Goal: Task Accomplishment & Management: Manage account settings

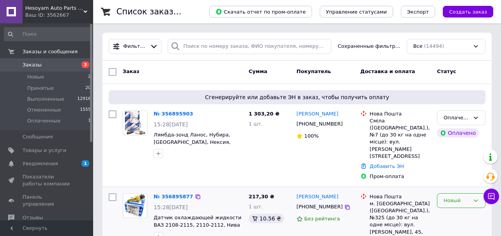
click at [452, 193] on div "Новый" at bounding box center [461, 200] width 49 height 15
click at [456, 209] on li "Принят" at bounding box center [462, 216] width 48 height 14
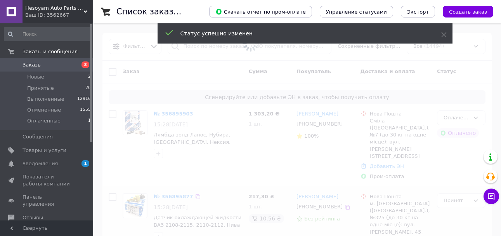
click at [474, 117] on span at bounding box center [250, 118] width 501 height 236
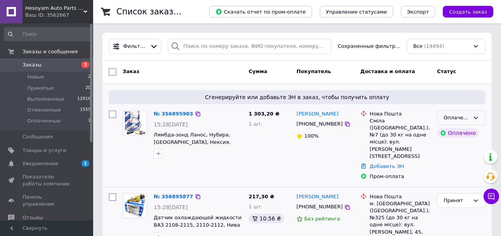
click at [473, 117] on icon at bounding box center [476, 118] width 6 height 6
click at [461, 131] on li "Принят" at bounding box center [462, 134] width 48 height 14
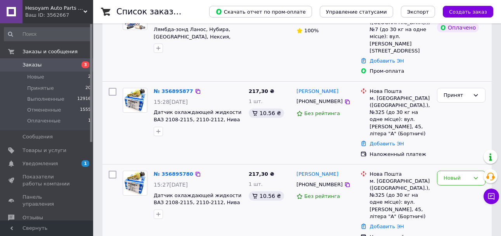
scroll to position [117, 0]
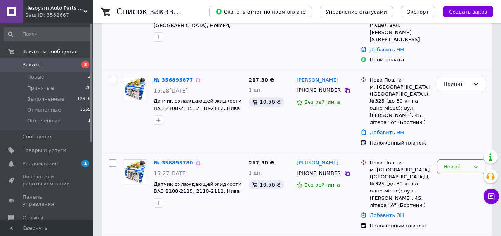
click at [454, 163] on div "Новый" at bounding box center [457, 167] width 26 height 8
click at [459, 204] on li "Отменен" at bounding box center [462, 211] width 48 height 14
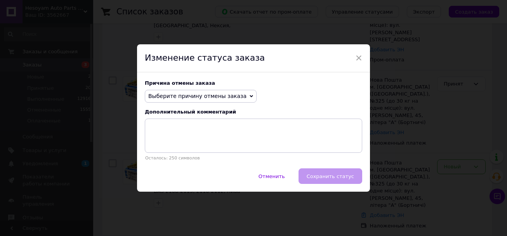
click at [182, 101] on span "Выберите причину отмены заказа" at bounding box center [201, 96] width 112 height 13
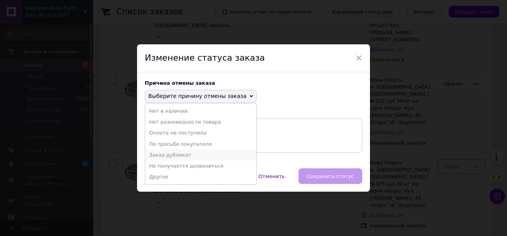
click at [193, 155] on li "Заказ-дубликат" at bounding box center [200, 155] width 111 height 11
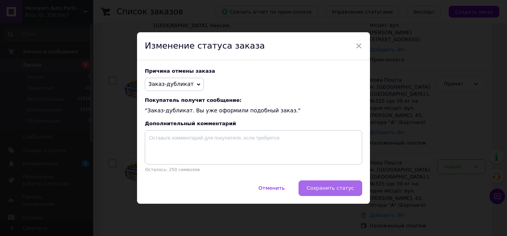
click at [320, 189] on span "Сохранить статус" at bounding box center [330, 188] width 47 height 6
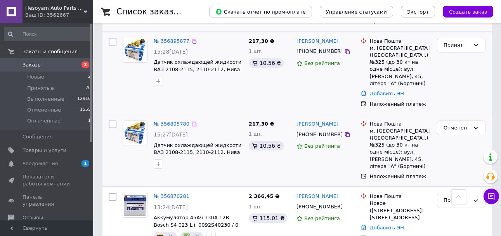
scroll to position [272, 0]
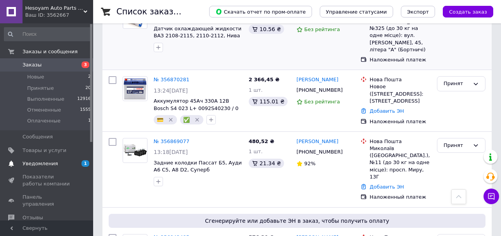
click at [75, 161] on span "1 0" at bounding box center [82, 163] width 21 height 7
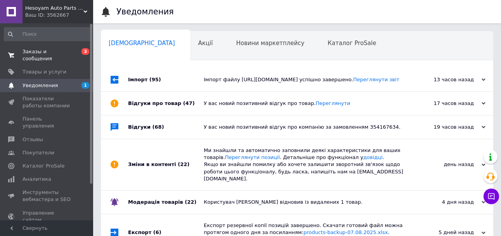
click at [74, 54] on span "0 3" at bounding box center [82, 55] width 21 height 14
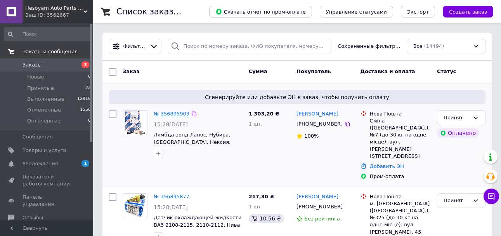
click at [167, 111] on link "№ 356895903" at bounding box center [172, 114] width 36 height 6
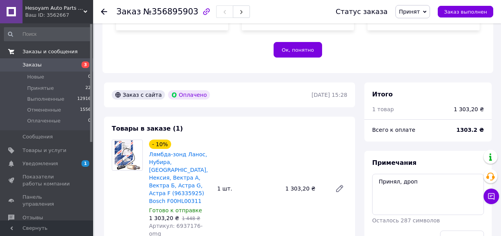
scroll to position [233, 0]
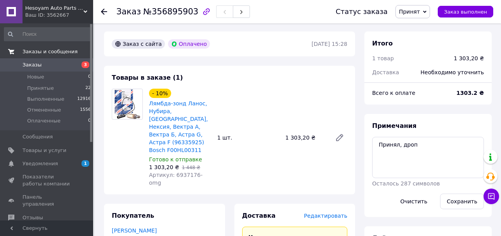
click at [180, 172] on span "Артикул: 6937176-omg" at bounding box center [176, 179] width 54 height 14
copy span "6937176"
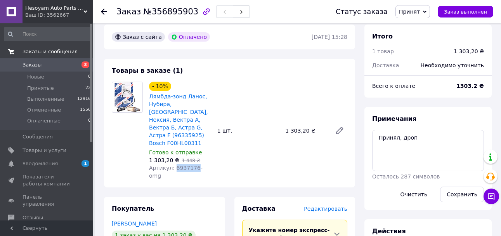
scroll to position [388, 0]
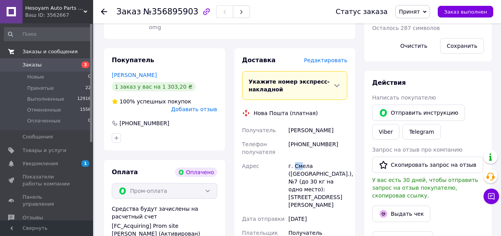
drag, startPoint x: 294, startPoint y: 133, endPoint x: 301, endPoint y: 136, distance: 6.8
click at [301, 159] on div "г. Смела ([GEOGRAPHIC_DATA].), №7 (до 30 кг на одно место): [STREET_ADDRESS][PE…" at bounding box center [318, 185] width 62 height 53
copy div "См"
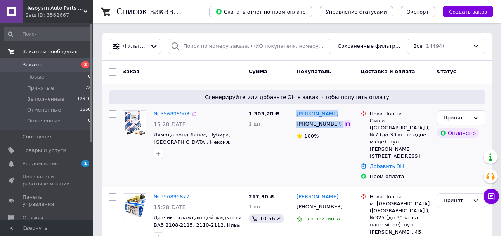
drag, startPoint x: 318, startPoint y: 120, endPoint x: 335, endPoint y: 126, distance: 17.9
click at [335, 126] on div "[PERSON_NAME] [PHONE_NUMBER] 100%" at bounding box center [326, 145] width 64 height 76
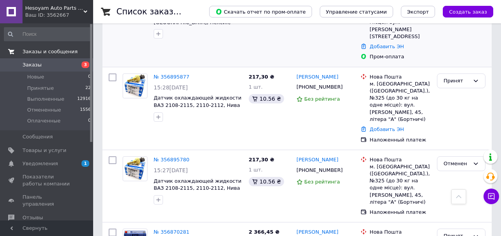
scroll to position [117, 0]
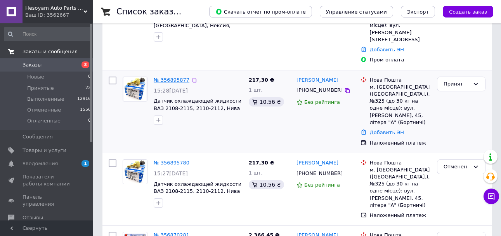
click at [182, 77] on link "№ 356895877" at bounding box center [172, 80] width 36 height 6
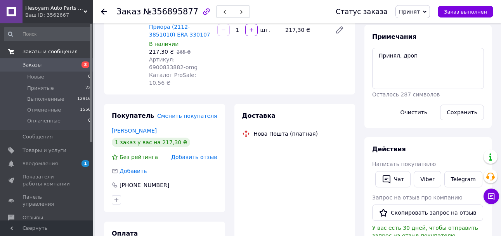
scroll to position [78, 0]
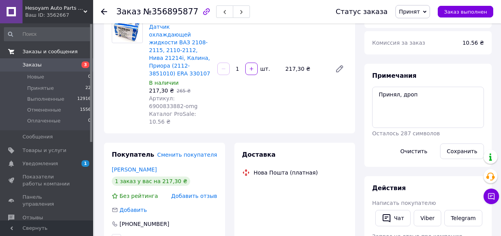
click at [182, 95] on span "Артикул: 6900833882-omg" at bounding box center [173, 102] width 49 height 14
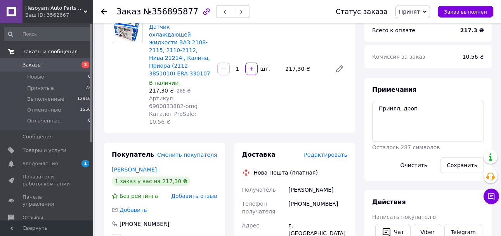
click at [226, 93] on div "- 18% Датчик охлаждающей жидкости ВАЗ 2108-2115, 2110-2112, Нива 21214i, Калина…" at bounding box center [248, 68] width 205 height 117
drag, startPoint x: 172, startPoint y: 91, endPoint x: 201, endPoint y: 91, distance: 28.7
click at [198, 95] on span "Артикул: 6900833882-omg" at bounding box center [173, 102] width 49 height 14
copy span "6900833882"
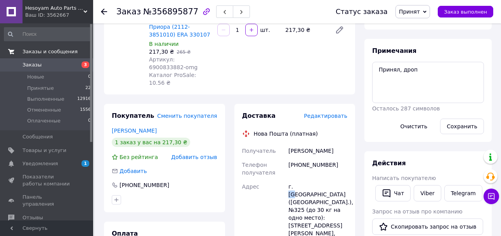
drag, startPoint x: 294, startPoint y: 170, endPoint x: 300, endPoint y: 172, distance: 5.7
click at [300, 179] on div "г. [GEOGRAPHIC_DATA] ([GEOGRAPHIC_DATA].), №325 (до 30 кг на одно место): [STRE…" at bounding box center [318, 217] width 62 height 76
copy div "Ки"
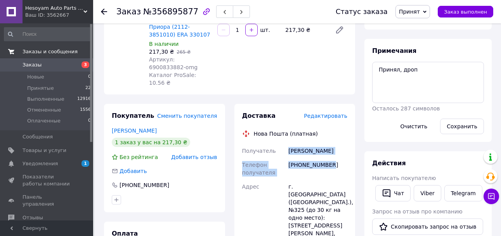
drag, startPoint x: 289, startPoint y: 136, endPoint x: 335, endPoint y: 150, distance: 48.8
copy div "[PERSON_NAME] Телефон получателя [PHONE_NUMBER]"
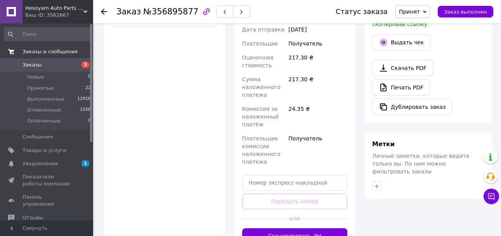
scroll to position [421, 0]
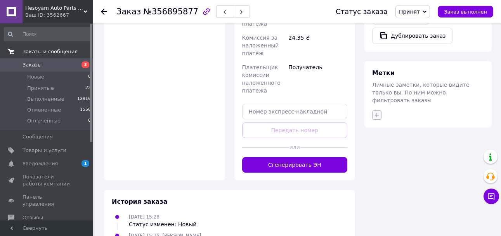
click at [378, 112] on icon "button" at bounding box center [377, 115] width 6 height 6
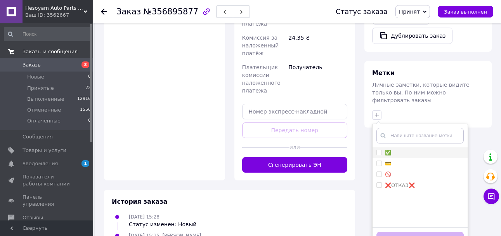
drag, startPoint x: 401, startPoint y: 130, endPoint x: 408, endPoint y: 138, distance: 10.5
click at [402, 131] on div "✅ 💳 🚫 ❌ОТКАЗ❌ Создать метку Добавить метку" at bounding box center [421, 187] width 96 height 127
click at [408, 149] on div "✅" at bounding box center [420, 152] width 87 height 7
checkbox input "true"
click at [409, 169] on li "🚫" at bounding box center [420, 174] width 95 height 11
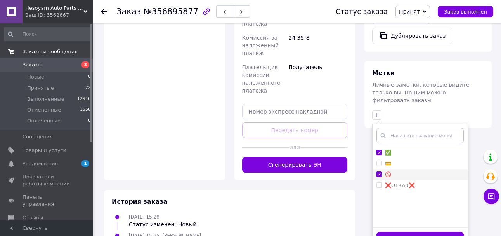
checkbox input "true"
click at [409, 160] on div "💳" at bounding box center [420, 163] width 87 height 7
checkbox input "true"
click at [410, 171] on div "🚫" at bounding box center [420, 174] width 87 height 7
checkbox input "false"
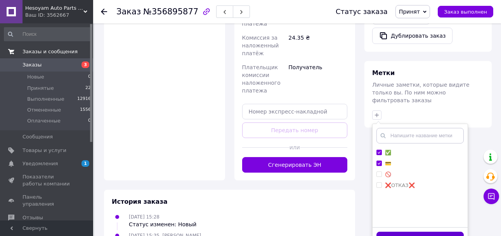
click at [428, 232] on button "Добавить метку" at bounding box center [420, 239] width 87 height 15
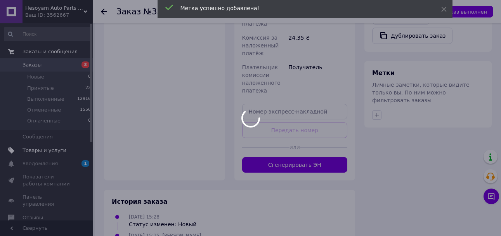
click at [63, 154] on link "Товары и услуги" at bounding box center [48, 150] width 96 height 13
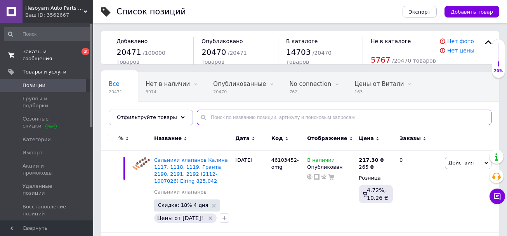
drag, startPoint x: 223, startPoint y: 125, endPoint x: 241, endPoint y: 118, distance: 18.8
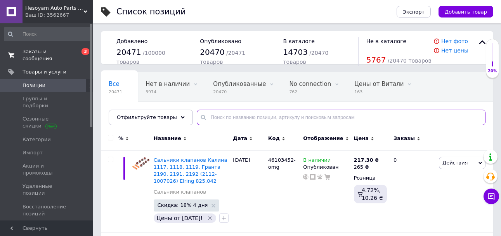
paste input "88-0196"
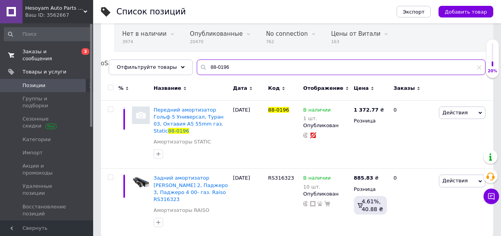
scroll to position [52, 0]
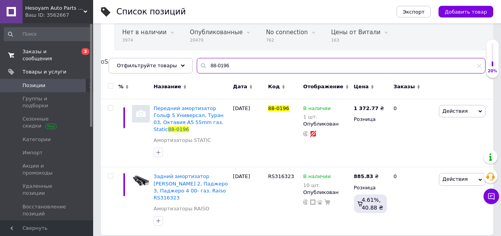
click at [218, 67] on input "88-0196" at bounding box center [341, 66] width 289 height 16
paste input "RC52838"
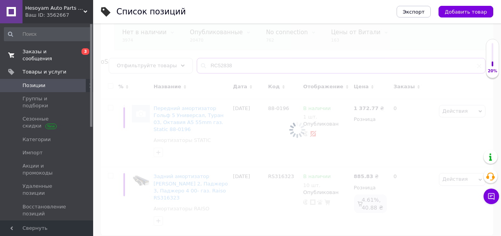
scroll to position [0, 17]
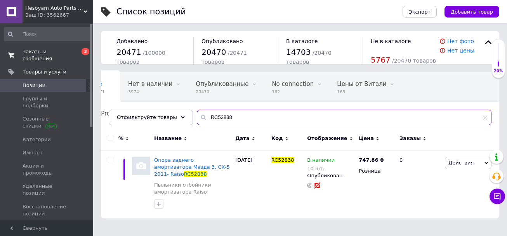
click at [217, 117] on input "RC52838" at bounding box center [344, 118] width 295 height 16
paste input "S312584"
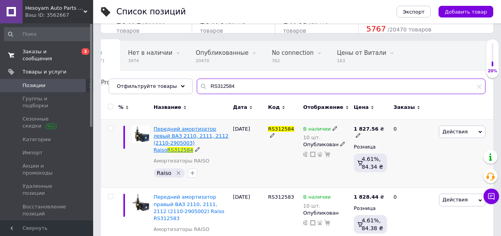
scroll to position [78, 0]
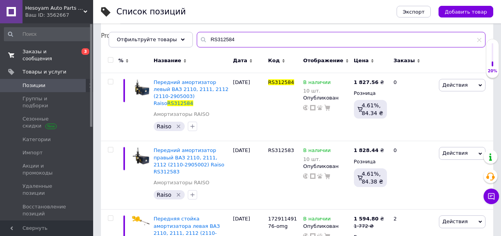
click at [204, 38] on input "RS312584" at bounding box center [341, 40] width 289 height 16
paste input "170608"
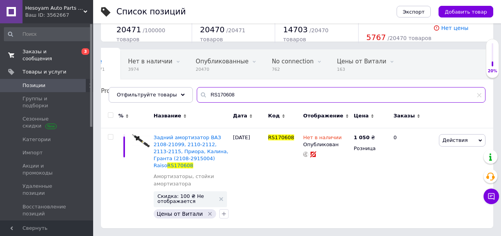
scroll to position [15, 0]
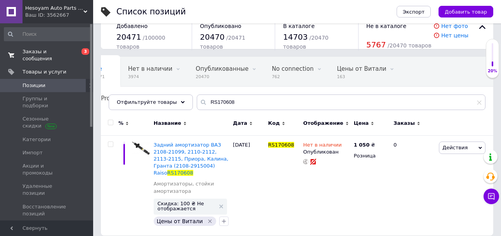
click at [218, 110] on div "Все 20471 Нет в наличии 3974 Удалить Редактировать Опубликованные 20470 Удалить…" at bounding box center [297, 87] width 393 height 64
click at [217, 106] on input "RS170608" at bounding box center [341, 102] width 289 height 16
paste input "C02821"
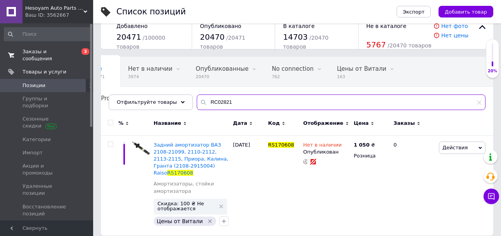
type input "RC02821"
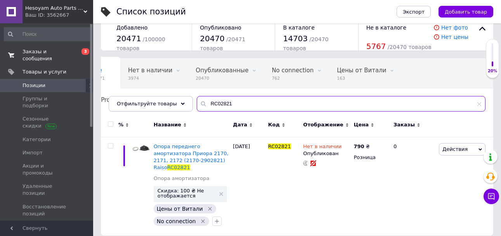
scroll to position [0, 23]
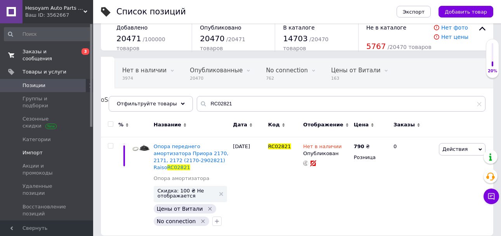
click at [61, 146] on link "Импорт" at bounding box center [48, 152] width 96 height 13
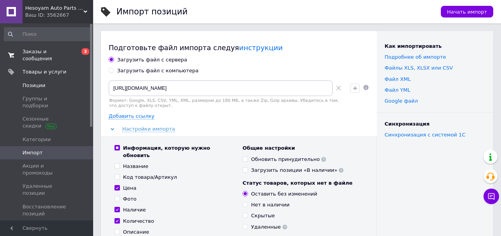
click at [69, 82] on span "Позиции" at bounding box center [47, 85] width 49 height 7
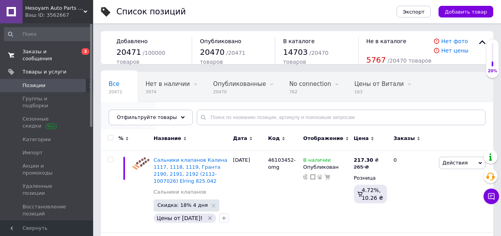
click at [140, 118] on span "3" at bounding box center [124, 121] width 31 height 6
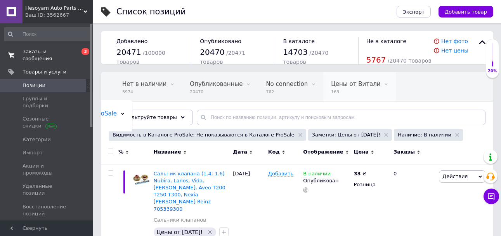
click at [344, 82] on span "Цены от Витали" at bounding box center [355, 83] width 49 height 7
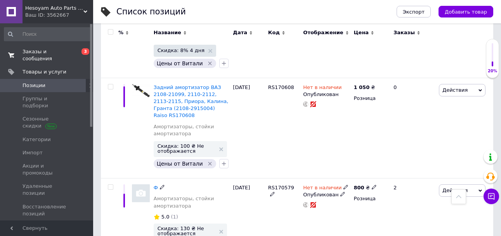
scroll to position [155, 0]
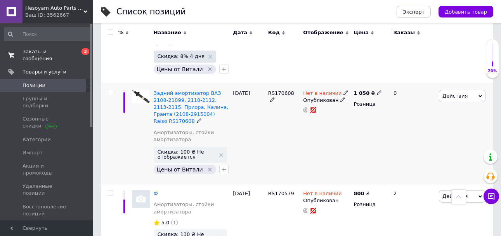
click at [285, 90] on span "RS170608" at bounding box center [281, 93] width 26 height 6
copy span "RS170608"
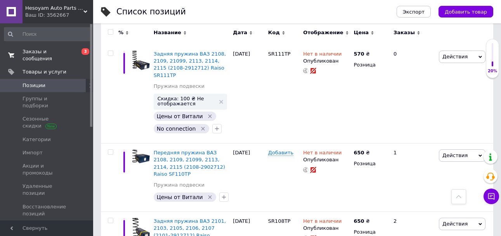
scroll to position [2758, 0]
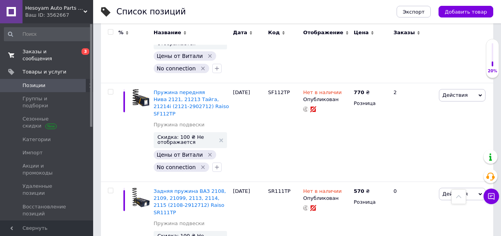
click at [72, 82] on span at bounding box center [82, 85] width 21 height 7
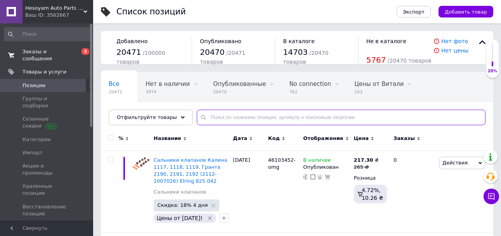
paste input "330230"
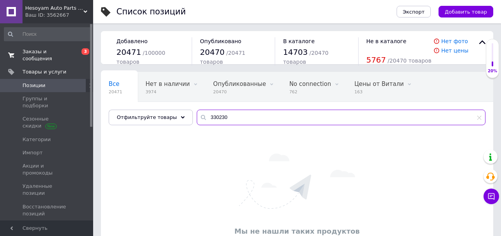
type input "330230"
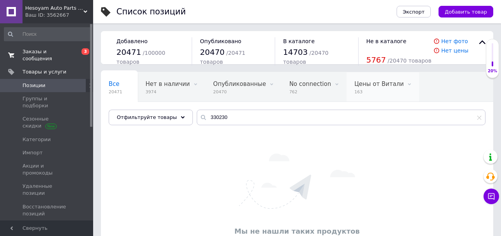
click at [366, 95] on div "Цены от Витали 163" at bounding box center [383, 87] width 73 height 30
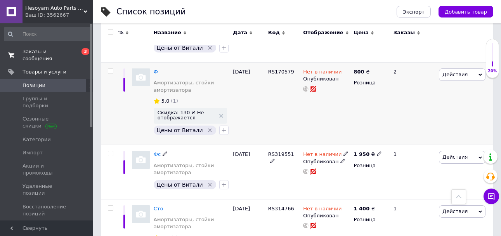
scroll to position [311, 0]
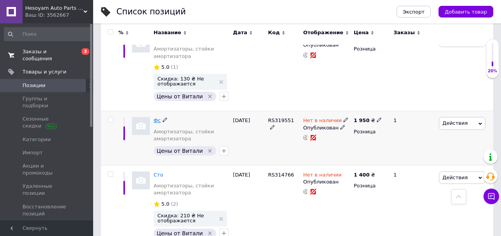
click at [155, 117] on span "Фс" at bounding box center [157, 120] width 7 height 6
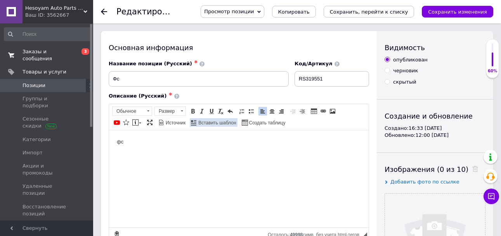
click at [218, 150] on html "фс" at bounding box center [239, 142] width 260 height 24
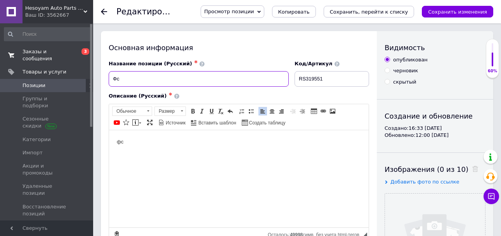
drag, startPoint x: 218, startPoint y: 85, endPoint x: 220, endPoint y: 81, distance: 4.7
click at [219, 82] on input "Фс" at bounding box center [199, 79] width 180 height 16
checkbox input "true"
click at [221, 79] on input "Фс" at bounding box center [199, 79] width 180 height 16
paste input "330230"
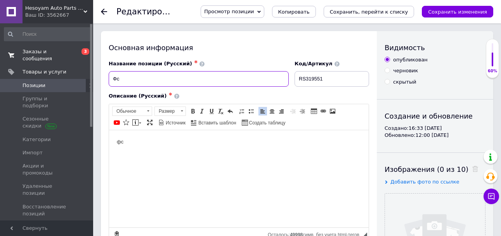
type input "330230"
checkbox input "true"
type input "330230"
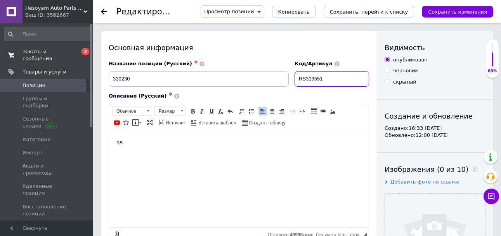
click at [250, 78] on div "Название позиции (Русский) ✱ 330230 Код/Артикул RS319551" at bounding box center [239, 73] width 266 height 32
checkbox input "true"
paste input "69371147384"
type input "69371147384"
checkbox input "true"
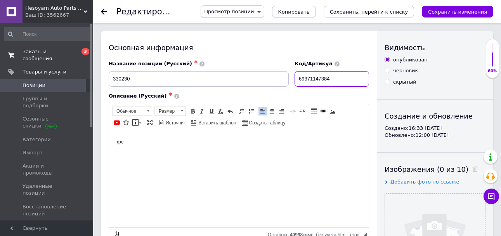
type input "69371147384-"
checkbox input "true"
type input "69371147384-щ"
checkbox input "true"
type input "69371147384-omg"
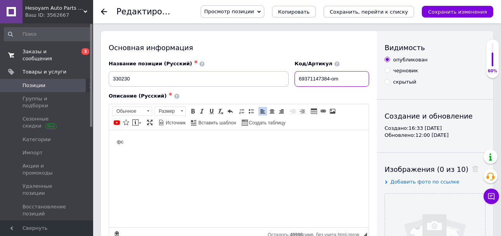
checkbox input "true"
type input "69371147384-omg"
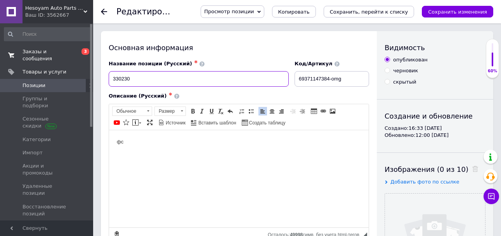
click at [113, 80] on input "330230" at bounding box center [199, 79] width 180 height 16
checkbox input "true"
type input "E330230"
checkbox input "true"
type input "ER330230"
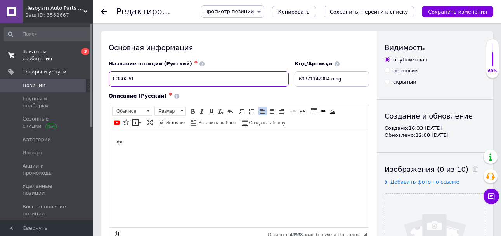
checkbox input "true"
type input "ERA330230"
checkbox input "true"
type input "ERA 330230"
checkbox input "true"
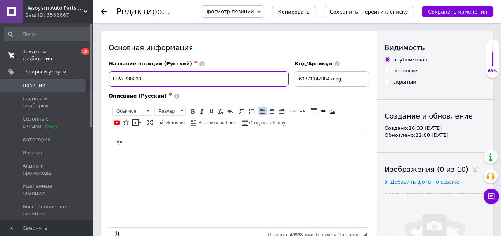
type input "ERA 330230"
click at [112, 81] on input "ERA 330230" at bounding box center [199, 79] width 180 height 16
checkbox input "true"
type input "LERA 330230"
checkbox input "true"
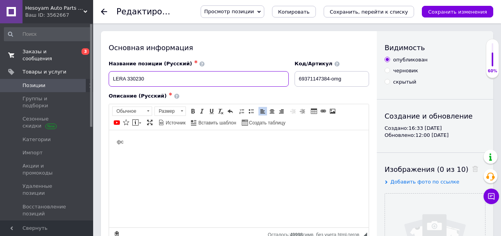
type input "LfERA 330230"
checkbox input "true"
type input "LfnERA 330230"
checkbox input "true"
type input "LfnxERA 330230"
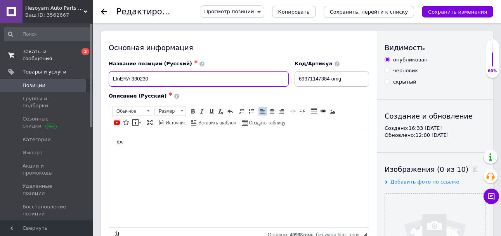
checkbox input "true"
type input "LfnxbERA 330230"
checkbox input "true"
type input "LfnxbrERA 330230"
checkbox input "true"
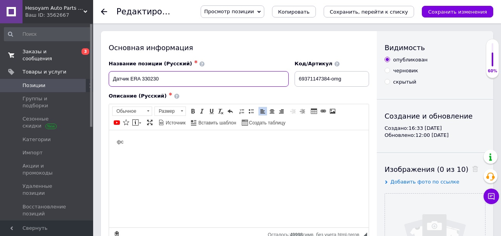
type input "Датчик вERA 330230"
checkbox input "true"
type input "Датчик вкERA 330230"
checkbox input "true"
type input "Датчик вклERA 330230"
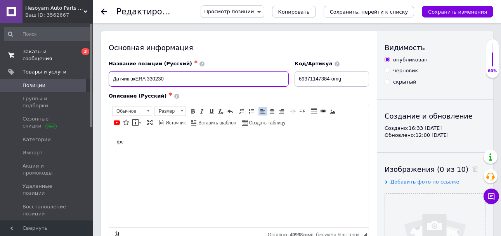
checkbox input "true"
type input "Датчик вклюERA 330230"
checkbox input "true"
type input "Датчик включERA 330230"
checkbox input "true"
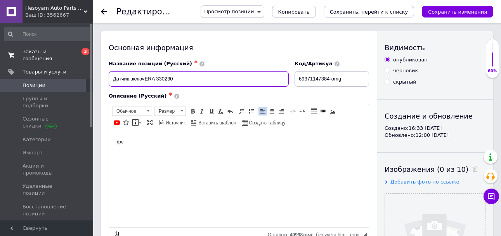
type input "Датчик включеERA 330230"
checkbox input "true"
type input "Датчик включенERA 330230"
checkbox input "true"
type input "Датчик включеняERA 330230"
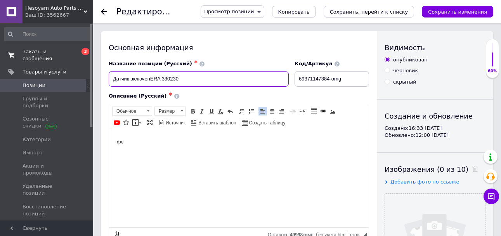
checkbox input "true"
type input "Датчик включеня ERA 330230"
checkbox input "true"
type input "Датчик включеняERA 330230"
checkbox input "true"
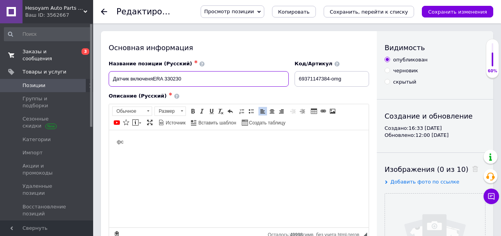
type input "Датчик включенERA 330230"
checkbox input "true"
type input "Датчик включениERA 330230"
checkbox input "true"
type input "Датчик включенияERA 330230"
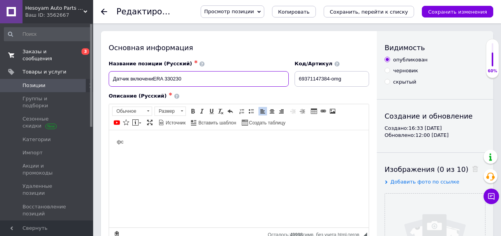
checkbox input "true"
type input "Датчик включения ERA 330230"
checkbox input "true"
type input "Датчик включения вERA 330230"
checkbox input "true"
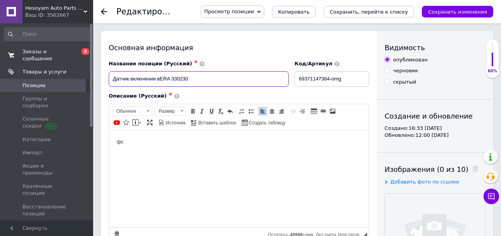
type input "Датчик включения веERA 330230"
checkbox input "true"
type input "Датчик включения венERA 330230"
checkbox input "true"
type input "Датчик включения вентERA 330230"
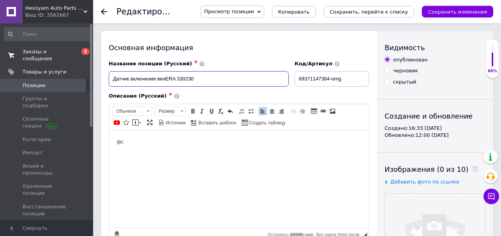
checkbox input "true"
type input "Датчик включения вентиERA 330230"
checkbox input "true"
type input "Датчик включения вентилERA 330230"
checkbox input "true"
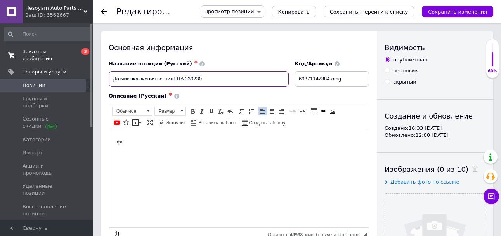
type input "Датчик включения вентиляERA 330230"
checkbox input "true"
type input "Датчик включения вентилятERA 330230"
checkbox input "true"
type input "Датчик включения вентилятоERA 330230"
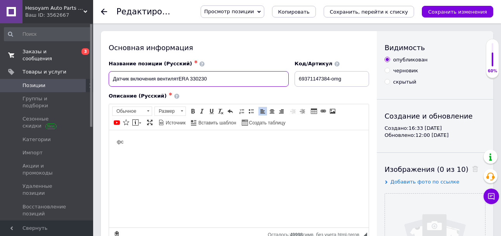
checkbox input "true"
type input "Датчик включения вентиляторERA 330230"
checkbox input "true"
type input "Датчик включения вентилятораERA 330230"
checkbox input "true"
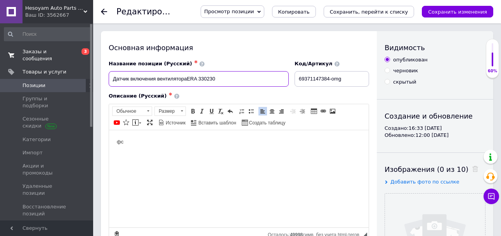
type input "Датчик включения вентилятора ERA 330230"
checkbox input "true"
type input "Датчик включения вентилятора (ERA 330230"
checkbox input "true"
type input "Датчик включения вентилятора ()ERA 330230"
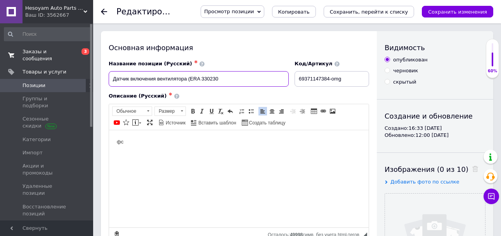
checkbox input "true"
type input "Датчик включения вентилятора () ERA 330230"
drag, startPoint x: 204, startPoint y: 82, endPoint x: 249, endPoint y: 87, distance: 44.6
click at [249, 87] on div "Название позиции (Русский) ✱ Датчик включения вентилятора () ERA 330230" at bounding box center [199, 73] width 186 height 32
checkbox input "true"
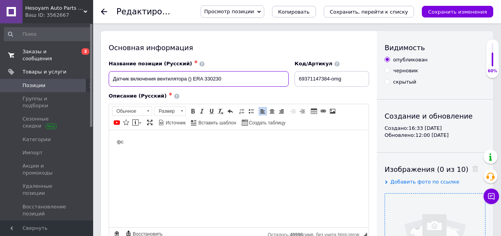
paste input
type input "Датчик включения вентилятора () ERA"
checkbox input "true"
type input "Датчик включения вентилятора () ERA"
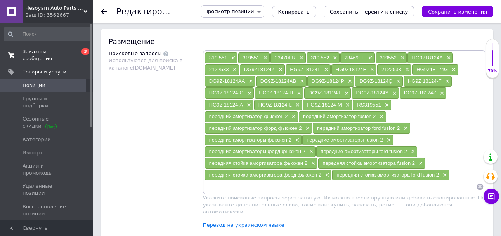
scroll to position [503, 0]
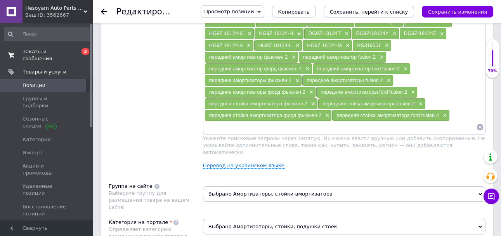
click at [478, 127] on div at bounding box center [345, 127] width 280 height 12
click at [480, 127] on icon at bounding box center [480, 127] width 7 height 7
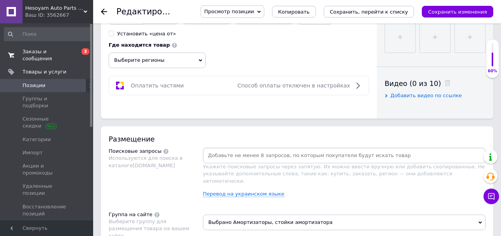
scroll to position [309, 0]
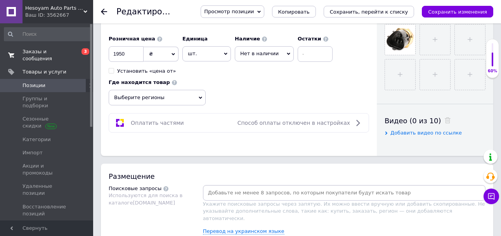
click at [266, 192] on input at bounding box center [345, 193] width 280 height 12
checkbox input "true"
paste input "1J0959481A"
type input "1J0959481A"
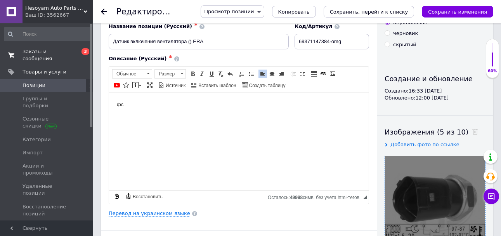
scroll to position [0, 0]
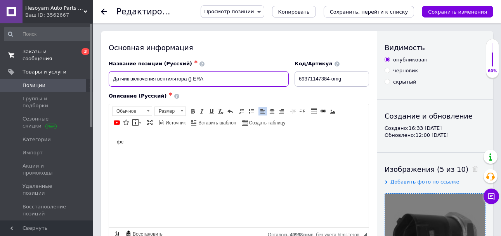
click at [190, 81] on input "Датчик включения вентилятора () ERA" at bounding box center [199, 79] width 180 height 16
checkbox input "true"
paste input "1J0959481A"
type input "Датчик включения вентилятора (1J0959481A) ERA"
click at [244, 82] on input "Датчик включения вентилятора (1J0959481A) ERA" at bounding box center [199, 79] width 180 height 16
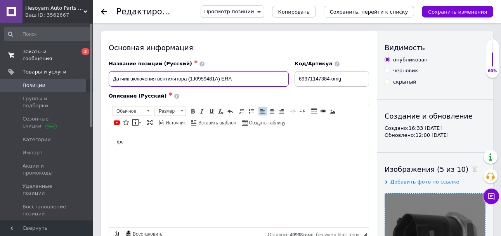
checkbox input "true"
paste input "330230"
type input "Датчик включения вентилятора (1J0959481A) ERA 330230"
checkbox input "true"
type input "Датчик включения вентилятора (1J0959481A) ERA 330230"
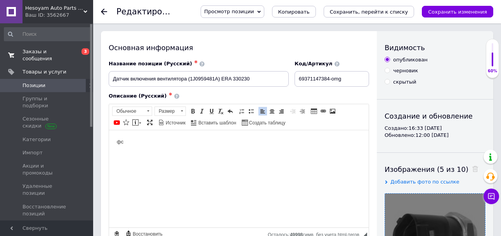
checkbox input "true"
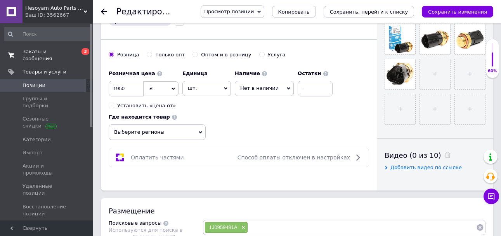
scroll to position [388, 0]
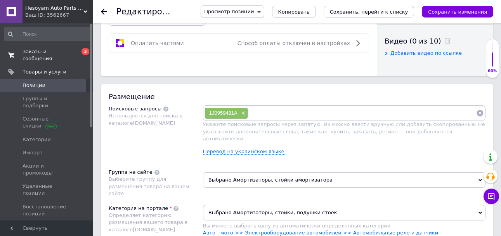
click at [277, 111] on input at bounding box center [362, 113] width 228 height 12
paste input "330230"
type input "330230"
checkbox input "true"
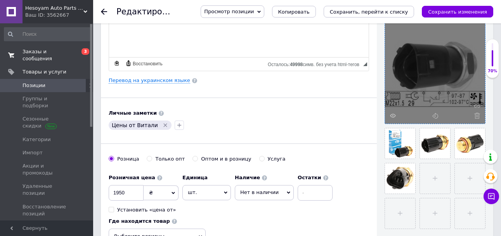
scroll to position [155, 0]
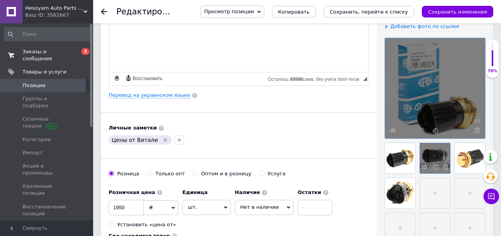
drag, startPoint x: 453, startPoint y: 156, endPoint x: 431, endPoint y: 152, distance: 22.4
click at [431, 152] on ul at bounding box center [433, 191] width 105 height 105
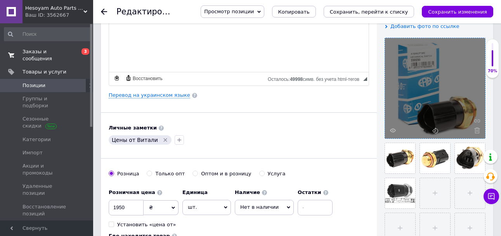
click at [162, 140] on icon "Удалить метку" at bounding box center [165, 140] width 6 height 6
click at [111, 137] on icon "button" at bounding box center [113, 140] width 6 height 6
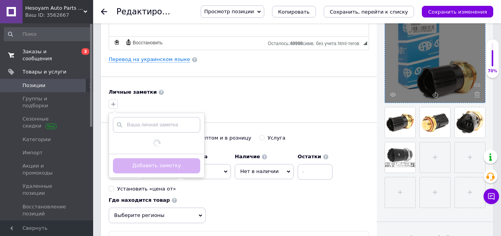
scroll to position [272, 0]
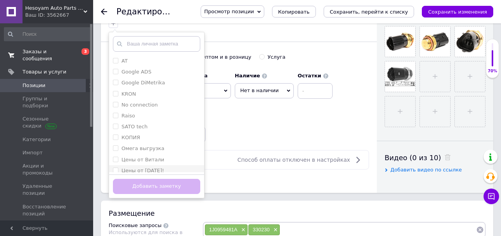
click at [160, 170] on label "Цены от [DATE]!" at bounding box center [143, 170] width 43 height 6
checkbox input "true"
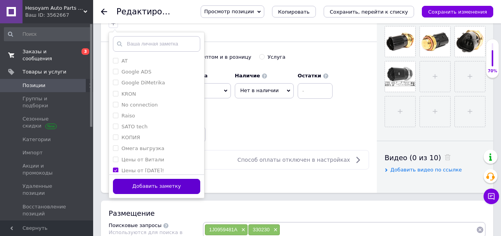
click at [161, 182] on button "Добавить заметку" at bounding box center [156, 186] width 87 height 15
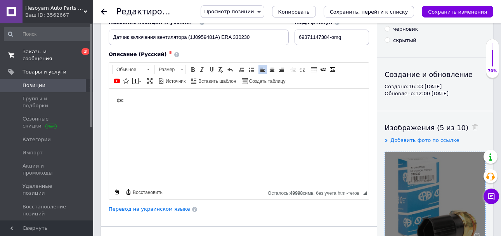
scroll to position [39, 0]
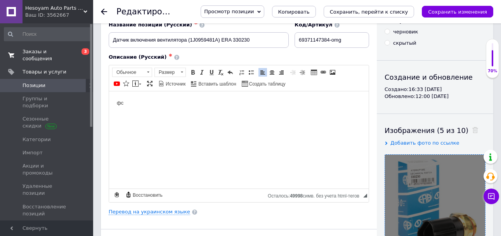
click at [160, 113] on html "фс" at bounding box center [239, 103] width 260 height 24
checkbox input "true"
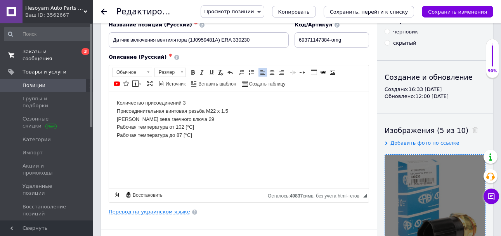
click at [116, 112] on html "Количество присоединений 3 Присоединительная винтовая резьба M22 x 1.5 Ширина з…" at bounding box center [239, 119] width 260 height 56
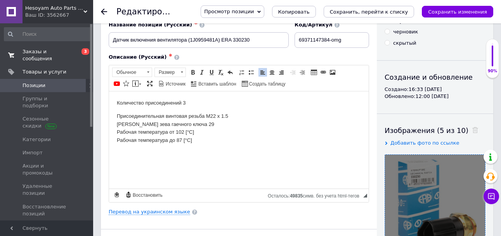
click at [117, 122] on p "Присоединительная винтовая резьба M22 x 1.5 Ширина зева гаечного ключа 29 Рабоч…" at bounding box center [239, 128] width 244 height 32
click at [115, 132] on html "Количество присоединений 3 Присоединительная винтовая резьба M22 x 1.5 Ширина з…" at bounding box center [239, 124] width 260 height 66
click at [115, 138] on html "Количество присоединений 3 Присоединительная винтовая резьба M22 x 1.5 Ширина з…" at bounding box center [239, 124] width 260 height 66
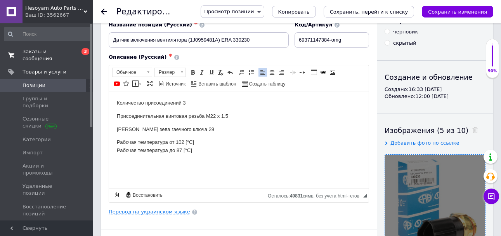
click at [115, 148] on html "Количество присоединений 3 Присоединительная винтовая резьба M22 x 1.5 Ширина з…" at bounding box center [239, 126] width 260 height 71
click at [141, 167] on html "Количество присоединений 3 Присоединительная винтовая резьба M22 x 1.5 Ширина з…" at bounding box center [239, 129] width 260 height 76
click at [261, 159] on html "Количество присоединений 3 Присоединительная винтовая резьба M22 x 1.5 Ширина з…" at bounding box center [239, 129] width 260 height 76
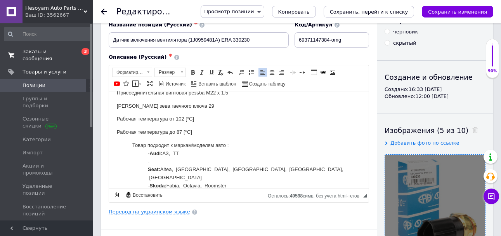
click at [129, 141] on dl "Товар подходит к маркам/моделям авто : - Audi: A3, TT - Seat: Altea, [GEOGRAPHI…" at bounding box center [239, 177] width 244 height 73
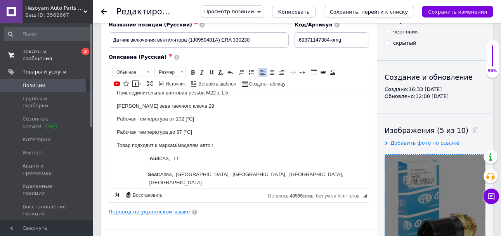
click at [151, 158] on strong "Audi:" at bounding box center [156, 158] width 13 height 6
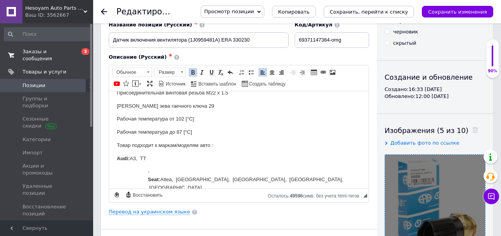
click at [151, 176] on strong "Seat:" at bounding box center [154, 179] width 12 height 6
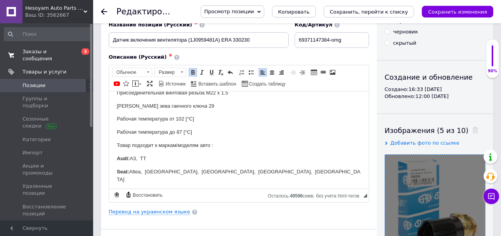
click at [151, 189] on strong "Skoda:" at bounding box center [158, 192] width 17 height 6
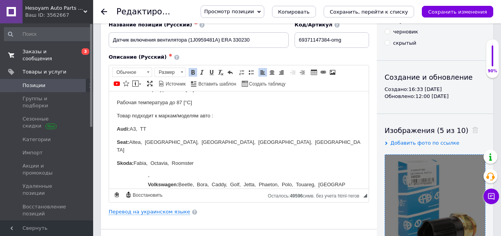
click at [149, 181] on strong "Volkswagen:" at bounding box center [163, 184] width 31 height 6
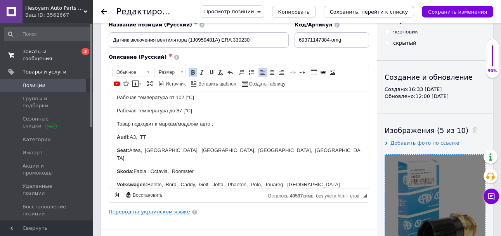
click at [336, 186] on html "Количество присоединений 3 Присоединительная винтовая резьба M22 x 1.5 Ширина з…" at bounding box center [239, 121] width 260 height 150
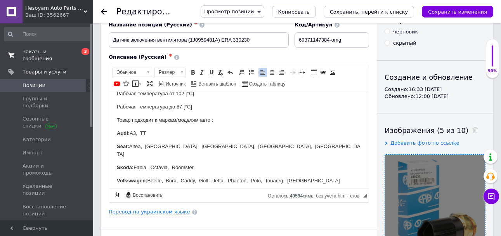
scroll to position [62, 0]
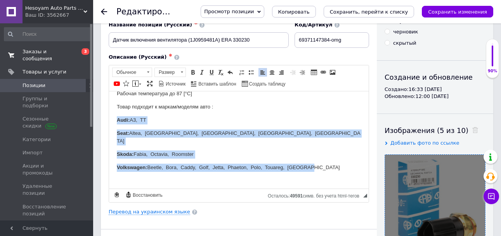
drag, startPoint x: 309, startPoint y: 160, endPoint x: 108, endPoint y: 117, distance: 206.1
click at [109, 117] on html "Количество присоединений 3 Присоединительная винтовая резьба M22 x 1.5 Ширина з…" at bounding box center [239, 117] width 260 height 176
copy body "Audi: A3, TT Seat: Altea, [GEOGRAPHIC_DATA], [GEOGRAPHIC_DATA], [GEOGRAPHIC_DAT…"
click at [187, 150] on p "Skoda: Fabia, Octavia, Roomster" at bounding box center [239, 154] width 244 height 8
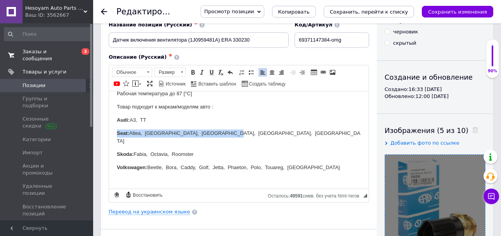
drag, startPoint x: 223, startPoint y: 136, endPoint x: 115, endPoint y: 132, distance: 108.4
click at [115, 132] on html "Количество присоединений 3 Присоединительная винтовая резьба M22 x 1.5 Ширина з…" at bounding box center [239, 117] width 260 height 176
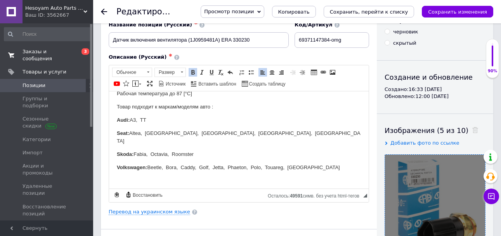
click at [257, 163] on p "Volkswagen: Beetle, Bora, Caddy, Golf, Jetta, Phaeton, Polo, Touareg, Touran" at bounding box center [239, 167] width 244 height 8
drag, startPoint x: 204, startPoint y: 144, endPoint x: 96, endPoint y: 111, distance: 112.9
click at [109, 111] on html "Количество присоединений 3 Присоединительная винтовая резьба M22 x 1.5 Ширина з…" at bounding box center [239, 117] width 260 height 176
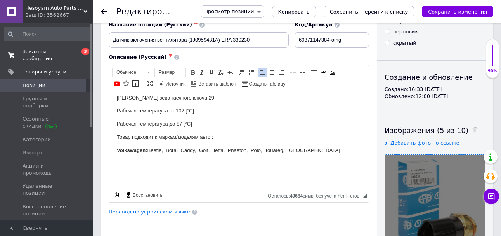
scroll to position [31, 0]
click at [188, 40] on input "Датчик включения вентилятора (1J0959481A) ERA 330230" at bounding box center [199, 40] width 180 height 16
checkbox input "true"
type input "Датчик включения вентилятора (1J0959481A) ERA 330230"
checkbox input "true"
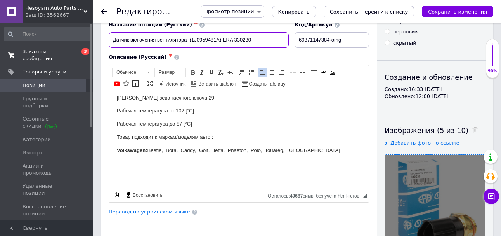
type input "Датчик включения вентилятора (1J0959481A) ERA 330230"
click at [249, 134] on p "Товар подходит к маркам/моделям авто : ​​​​​​​" at bounding box center [239, 137] width 244 height 8
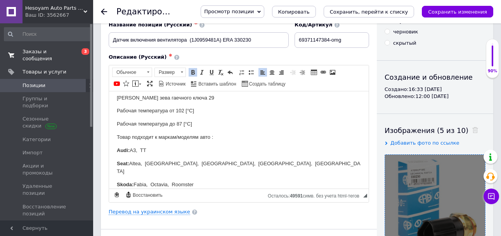
click at [156, 161] on p "Seat: Altea, Cordoba, [GEOGRAPHIC_DATA], [GEOGRAPHIC_DATA], [GEOGRAPHIC_DATA]" at bounding box center [239, 167] width 244 height 16
click at [167, 165] on p "Seat: Altea, Cordoba, [GEOGRAPHIC_DATA], [GEOGRAPHIC_DATA], [GEOGRAPHIC_DATA]" at bounding box center [239, 167] width 244 height 16
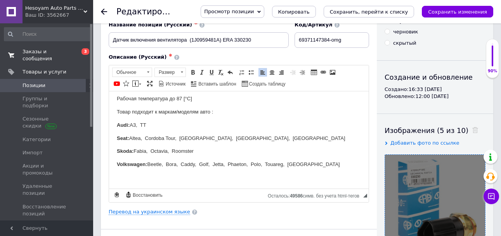
scroll to position [70, 0]
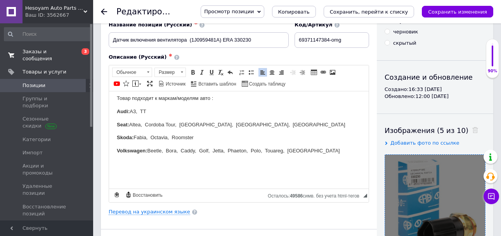
click at [198, 151] on p "Volkswagen: Beetle, Bora, Caddy, Golf, Jetta, Phaeton, Polo, Touareg, Touran" at bounding box center [239, 150] width 244 height 8
click at [217, 151] on p "Volkswagen: Beetle, Bora, Caddy III, Golf, Jetta, Phaeton, Polo, Touareg, Touran" at bounding box center [239, 150] width 244 height 8
drag, startPoint x: 204, startPoint y: 137, endPoint x: 197, endPoint y: 137, distance: 7.8
click at [197, 137] on p "Skoda: Fabia, Octavia, Roomster" at bounding box center [239, 137] width 244 height 8
click at [233, 128] on p "Seat: Altea, Cordoba Tour, [GEOGRAPHIC_DATA], [GEOGRAPHIC_DATA], [GEOGRAPHIC_DA…" at bounding box center [239, 124] width 244 height 8
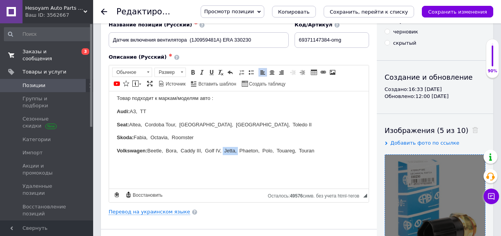
drag, startPoint x: 238, startPoint y: 150, endPoint x: 223, endPoint y: 152, distance: 15.7
click at [223, 152] on p "Volkswagen: Beetle, Bora, Caddy III, Golf IV, Jetta, Phaeton, Polo, Touareg, To…" at bounding box center [239, 150] width 244 height 8
drag, startPoint x: 246, startPoint y: 150, endPoint x: 223, endPoint y: 152, distance: 23.0
click at [223, 152] on p "Volkswagen: Beetle, Bora, Caddy III, Golf IV, Phaeton, Polo, Touareg, Touran" at bounding box center [239, 150] width 244 height 8
click at [237, 150] on p "Volkswagen: Beetle, Bora, Caddy III, Golf IV, Polo, Touareg, Touran" at bounding box center [239, 150] width 244 height 8
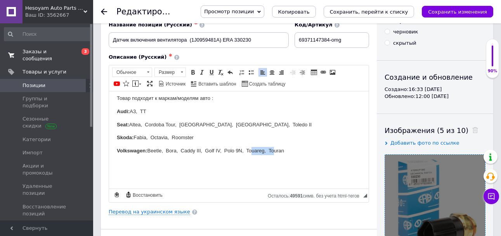
drag, startPoint x: 273, startPoint y: 150, endPoint x: 249, endPoint y: 154, distance: 24.0
click at [249, 154] on p "Volkswagen: Beetle, Bora, Caddy III, Golf IV, Polo 9N, Touareg, Touran" at bounding box center [239, 150] width 244 height 8
click at [208, 127] on p "Seat: Altea, Cordoba Tour, [GEOGRAPHIC_DATA], [GEOGRAPHIC_DATA], Toledo II" at bounding box center [239, 124] width 244 height 8
drag, startPoint x: 193, startPoint y: 125, endPoint x: 197, endPoint y: 129, distance: 5.2
click at [194, 126] on p "Seat: Altea, Cordoba Tour, [GEOGRAPHIC_DATA], [GEOGRAPHIC_DATA], Toledo II" at bounding box center [239, 124] width 244 height 8
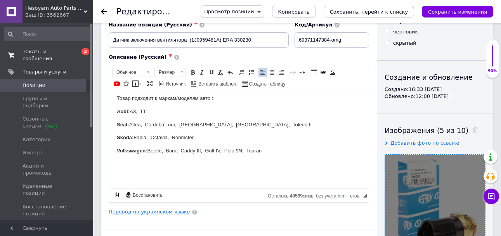
drag, startPoint x: 192, startPoint y: 124, endPoint x: 195, endPoint y: 128, distance: 4.5
click at [192, 124] on p "Seat: Altea, Cordoba Tour, [GEOGRAPHIC_DATA], [GEOGRAPHIC_DATA], Toledo II" at bounding box center [239, 124] width 244 height 8
drag, startPoint x: 177, startPoint y: 128, endPoint x: 198, endPoint y: 127, distance: 21.0
click at [198, 127] on p "Seat: Altea, Cordoba Tour, Ibiza IV, [PERSON_NAME], Toledo II" at bounding box center [239, 124] width 244 height 8
copy p "r, Ibiza IV"
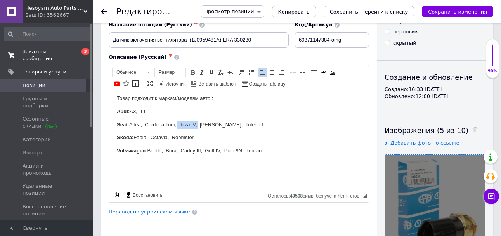
click at [198, 127] on p "Seat: Altea, Cordoba Tour, Ibiza IV, [PERSON_NAME], Toledo II" at bounding box center [239, 124] width 244 height 8
drag, startPoint x: 178, startPoint y: 125, endPoint x: 199, endPoint y: 126, distance: 21.4
click at [199, 126] on p "Seat: Altea, Cordoba Tour, Ibiza IV, [PERSON_NAME], Toledo II" at bounding box center [239, 124] width 244 height 8
copy p ", Ibiza IV"
click at [198, 127] on p "Seat: Altea, Cordoba Tour, Ibiza IV, [PERSON_NAME], Toledo II" at bounding box center [239, 124] width 244 height 8
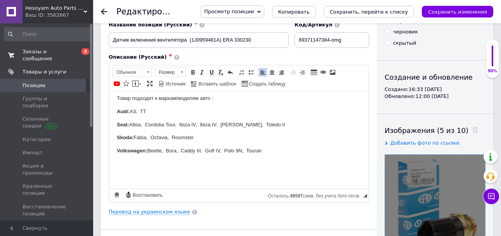
click at [217, 124] on p "Seat: Altea, Cordoba Tour, Ibiza IV, Ibiza IV , [PERSON_NAME], Toledo II" at bounding box center [239, 124] width 244 height 8
drag, startPoint x: 178, startPoint y: 125, endPoint x: 167, endPoint y: 127, distance: 11.8
click at [167, 127] on p "Seat: Altea, Cordoba Tour, Ibiza IV, [GEOGRAPHIC_DATA] V , [PERSON_NAME], Toled…" at bounding box center [239, 124] width 244 height 8
click at [172, 140] on p "Skoda: Fabia, Octavia, Roomster" at bounding box center [239, 137] width 244 height 8
click at [169, 136] on p "Skoda: Fabia, Octavia, Roomster" at bounding box center [239, 137] width 244 height 8
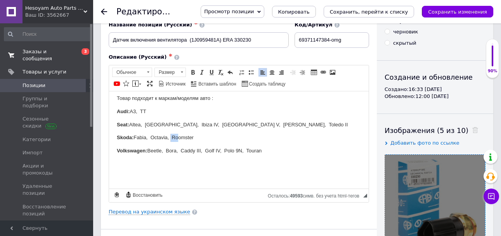
click at [169, 137] on p "Skoda: Fabia, Octavia, Roomster" at bounding box center [239, 137] width 244 height 8
click at [171, 138] on p "Skoda: Fabia, Octavia, Roomster" at bounding box center [239, 137] width 244 height 8
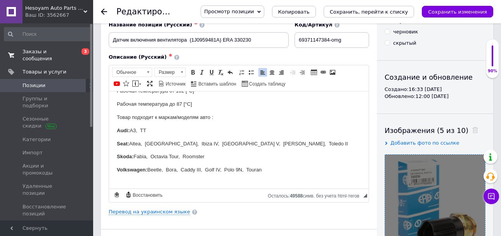
scroll to position [32, 0]
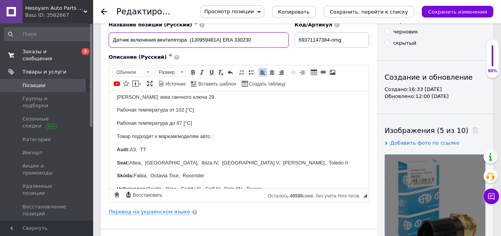
click at [190, 42] on input "Датчик включения вентилятора (1J0959481A) ERA 330230" at bounding box center [199, 40] width 180 height 16
click at [189, 42] on input "Датчик включения вентилятора (1J0959481A) ERA 330230" at bounding box center [199, 40] width 180 height 16
checkbox input "true"
type input "Датчик включения вентилятора J (1J0959481A) ERA 330230"
checkbox input "true"
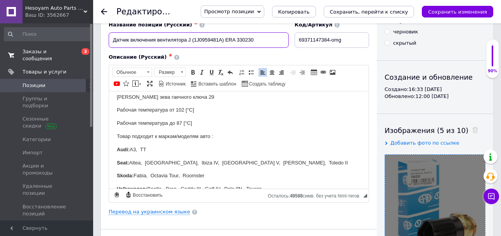
type input "Датчик включения [PERSON_NAME] (1J0959481A) ERA 330230"
checkbox input "true"
type input "Датчик включения вентилятора Jrn (1J0959481A) ERA 330230"
checkbox input "true"
type input "Датчик включения вентилятора Jrnf (1J0959481A) ERA 330230"
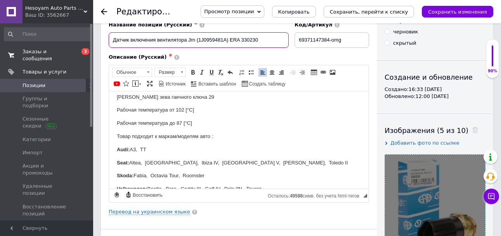
checkbox input "true"
type input "Датчик включения вентилятора Jrnfd (1J0959481A) ERA 330230"
checkbox input "true"
type input "Датчик включения вентилятора Jrnfdb (1J0959481A) ERA 330230"
checkbox input "true"
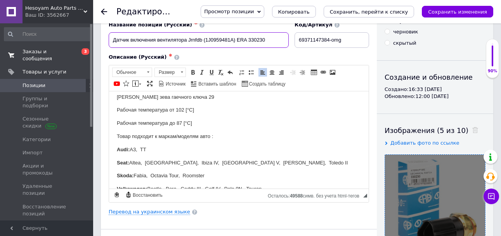
type input "Датчик включения вентилятора Jrnfdbz (1J0959481A) ERA 330230"
checkbox input "true"
type input "Датчик включения вентилятора Октавия (1J0959481A) ERA 330230"
checkbox input "true"
type input "Датчик включения вентилятора [PERSON_NAME] (1J0959481A) ERA 330230"
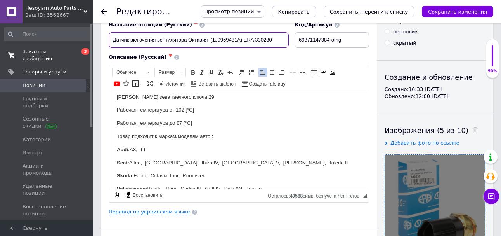
checkbox input "true"
type input "Датчик включения вентилятора [PERSON_NAME] (1J0959481A) ERA 330230"
checkbox input "true"
type input "Датчик включения вентилятора [PERSON_NAME] (1J0959481A) ERA 330230"
checkbox input "true"
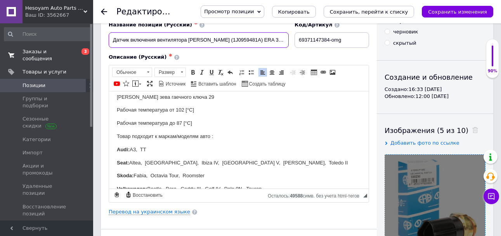
type input "Датчик включения вентилятора Октавия Тур, (1J0959481A) ERA 330230"
checkbox input "true"
type input "Датчик включения вентилятора Октавия Тур, (1J0959481A) ERA 330230"
checkbox input "true"
type input "Датчик включения вентилятора [PERSON_NAME], Б (1J0959481A) ERA 330230"
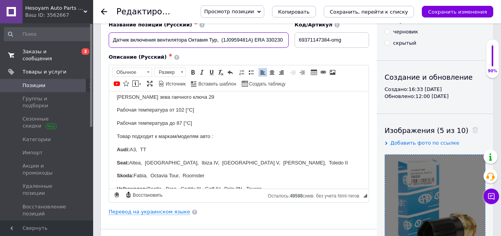
checkbox input "true"
type input "Датчик включения вентилятора [PERSON_NAME], [GEOGRAPHIC_DATA] (1J0959481A) ERA …"
checkbox input "true"
type input "Датчик включения вентилятора [PERSON_NAME], Бор (1J0959481A) ERA 330230"
checkbox input "true"
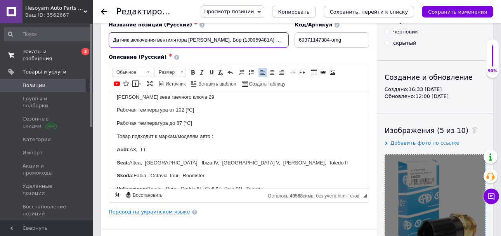
type input "Датчик включения вентилятора [PERSON_NAME], Бора (1J0959481A) ERA 330230"
checkbox input "true"
type input "Датчик включения вентилятора [PERSON_NAME], Бор (1J0959481A) ERA 330230"
checkbox input "true"
type input "Датчик включения вентилятора [PERSON_NAME], [GEOGRAPHIC_DATA] (1J0959481A) ERA …"
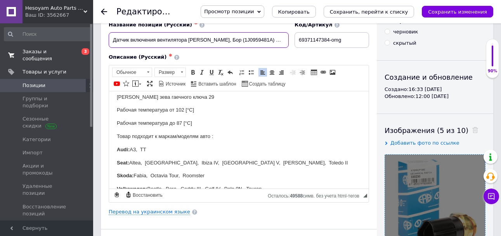
checkbox input "true"
type input "Датчик включения вентилятора [PERSON_NAME], Б (1J0959481A) ERA 330230"
checkbox input "true"
type input "Датчик включения вентилятора Октавия Тур, (1J0959481A) ERA 330230"
checkbox input "true"
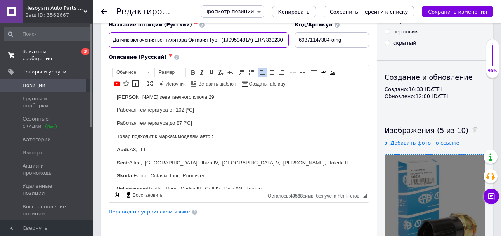
type input "Датчик включения вентилятора [PERSON_NAME], Г (1J0959481A) ERA 330230"
checkbox input "true"
type input "Датчик включения вентилятора [PERSON_NAME], Го (1J0959481A) ERA 330230"
checkbox input "true"
type input "Датчик включения вентилятора [PERSON_NAME], Гол (1J0959481A) ERA 330230"
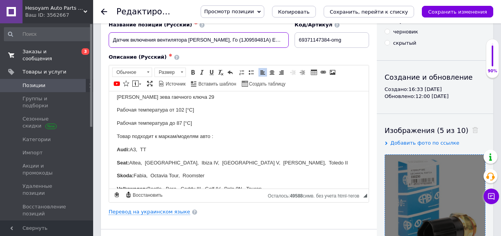
checkbox input "true"
type input "Датчик включения вентилятора [PERSON_NAME], Голь (1J0959481A) ERA 330230"
checkbox input "true"
type input "Датчик включения вентилятора [PERSON_NAME], Гольф (1J0959481A) ERA 330230"
checkbox input "true"
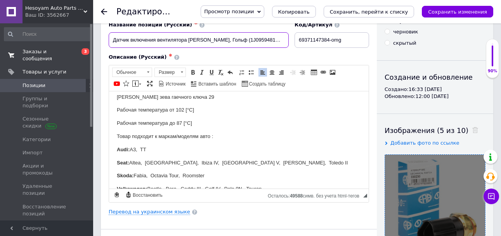
type input "Датчик включения вентилятора [PERSON_NAME], Гольф (1J0959481A) ERA 330230"
checkbox input "true"
type input "Датчик включения вентилятора [PERSON_NAME], Гольф 4 (1J0959481A) ERA 330230"
checkbox input "true"
type input "Датчик включения вентилятора [PERSON_NAME], Гольф 4, (1J0959481A) ERA 330230"
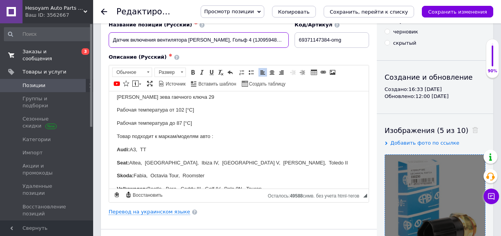
checkbox input "true"
type input "Датчик включения вентилятора [PERSON_NAME], Гольф 4, (1J0959481A) ERA 330230"
checkbox input "true"
type input "Датчик включения вентилятора [PERSON_NAME], Гольф 4, Б (1J0959481A) ERA 330230"
checkbox input "true"
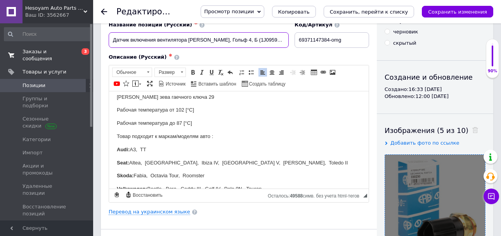
type input "Датчик включения вентилятора [PERSON_NAME], Гольф 4, Бо (1J0959481A) ERA 330230"
checkbox input "true"
type input "Датчик включения вентилятора [PERSON_NAME], Гольф 4, Бор (1J0959481A) ERA 330230"
checkbox input "true"
type input "Датчик включения вентилятора [PERSON_NAME], Гольф 4, Бора (1J0959481A) ERA 3302…"
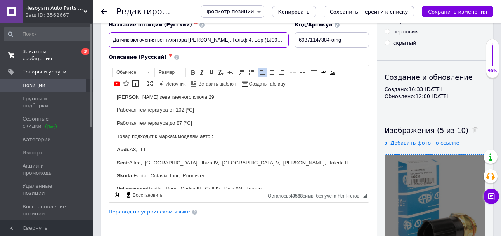
checkbox input "true"
type input "Датчик включения вентилятора [PERSON_NAME], Гольф 4, Бора, (1J0959481A) ERA 330…"
checkbox input "true"
type input "Датчик включения вентилятора [PERSON_NAME], Гольф 4, Бора, (1J0959481A) ERA 330…"
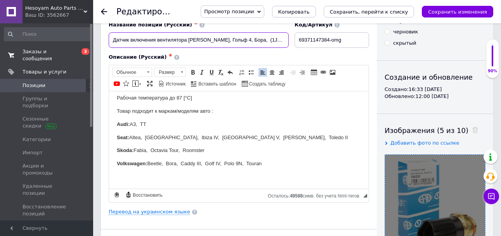
checkbox input "true"
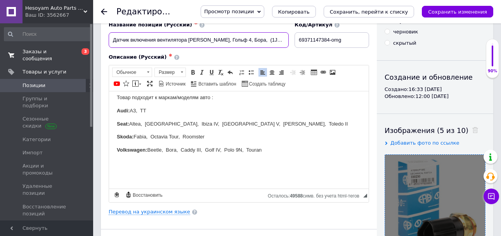
type input "Датчик включения вентилятора [PERSON_NAME], Гольф 4, [PERSON_NAME], Ф (1J095948…"
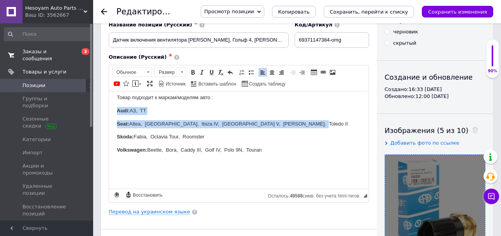
drag, startPoint x: 263, startPoint y: 123, endPoint x: 116, endPoint y: 109, distance: 148.3
click at [116, 109] on html "Количество присоединений 3 Присоединительная винтовая резьба M22 x 1.5 Ширина з…" at bounding box center [239, 104] width 260 height 168
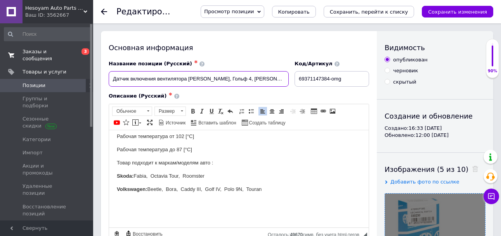
scroll to position [0, 104]
drag, startPoint x: 112, startPoint y: 81, endPoint x: 220, endPoint y: 83, distance: 108.0
click at [220, 83] on input "Датчик включения вентилятора [PERSON_NAME], Гольф 4, [PERSON_NAME], [PERSON_NAM…" at bounding box center [199, 79] width 180 height 16
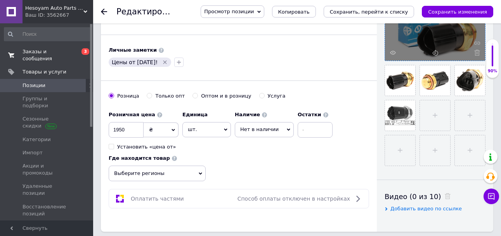
scroll to position [388, 0]
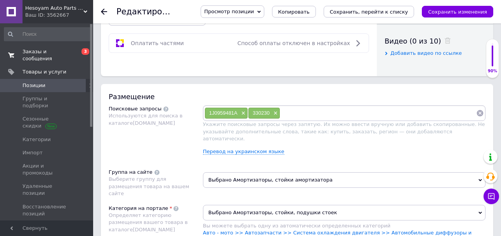
click at [292, 119] on div "1J0959481A × 330230 ×" at bounding box center [344, 113] width 283 height 16
click at [306, 117] on input at bounding box center [378, 113] width 196 height 12
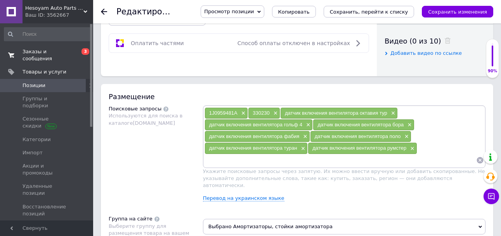
paste input "TS2783"
paste input "AS2014"
paste input "0915041"
paste input "82701"
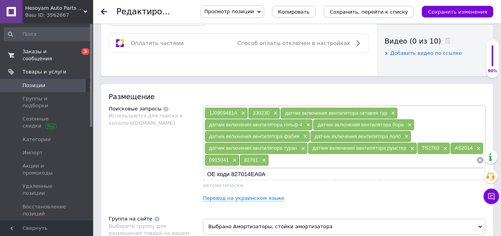
paste input "1850690"
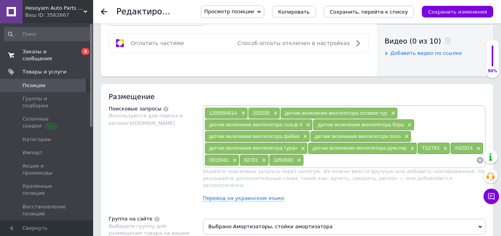
paste input "B13129"
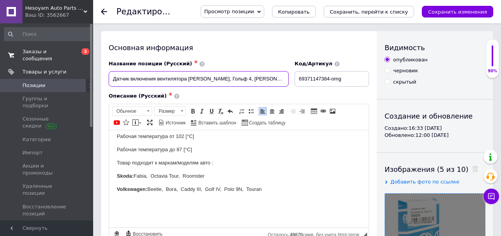
scroll to position [0, 104]
drag, startPoint x: 285, startPoint y: 84, endPoint x: 298, endPoint y: 82, distance: 12.5
click at [299, 83] on div "Название позиции (Русский) ✱ Датчик включения вентилятора [PERSON_NAME], Гольф …" at bounding box center [239, 73] width 266 height 32
click at [272, 75] on input "Датчик включения вентилятора [PERSON_NAME], Гольф 4, [PERSON_NAME], [PERSON_NAM…" at bounding box center [199, 79] width 180 height 16
drag, startPoint x: 270, startPoint y: 81, endPoint x: 276, endPoint y: 80, distance: 5.8
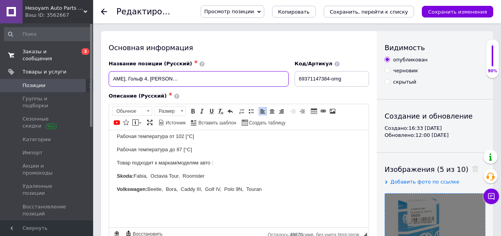
click at [277, 81] on input "Датчик включения вентилятора [PERSON_NAME], Гольф 4, [PERSON_NAME], [PERSON_NAM…" at bounding box center [199, 79] width 180 height 16
drag, startPoint x: 268, startPoint y: 82, endPoint x: 304, endPoint y: 82, distance: 36.1
click at [304, 82] on div "Название позиции (Русский) ✱ Датчик включения вентилятора [PERSON_NAME], Гольф …" at bounding box center [239, 73] width 266 height 32
paste input "7.569"
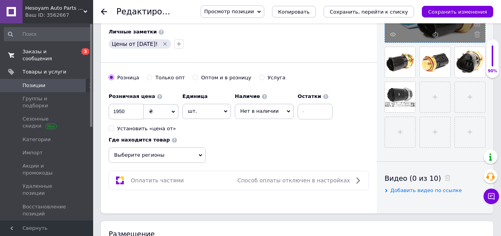
scroll to position [350, 0]
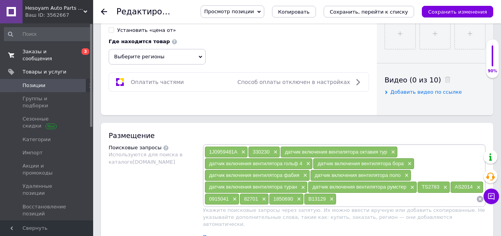
click at [351, 198] on input at bounding box center [407, 199] width 140 height 12
paste input "7.5690"
drag, startPoint x: 286, startPoint y: 152, endPoint x: 360, endPoint y: 153, distance: 75.0
click at [360, 153] on span "датчик включения вентилятора октавия тур" at bounding box center [336, 152] width 102 height 6
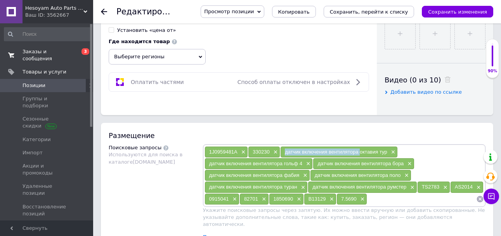
copy span "датчик включения вентилятора"
click at [386, 203] on input at bounding box center [421, 199] width 109 height 12
paste input "датчик включения вентилятора"
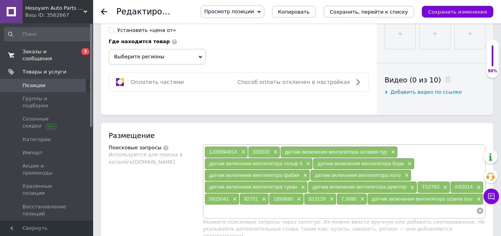
paste input "датчик включения вентилятора"
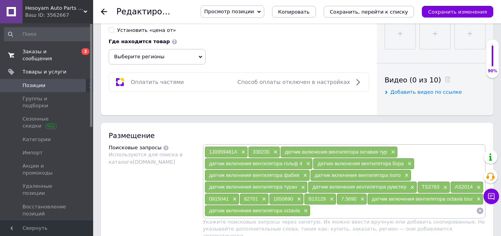
paste input "датчик включения вентилятора"
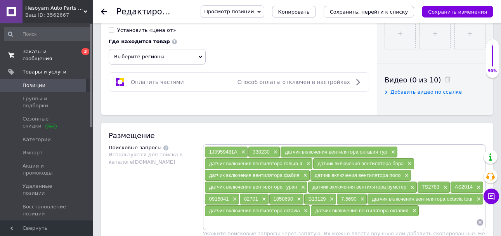
paste input "датчик включения вентилятора"
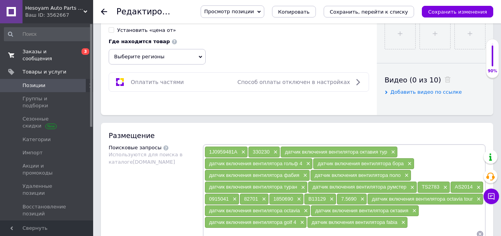
paste input "датчик включения вентилятора"
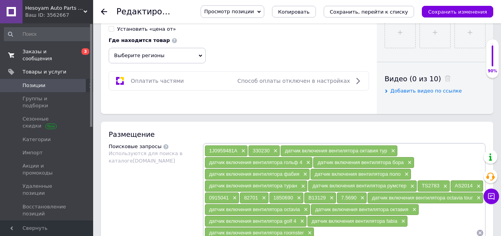
paste input "датчик включения вентилятора"
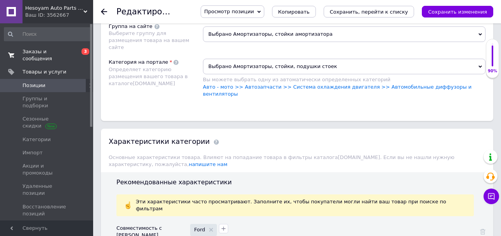
scroll to position [518, 0]
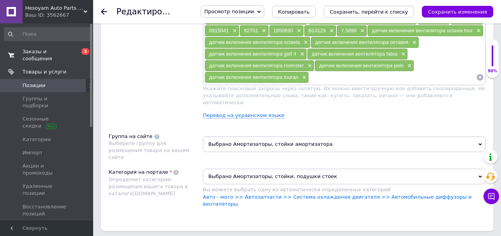
paste input "датчик включения вентилятора"
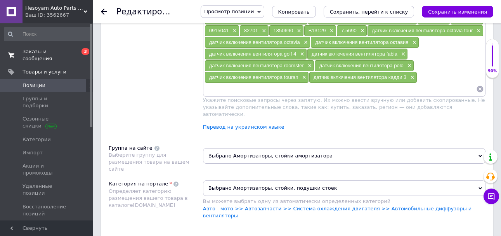
paste input "датчик включения вентилятора"
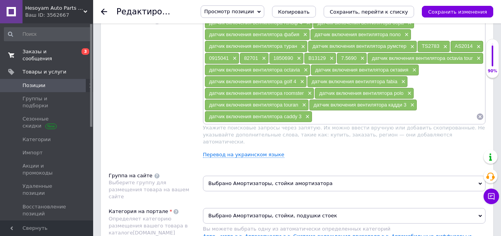
scroll to position [557, 0]
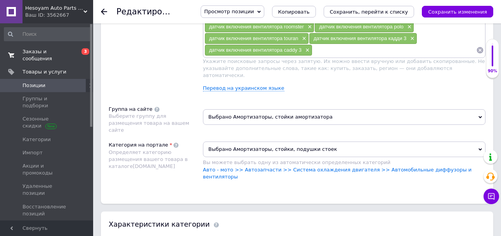
paste input "датчик включения вентилятора"
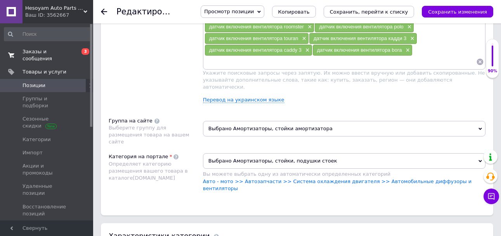
paste input "датчик включения вентилятора"
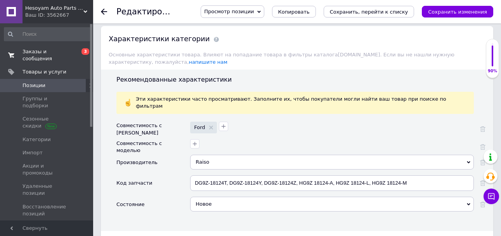
scroll to position [751, 0]
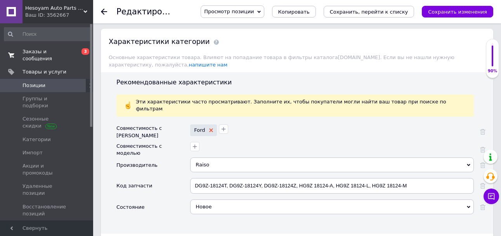
click at [211, 124] on div "Ford" at bounding box center [203, 130] width 26 height 12
click at [211, 128] on icon at bounding box center [211, 130] width 4 height 4
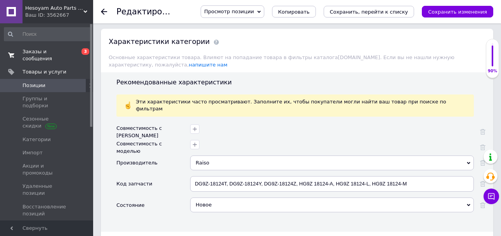
click at [218, 155] on div "Raiso" at bounding box center [332, 162] width 284 height 15
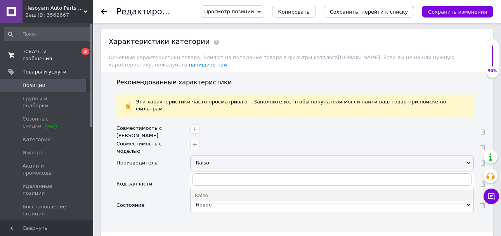
click at [218, 155] on div "Raiso" at bounding box center [332, 162] width 284 height 15
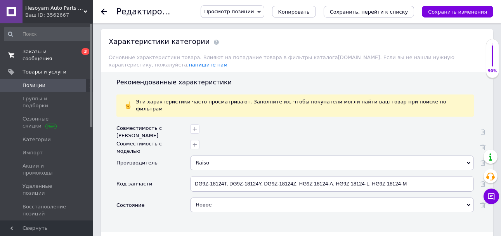
click at [218, 155] on div "Raiso" at bounding box center [332, 162] width 284 height 15
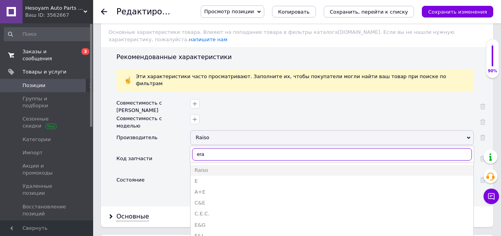
scroll to position [790, 0]
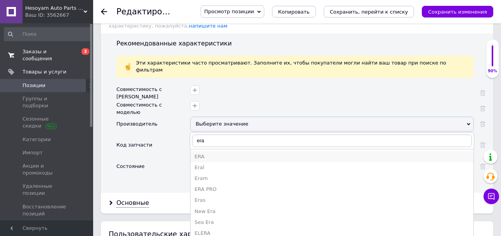
click at [215, 153] on div "ERA" at bounding box center [332, 156] width 275 height 7
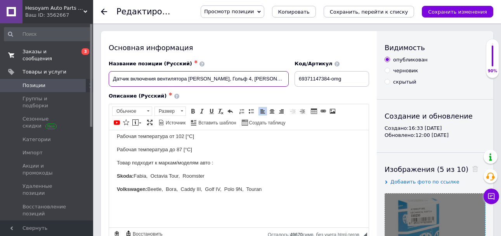
scroll to position [0, 104]
drag, startPoint x: 273, startPoint y: 78, endPoint x: 316, endPoint y: 81, distance: 43.2
click at [321, 82] on div "Название позиции (Русский) ✱ Датчик включения вентилятора [PERSON_NAME], Гольф …" at bounding box center [239, 73] width 266 height 32
click at [268, 73] on input "Датчик включения вентилятора [PERSON_NAME], Гольф 4, [PERSON_NAME], [PERSON_NAM…" at bounding box center [199, 79] width 180 height 16
drag, startPoint x: 266, startPoint y: 79, endPoint x: 334, endPoint y: 82, distance: 68.0
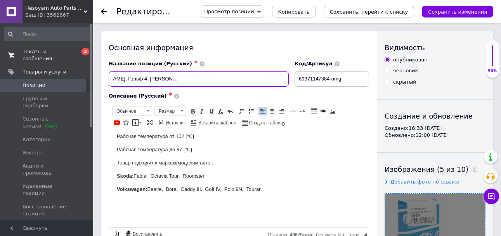
click at [333, 82] on div "Название позиции (Русский) ✱ Датчик включения вентилятора [PERSON_NAME], Гольф …" at bounding box center [239, 73] width 266 height 32
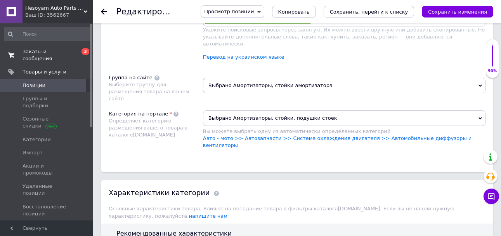
scroll to position [738, 0]
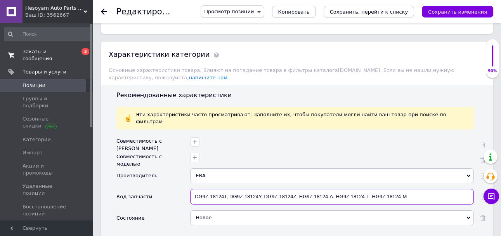
click at [294, 189] on input "DG9Z-18124T, DG9Z-18124Y, DG9Z-18124Z, HG9Z 18124-A, HG9Z 18124-L, HG9Z 18124-M" at bounding box center [332, 197] width 284 height 16
paste input "330230"
click at [198, 189] on input "330230" at bounding box center [332, 197] width 284 height 16
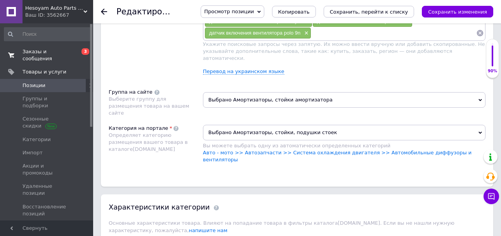
scroll to position [583, 0]
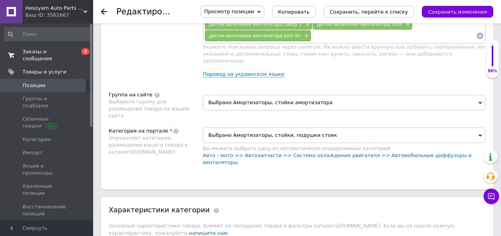
click at [284, 95] on span "Выбрано Амортизаторы, стойки амортизатора" at bounding box center [344, 103] width 283 height 16
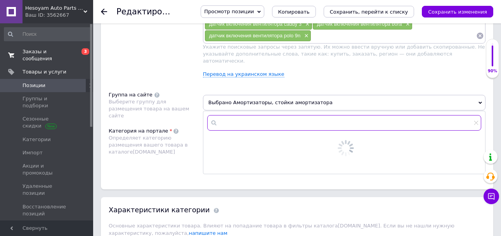
click at [263, 116] on input "text" at bounding box center [344, 123] width 274 height 16
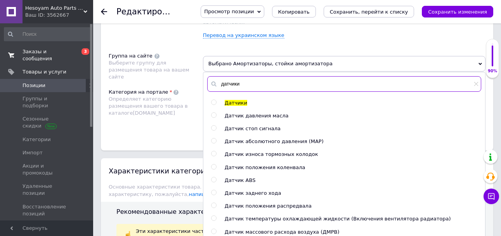
scroll to position [44, 0]
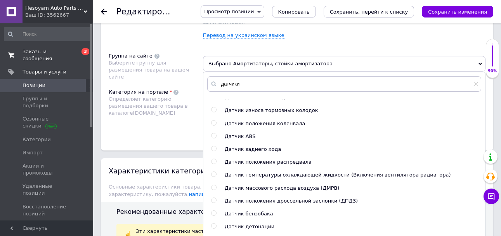
click at [372, 172] on span "Датчик температуры охлаждающей жидкости (Включения вентилятора радиатора)" at bounding box center [338, 175] width 226 height 6
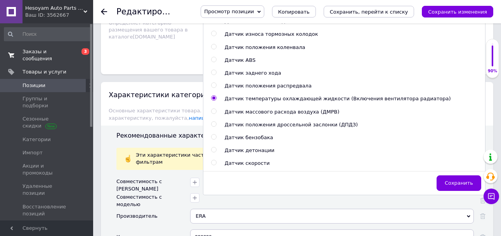
scroll to position [699, 0]
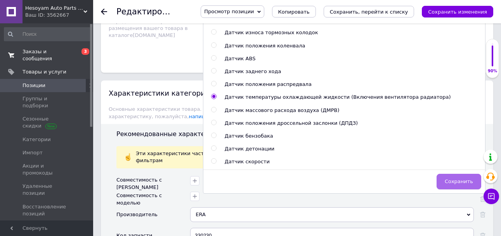
click at [469, 174] on button "Сохранить" at bounding box center [459, 182] width 45 height 16
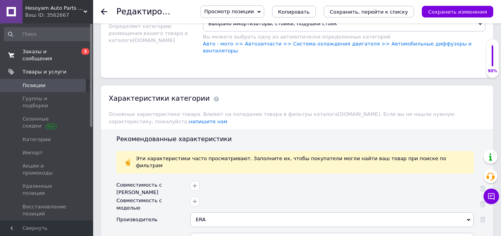
scroll to position [621, 0]
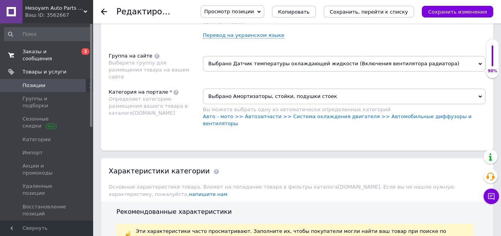
click at [322, 89] on span "Выбрано Амортизаторы, стойки, подушки стоек" at bounding box center [344, 97] width 283 height 16
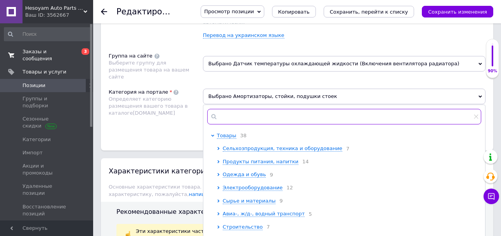
click at [306, 109] on input "text" at bounding box center [344, 117] width 274 height 16
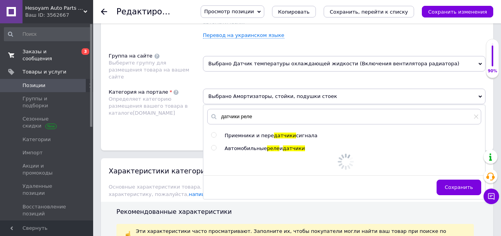
click at [282, 136] on div "датчики реле Приемники и пере датчики сигнала Автомобильные реле и датчики Сохр…" at bounding box center [345, 152] width 282 height 94
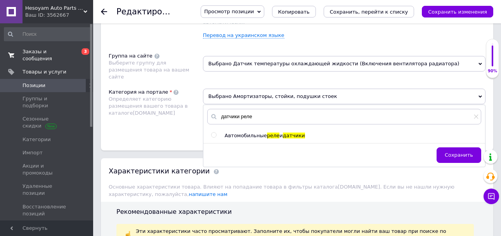
click at [294, 132] on span "датчики" at bounding box center [294, 135] width 22 height 6
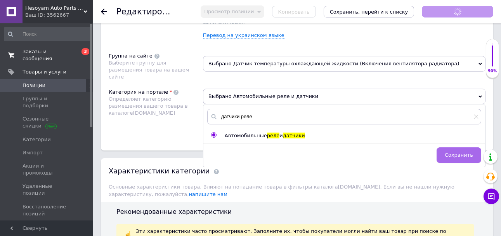
click at [457, 148] on button "Сохранить" at bounding box center [459, 155] width 45 height 16
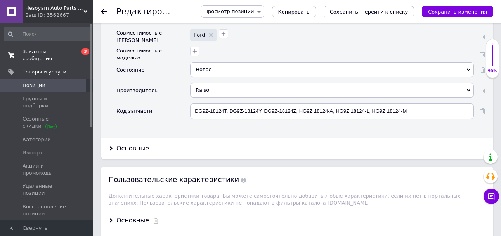
scroll to position [855, 0]
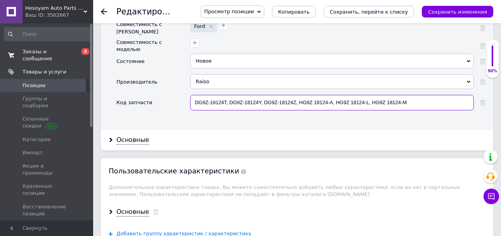
drag, startPoint x: 423, startPoint y: 70, endPoint x: 175, endPoint y: 68, distance: 247.4
click at [175, 65] on div "Совместимость с [PERSON_NAME] Совместимость с моделью Состояние Новое Новое Про…" at bounding box center [301, 69] width 369 height 96
paste input "330230"
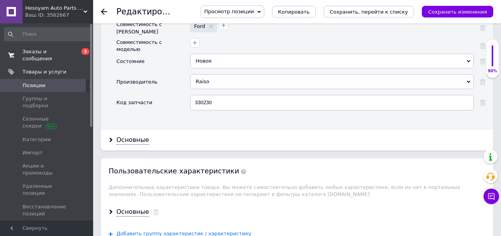
click at [205, 74] on div "Raiso" at bounding box center [332, 81] width 284 height 15
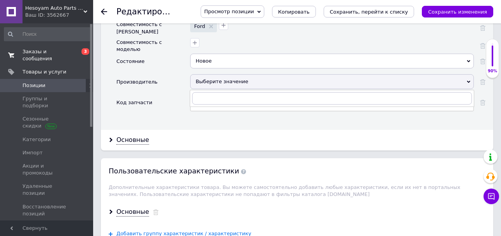
click at [169, 74] on div "Производитель" at bounding box center [154, 84] width 74 height 21
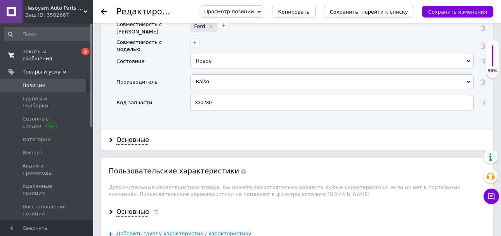
click at [229, 74] on div "Raiso" at bounding box center [332, 81] width 284 height 15
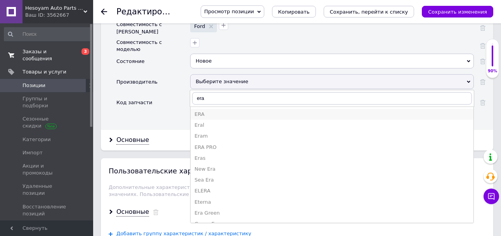
click at [212, 111] on div "ERA" at bounding box center [332, 114] width 275 height 7
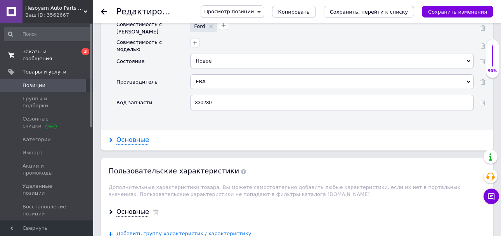
click at [129, 136] on div "Основные" at bounding box center [133, 140] width 33 height 9
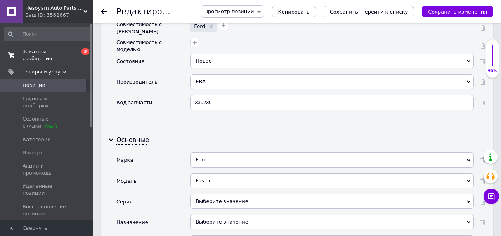
click at [226, 152] on div "Ford" at bounding box center [332, 159] width 284 height 15
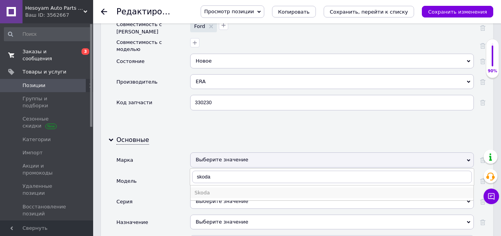
click at [216, 189] on div "Skoda" at bounding box center [332, 192] width 275 height 7
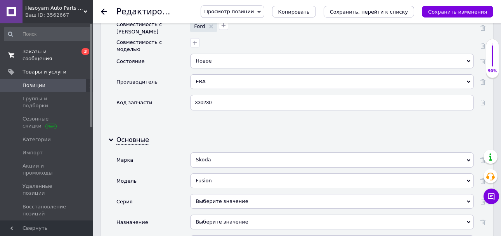
click at [235, 173] on div "Fusion" at bounding box center [332, 180] width 284 height 15
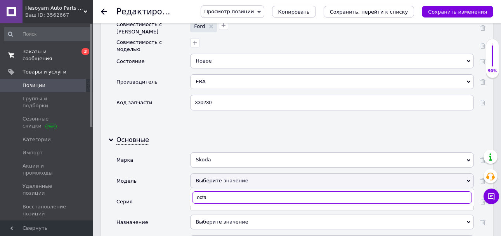
scroll to position [893, 0]
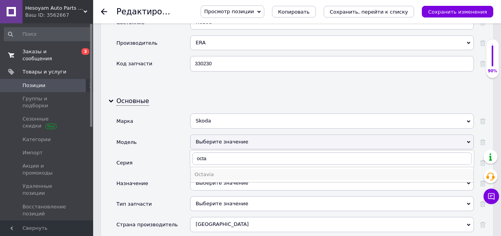
click at [228, 171] on div "Octavia" at bounding box center [332, 174] width 275 height 7
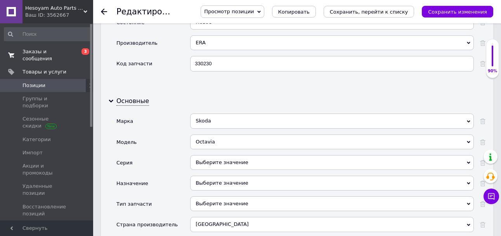
click at [233, 176] on div "Выберите значение" at bounding box center [332, 183] width 284 height 15
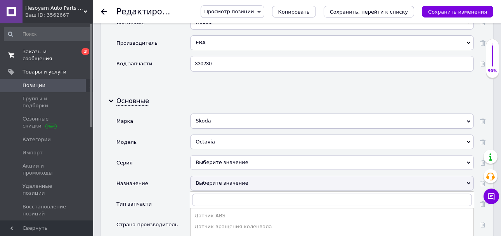
click at [174, 176] on div "Назначение" at bounding box center [154, 186] width 74 height 21
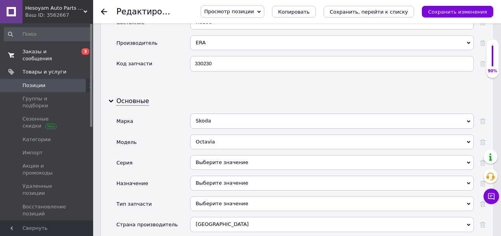
click at [210, 176] on div "Выберите значение" at bounding box center [332, 183] width 284 height 15
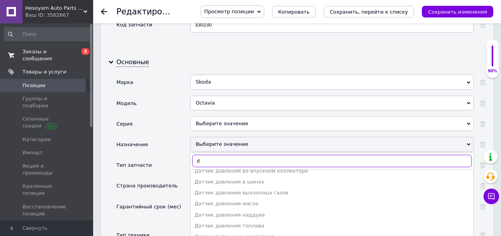
scroll to position [0, 0]
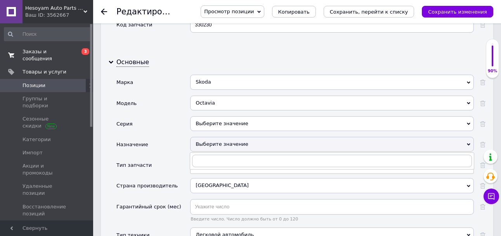
click at [162, 137] on div "Назначение" at bounding box center [154, 147] width 74 height 21
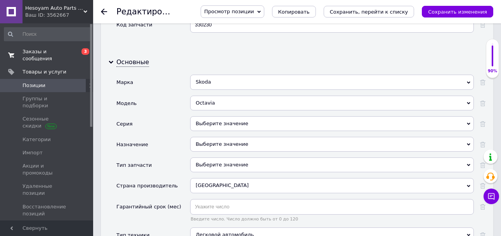
click at [232, 137] on div "Выберите значение" at bounding box center [332, 144] width 284 height 15
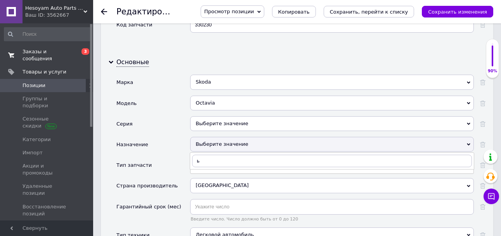
click at [232, 137] on div "Выберите значение" at bounding box center [332, 144] width 284 height 15
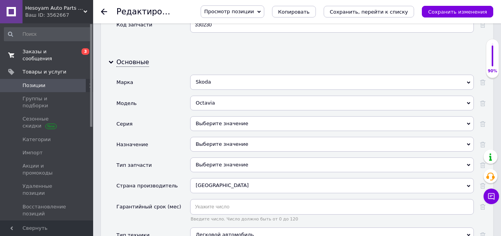
click at [232, 137] on div "Выберите значение" at bounding box center [332, 144] width 284 height 15
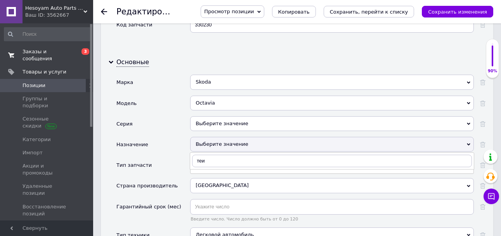
click at [247, 137] on div "Выберите значение" at bounding box center [332, 144] width 284 height 15
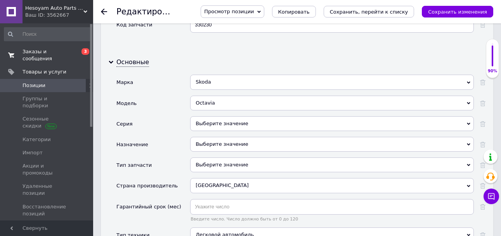
click at [244, 137] on div "Выберите значение" at bounding box center [332, 144] width 284 height 15
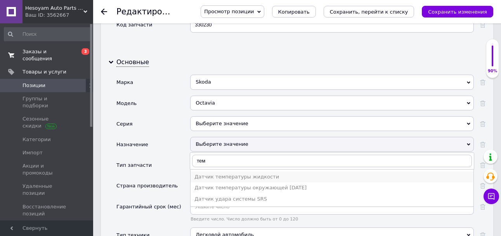
click at [251, 173] on div "Датчик температуры жидкости" at bounding box center [332, 176] width 275 height 7
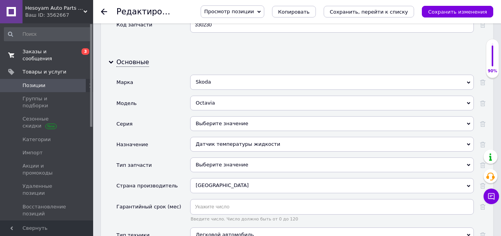
click at [253, 157] on div "Выберите значение" at bounding box center [332, 164] width 284 height 15
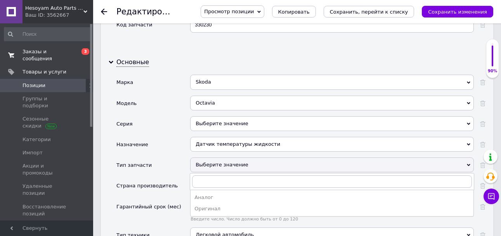
drag, startPoint x: 228, startPoint y: 179, endPoint x: 228, endPoint y: 155, distance: 23.7
click at [228, 205] on div "Оригинал" at bounding box center [332, 208] width 275 height 7
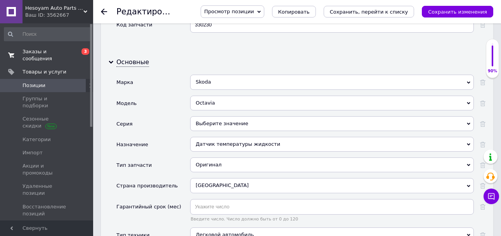
click at [228, 178] on div "[GEOGRAPHIC_DATA]" at bounding box center [332, 185] width 284 height 15
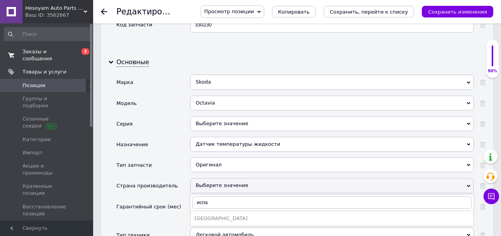
click at [229, 215] on div "[GEOGRAPHIC_DATA]" at bounding box center [332, 218] width 275 height 7
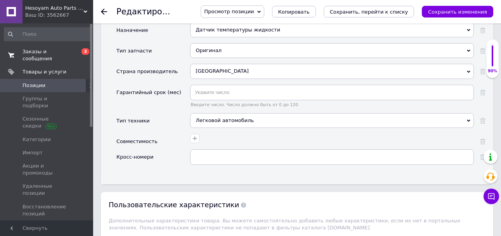
scroll to position [1049, 0]
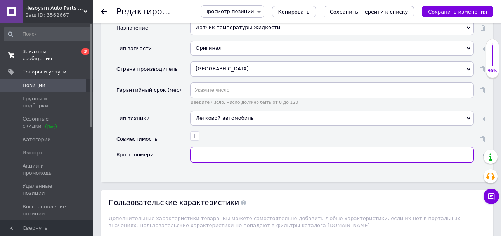
click at [235, 147] on input "text" at bounding box center [332, 155] width 284 height 16
paste input "330230"
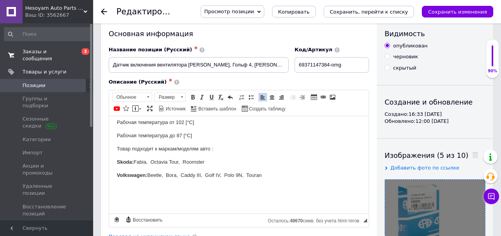
scroll to position [0, 0]
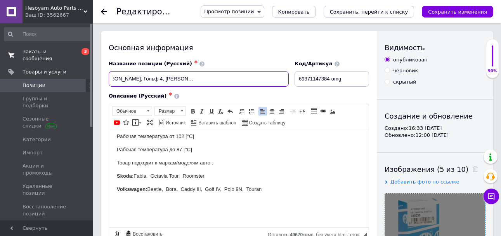
drag, startPoint x: 254, startPoint y: 82, endPoint x: 285, endPoint y: 85, distance: 31.2
click at [296, 85] on div "Название позиции (Русский) ✱ Датчик включения вентилятора [PERSON_NAME], Гольф …" at bounding box center [239, 73] width 266 height 32
click at [255, 82] on input "Датчик включения вентилятора [PERSON_NAME], Гольф 4, [PERSON_NAME], [PERSON_NAM…" at bounding box center [199, 79] width 180 height 16
click at [232, 79] on input "Датчик включения вентилятора [PERSON_NAME], Гольф 4, [PERSON_NAME], [PERSON_NAM…" at bounding box center [199, 79] width 180 height 16
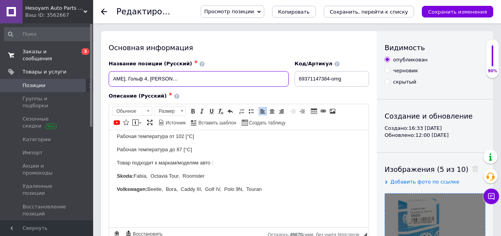
drag, startPoint x: 225, startPoint y: 78, endPoint x: 251, endPoint y: 81, distance: 26.9
click at [251, 81] on input "Датчик включения вентилятора [PERSON_NAME], Гольф 4, [PERSON_NAME], [PERSON_NAM…" at bounding box center [199, 79] width 180 height 16
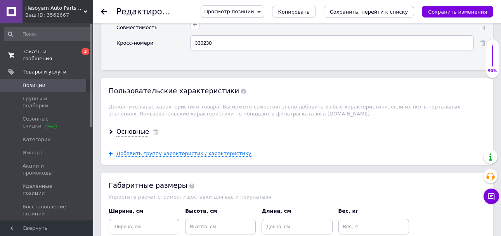
scroll to position [1049, 0]
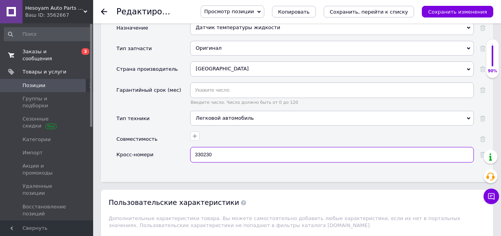
click at [230, 147] on input "330230" at bounding box center [332, 155] width 284 height 16
paste input "1J0959481A"
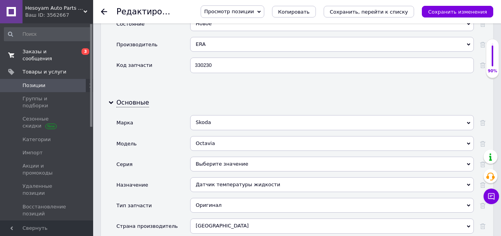
scroll to position [855, 0]
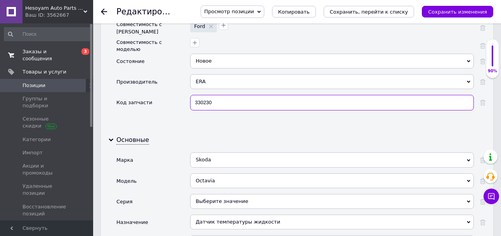
click at [241, 95] on input "330230" at bounding box center [332, 103] width 284 height 16
paste input "1J0959481A"
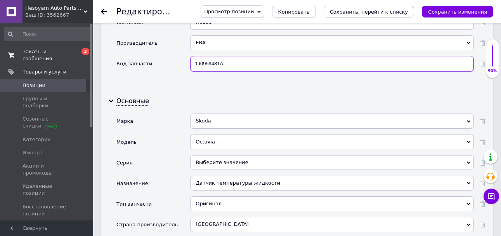
scroll to position [932, 0]
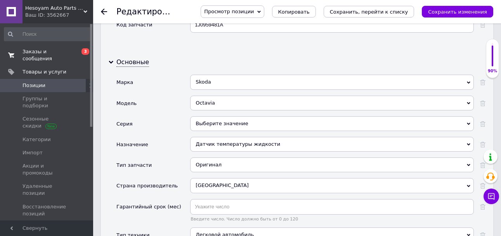
click at [244, 116] on div "Выберите значение" at bounding box center [332, 123] width 284 height 15
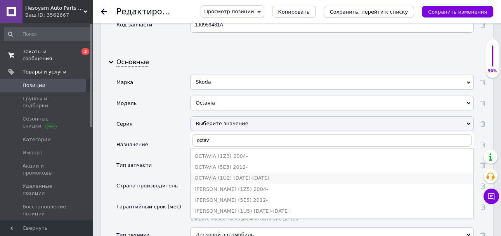
click at [246, 174] on div "OCTAVIA (1U2) [DATE]-[DATE]" at bounding box center [332, 177] width 275 height 7
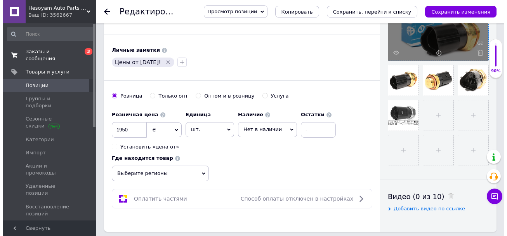
scroll to position [78, 0]
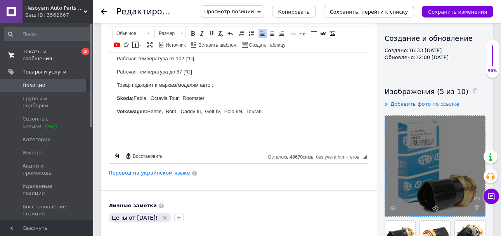
click at [160, 172] on link "Перевод на украинском языке" at bounding box center [150, 173] width 82 height 6
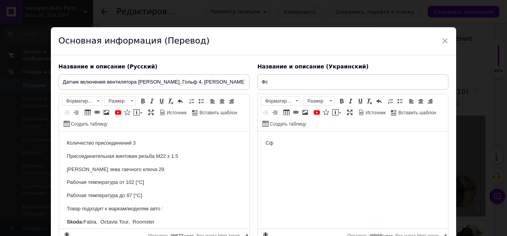
scroll to position [0, 0]
drag, startPoint x: 316, startPoint y: 149, endPoint x: 447, endPoint y: 140, distance: 131.2
click at [258, 141] on html "Сф" at bounding box center [353, 143] width 190 height 24
click at [302, 78] on input "Фс" at bounding box center [353, 82] width 191 height 16
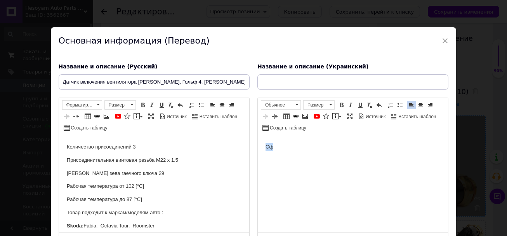
click at [287, 159] on html "Сф" at bounding box center [353, 147] width 190 height 24
drag, startPoint x: 298, startPoint y: 141, endPoint x: 304, endPoint y: 160, distance: 20.1
click at [297, 141] on html "Сф" at bounding box center [353, 147] width 190 height 24
drag, startPoint x: 304, startPoint y: 160, endPoint x: 252, endPoint y: 143, distance: 54.9
click at [258, 143] on html "Сф" at bounding box center [353, 147] width 190 height 24
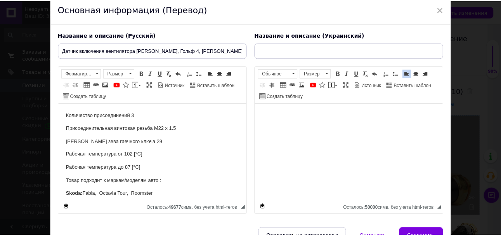
scroll to position [75, 0]
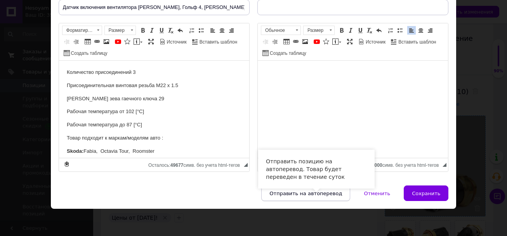
click at [323, 197] on button "Отправить на автоперевод" at bounding box center [305, 193] width 89 height 16
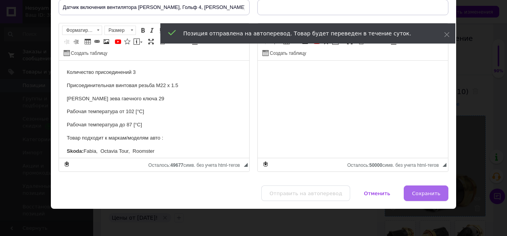
click at [421, 192] on span "Сохранить" at bounding box center [426, 193] width 28 height 6
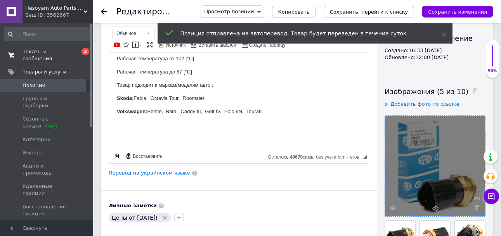
click at [459, 5] on div "Просмотр позиции Сохранить и посмотреть на сайте Сохранить и посмотреть на порт…" at bounding box center [343, 11] width 301 height 12
click at [454, 13] on icon "Сохранить изменения" at bounding box center [457, 12] width 59 height 6
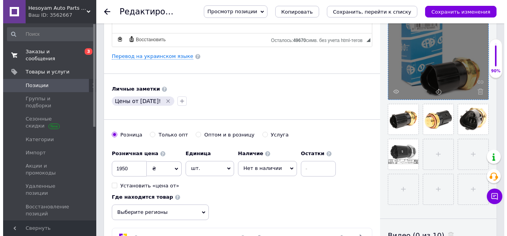
scroll to position [39, 0]
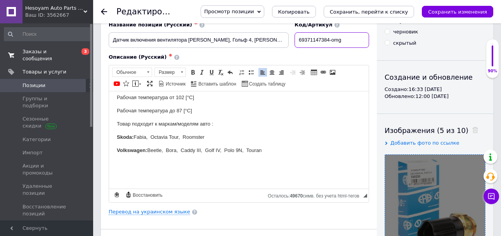
drag, startPoint x: 327, startPoint y: 39, endPoint x: 287, endPoint y: 43, distance: 39.8
click at [277, 40] on div "Название позиции (Русский) ✱ Датчик включения вентилятора [PERSON_NAME], Гольф …" at bounding box center [239, 35] width 266 height 32
drag, startPoint x: 329, startPoint y: 41, endPoint x: 266, endPoint y: 42, distance: 62.6
click at [268, 42] on div "Название позиции (Русский) ✱ Датчик включения вентилятора [PERSON_NAME], Гольф …" at bounding box center [239, 35] width 266 height 32
click at [436, 14] on icon "Сохранить изменения" at bounding box center [457, 12] width 59 height 6
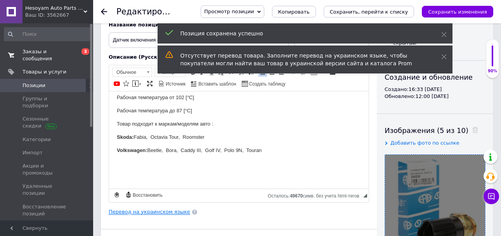
click at [169, 209] on link "Перевод на украинском языке" at bounding box center [150, 212] width 82 height 6
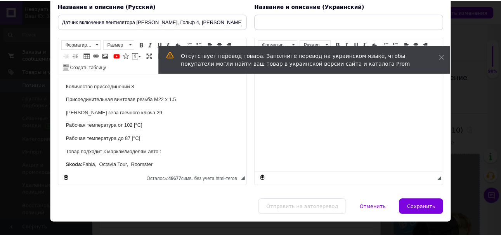
scroll to position [0, 0]
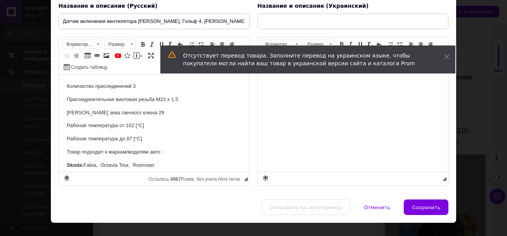
click at [425, 190] on div "Название и описание (Украинский) Rich Text Editor, C11BE9DC-6817-41AC-9CE1-A20A…" at bounding box center [353, 93] width 199 height 191
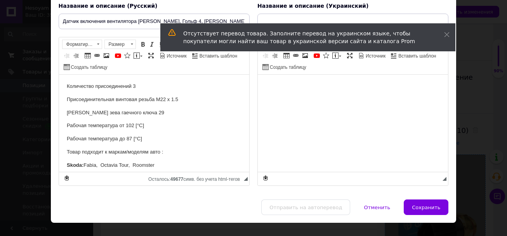
click at [422, 203] on button "Сохранить" at bounding box center [426, 207] width 45 height 16
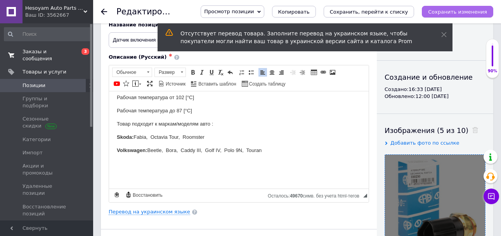
click at [479, 17] on button "Сохранить изменения" at bounding box center [457, 12] width 71 height 12
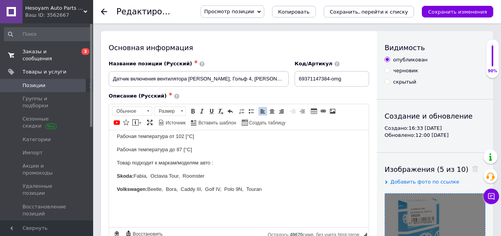
click at [261, 204] on p "Визуальный текстовый редактор, A3CCA973-FAD1-4E93-9312-1ADAACD21F0A" at bounding box center [239, 202] width 244 height 8
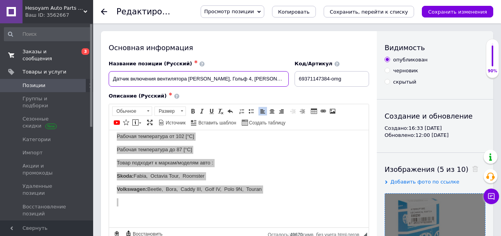
scroll to position [0, 104]
drag, startPoint x: 111, startPoint y: 79, endPoint x: 353, endPoint y: 78, distance: 242.4
click at [353, 78] on div "Название позиции (Русский) ✱ Датчик включения вентилятора [PERSON_NAME], Гольф …" at bounding box center [239, 73] width 266 height 32
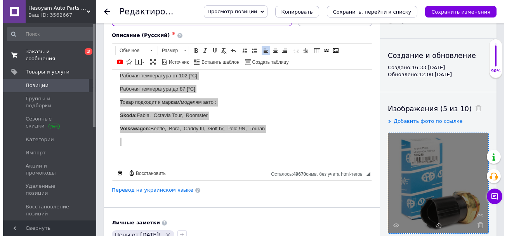
scroll to position [194, 0]
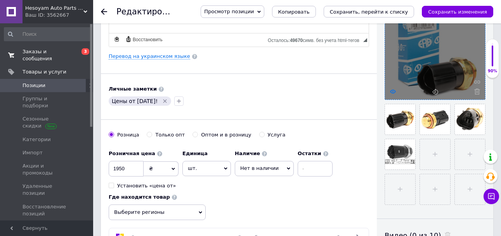
click at [393, 90] on use at bounding box center [393, 91] width 6 height 4
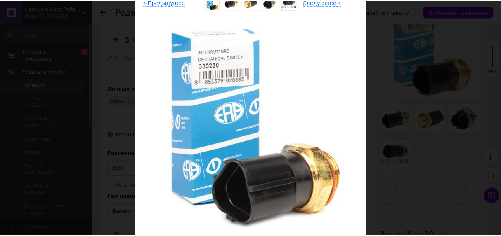
scroll to position [126, 0]
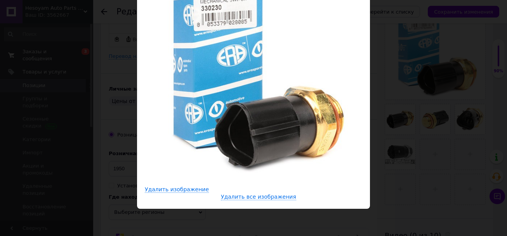
click at [425, 159] on div "× Просмотр изображения ← Предыдущее Следующее → Удалить изображение Удалить все…" at bounding box center [253, 118] width 507 height 236
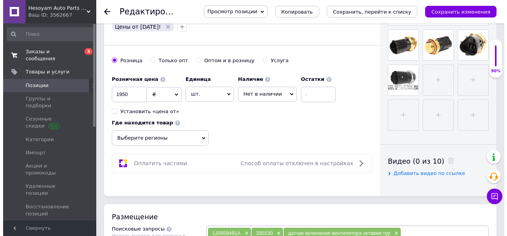
scroll to position [427, 0]
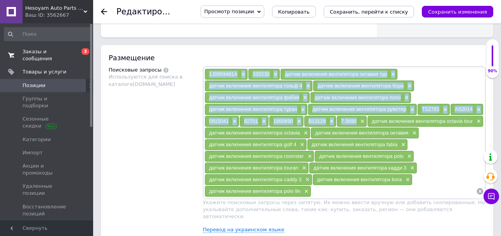
drag, startPoint x: 207, startPoint y: 69, endPoint x: 358, endPoint y: 122, distance: 159.8
click at [358, 122] on div "1J0959481A × 330230 × датчик включения вентилятора октавия тур × датчик включен…" at bounding box center [345, 132] width 280 height 129
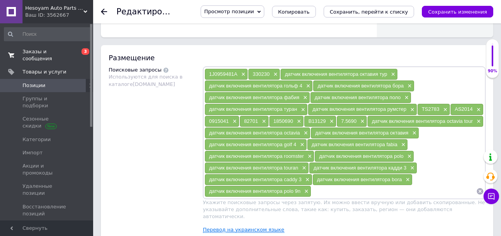
click at [241, 226] on link "Перевод на украинском языке" at bounding box center [244, 229] width 82 height 6
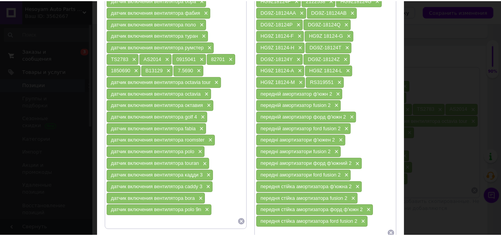
scroll to position [155, 0]
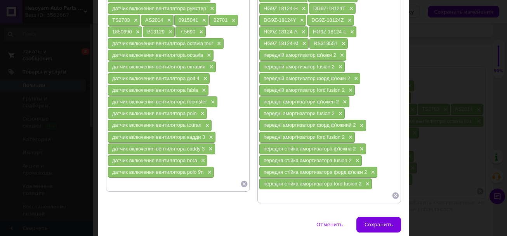
click at [395, 198] on icon at bounding box center [396, 195] width 7 height 7
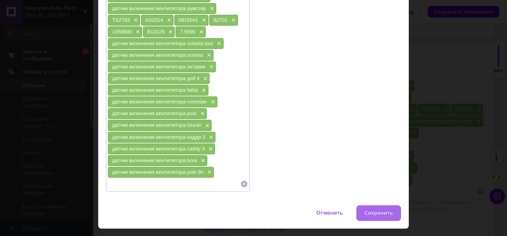
click at [383, 220] on button "Сохранить" at bounding box center [379, 213] width 45 height 16
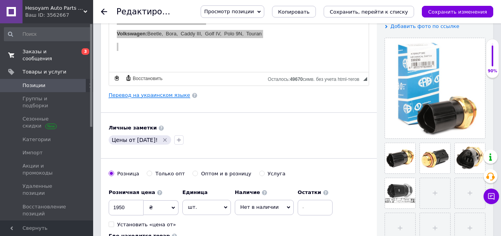
click at [177, 95] on link "Перевод на украинском языке" at bounding box center [150, 95] width 82 height 6
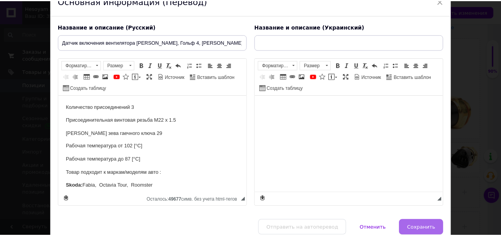
scroll to position [75, 0]
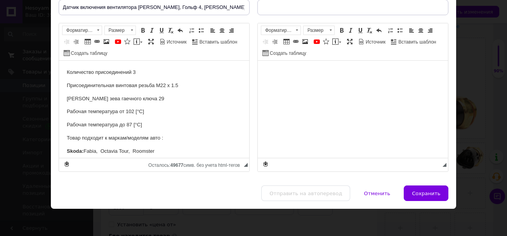
click at [424, 188] on button "Сохранить" at bounding box center [426, 193] width 45 height 16
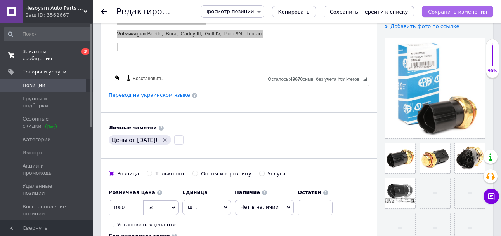
click at [462, 12] on icon "Сохранить изменения" at bounding box center [457, 12] width 59 height 6
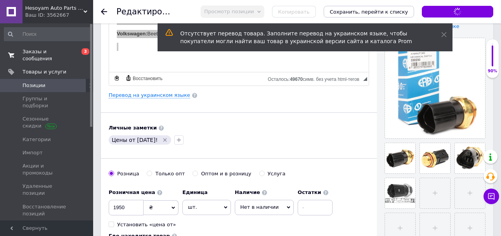
scroll to position [0, 0]
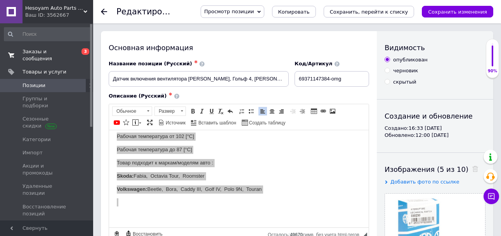
click at [63, 82] on span "Позиции" at bounding box center [47, 85] width 49 height 7
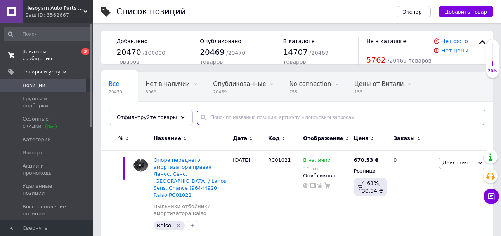
click at [219, 121] on input "text" at bounding box center [341, 118] width 289 height 16
paste input "RS314677"
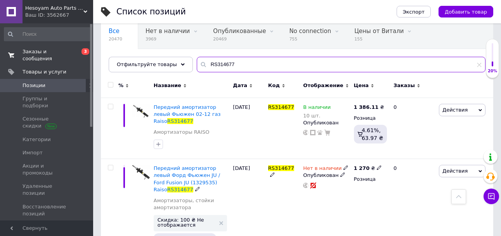
scroll to position [39, 0]
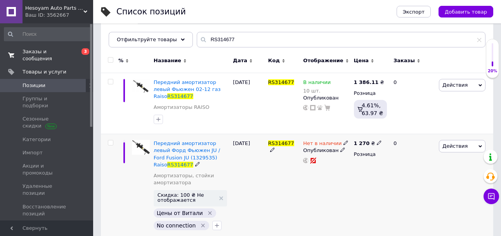
click at [446, 146] on span "Действия" at bounding box center [455, 146] width 25 height 6
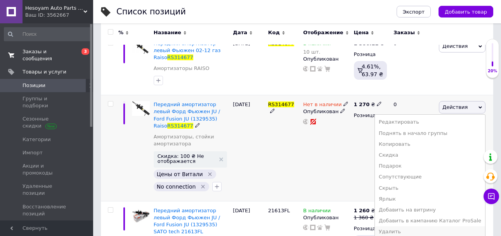
click at [415, 228] on li "Удалить" at bounding box center [430, 231] width 110 height 11
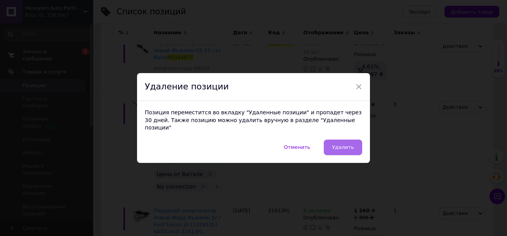
click at [344, 144] on span "Удалить" at bounding box center [343, 147] width 22 height 6
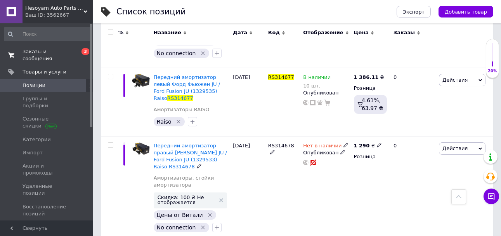
scroll to position [136, 0]
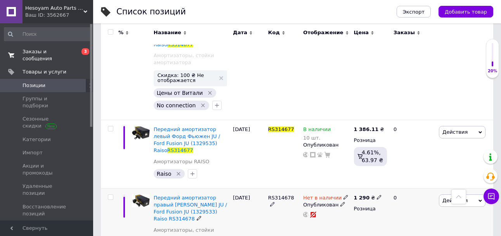
click at [273, 195] on span "RS314678" at bounding box center [281, 198] width 26 height 6
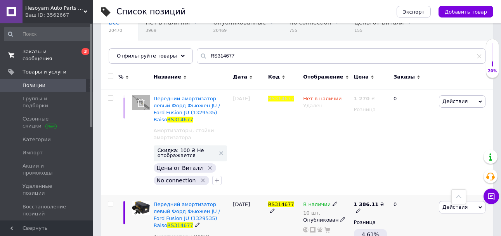
scroll to position [59, 0]
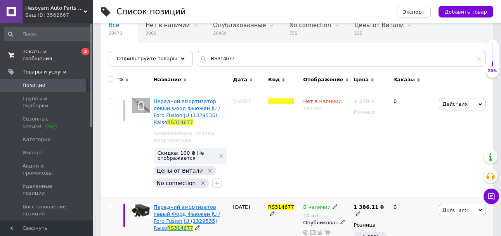
click at [212, 204] on span "Передний амортизатор левый Форд Фьюжен JU / Ford Fusion JU (1329535) Raiso" at bounding box center [187, 217] width 66 height 27
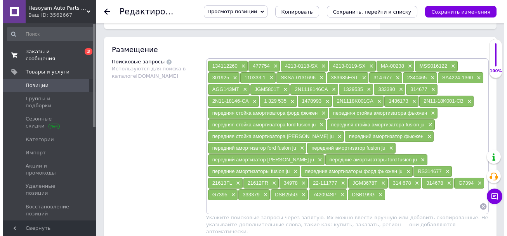
scroll to position [469, 0]
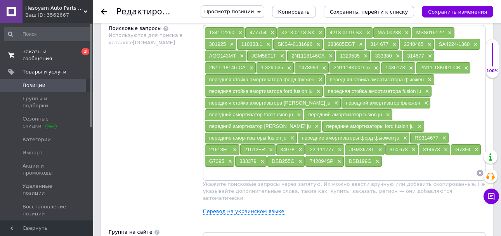
click at [379, 167] on div "DSB199G ×" at bounding box center [363, 161] width 37 height 11
click at [378, 174] on input at bounding box center [341, 173] width 272 height 12
paste input "RS314678"
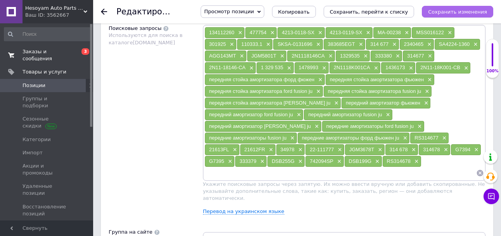
click at [486, 17] on div "Просмотр позиции Сохранить и посмотреть на сайте Сохранить и посмотреть на порт…" at bounding box center [343, 11] width 301 height 12
click at [488, 16] on button "Сохранить изменения" at bounding box center [457, 12] width 71 height 12
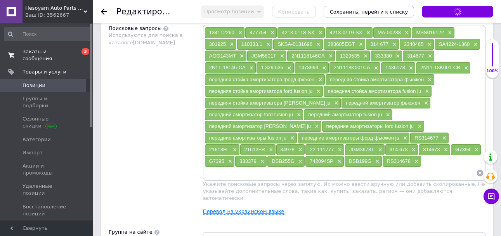
click at [214, 208] on link "Перевод на украинском языке" at bounding box center [244, 211] width 82 height 6
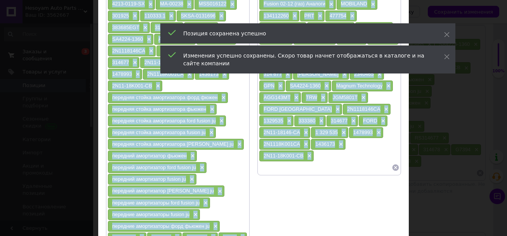
scroll to position [223, 0]
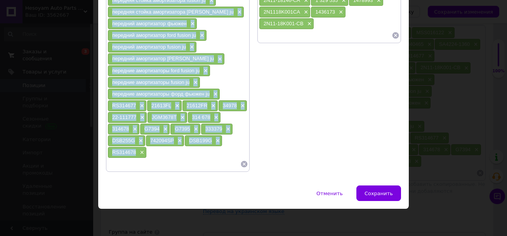
drag, startPoint x: 115, startPoint y: 87, endPoint x: 136, endPoint y: 153, distance: 69.5
click at [136, 153] on div "134112260 × 477754 × 4213-0118-SX × 4213-0119-SX × MA-00238 × MSS016122 × 30192…" at bounding box center [178, 11] width 141 height 315
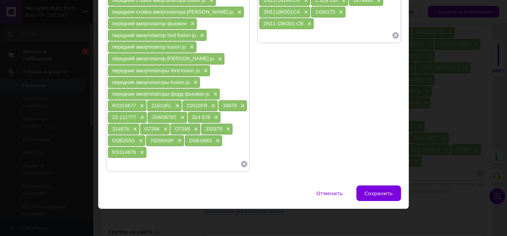
click at [346, 101] on div "Поисковые запросы (Украинский) Амортизатор передній лів × Fusion 02-12 (газ) Ан…" at bounding box center [329, 6] width 151 height 338
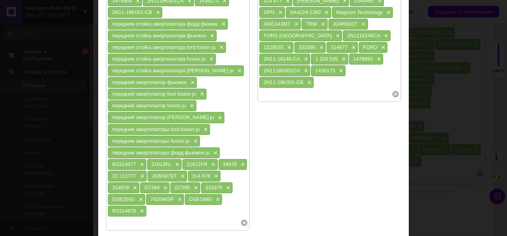
scroll to position [145, 0]
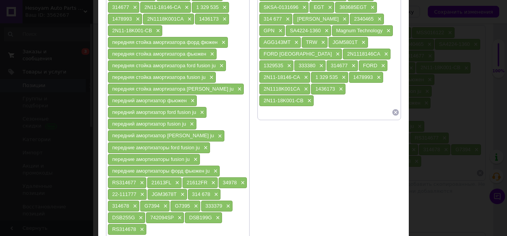
click at [391, 117] on div at bounding box center [329, 112] width 141 height 12
click at [396, 113] on icon at bounding box center [396, 112] width 7 height 7
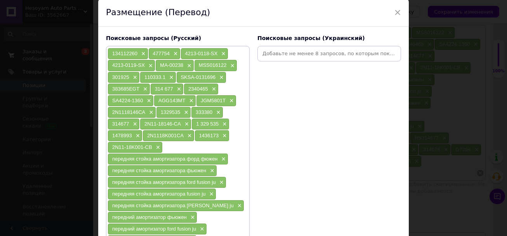
click at [315, 56] on input at bounding box center [329, 54] width 141 height 12
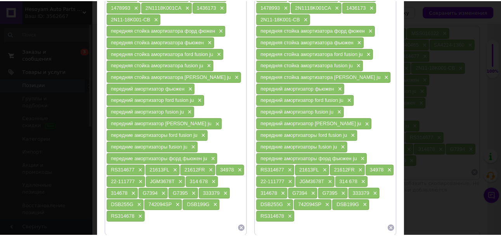
scroll to position [223, 0]
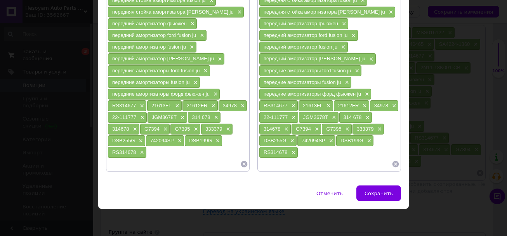
click at [378, 193] on span "Сохранить" at bounding box center [379, 193] width 28 height 6
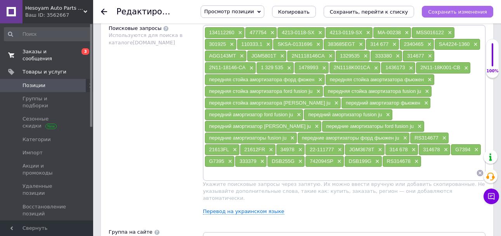
click at [493, 15] on button "Сохранить изменения" at bounding box center [457, 12] width 71 height 12
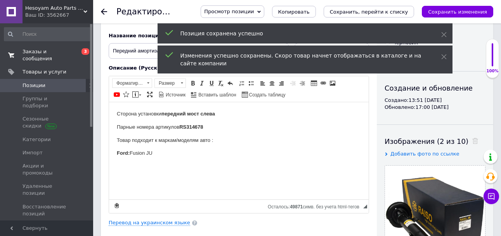
scroll to position [3, 0]
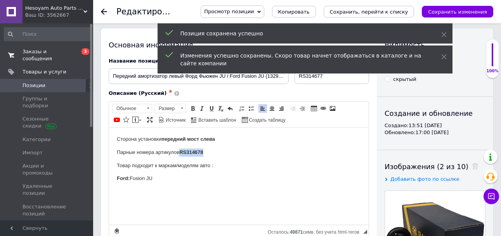
drag, startPoint x: 180, startPoint y: 153, endPoint x: 209, endPoint y: 151, distance: 28.8
click at [209, 151] on p "Парные номера артикулов RS314678" at bounding box center [239, 152] width 244 height 8
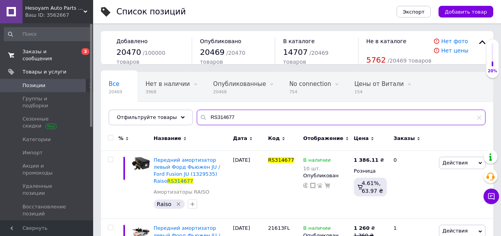
click at [239, 124] on input "RS314677" at bounding box center [341, 118] width 289 height 16
paste input "RS314678"
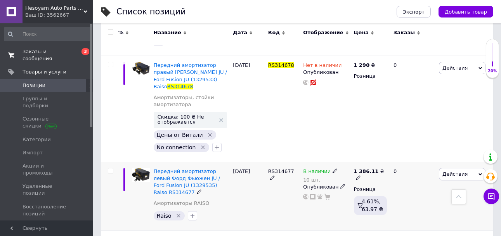
scroll to position [155, 0]
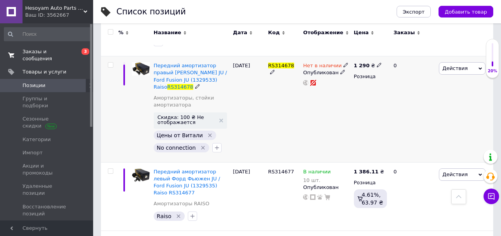
click at [459, 67] on span "Действия" at bounding box center [455, 68] width 25 height 6
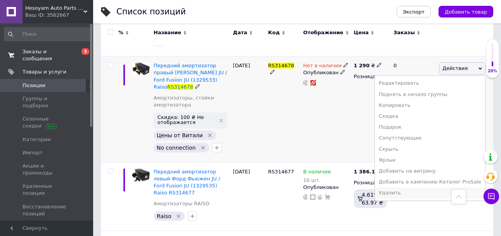
click at [415, 196] on li "Удалить" at bounding box center [430, 192] width 110 height 11
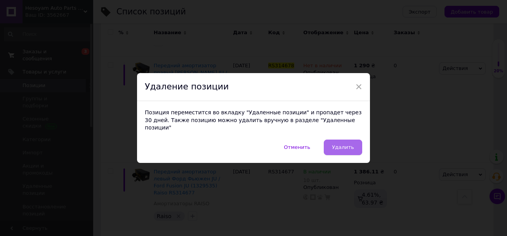
click at [355, 139] on button "Удалить" at bounding box center [343, 147] width 38 height 16
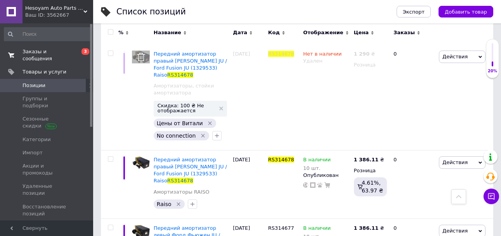
scroll to position [0, 0]
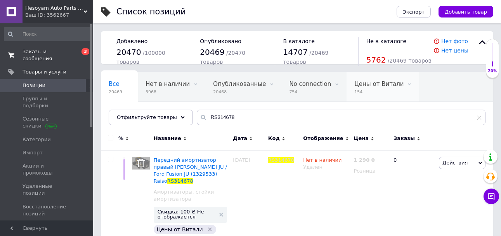
click at [355, 87] on span "Цены от Витали" at bounding box center [379, 83] width 49 height 7
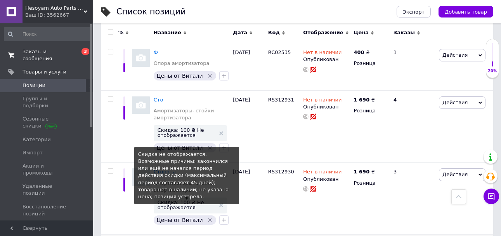
scroll to position [1282, 0]
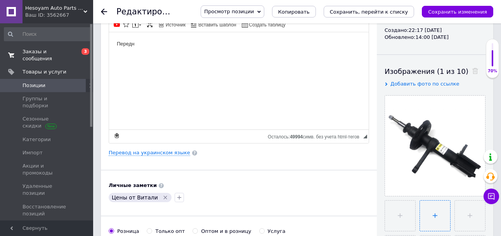
scroll to position [155, 0]
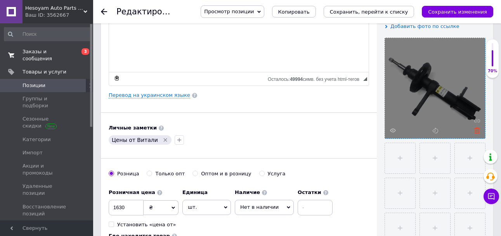
click at [477, 129] on icon at bounding box center [478, 130] width 6 height 6
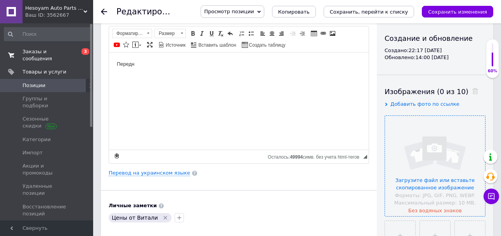
click at [491, 12] on button "Сохранить изменения" at bounding box center [457, 12] width 71 height 12
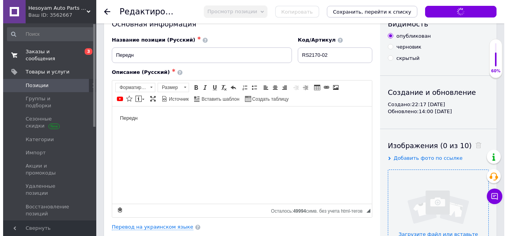
scroll to position [0, 0]
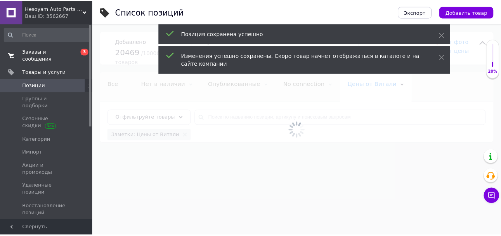
scroll to position [0, 15]
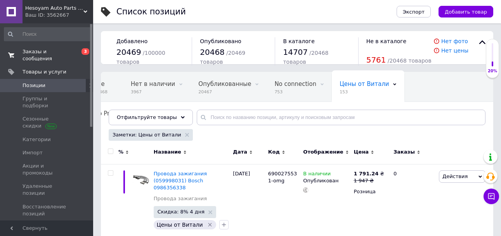
click at [62, 82] on span "Позиции" at bounding box center [47, 85] width 49 height 7
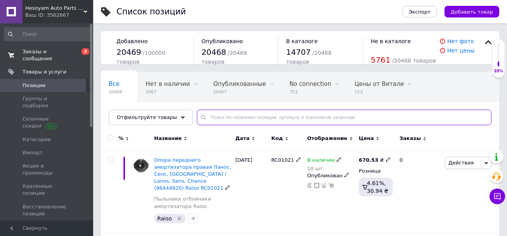
click at [256, 118] on input "text" at bounding box center [344, 118] width 295 height 16
paste input "RS314677"
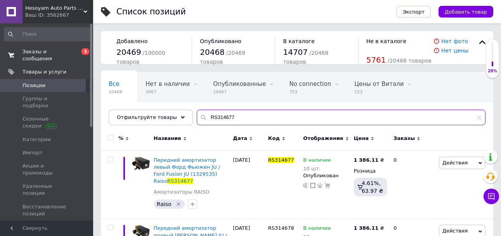
paste input "6900245780"
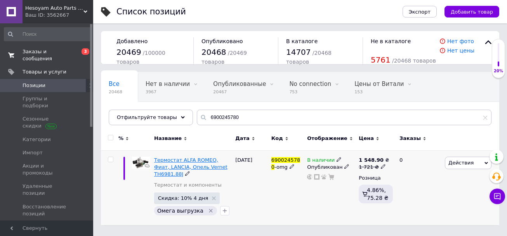
click at [205, 161] on span "Термостат ALFA ROMEO, Фиат, LANCIA, Опель Vernet TH6981.88J" at bounding box center [190, 167] width 73 height 20
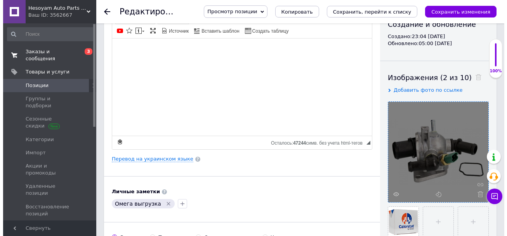
scroll to position [155, 0]
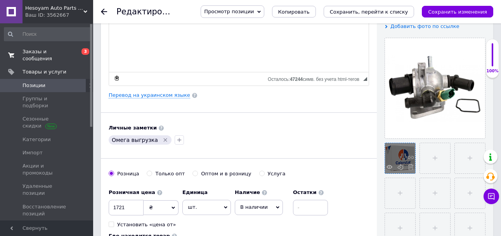
click at [393, 167] on div at bounding box center [400, 158] width 30 height 30
click at [388, 166] on use at bounding box center [390, 167] width 6 height 4
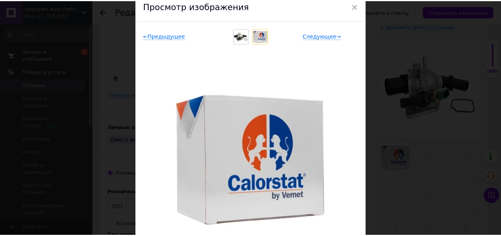
scroll to position [78, 0]
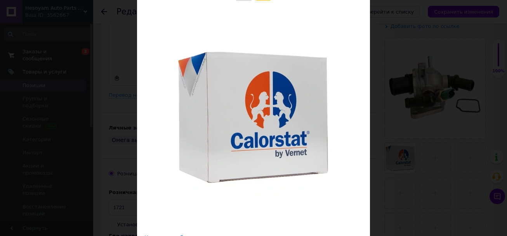
click at [392, 107] on div "× Просмотр изображения ← Предыдущее Следующее → Удалить изображение Удалить все…" at bounding box center [253, 118] width 507 height 236
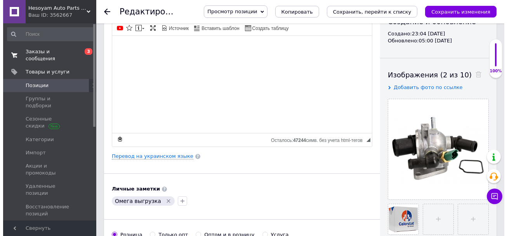
scroll to position [39, 0]
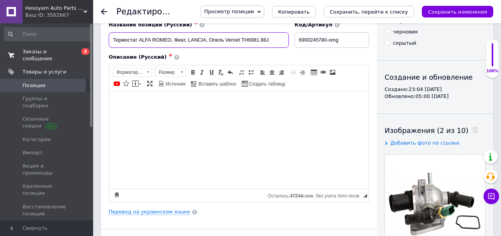
drag, startPoint x: 258, startPoint y: 38, endPoint x: 329, endPoint y: 42, distance: 70.8
click at [315, 42] on div "Название позиции (Русский) ✱ Термостат ALFA ROMEO, Фиат, LANCIA, Опель Vernet T…" at bounding box center [239, 35] width 266 height 32
click at [149, 215] on link "Перевод на украинском языке" at bounding box center [150, 212] width 82 height 6
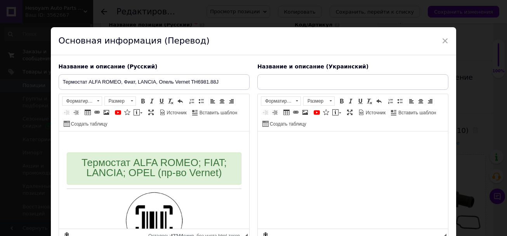
scroll to position [0, 0]
click at [144, 167] on span "Термостат ALFA ROMEO; FIAT; LANCIA; OPEL (пр-во Vernet)" at bounding box center [153, 168] width 145 height 22
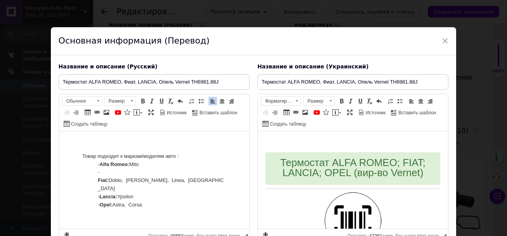
click at [76, 150] on body "Товар подходит к маркам/моделям авто : - Alfa Romeo: Mito - Fiat: Doblo, [PERSO…" at bounding box center [153, 180] width 175 height 83
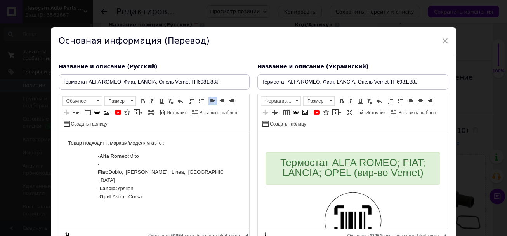
click at [100, 155] on dd "- Alfa Romeo: Mito" at bounding box center [161, 156] width 128 height 8
click at [101, 154] on strong "Alfa Romeo:" at bounding box center [114, 156] width 30 height 6
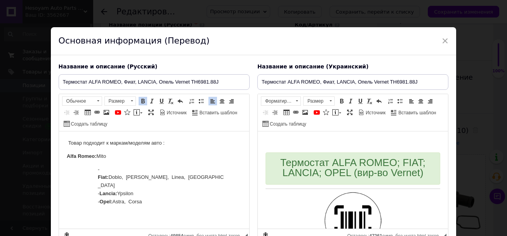
drag, startPoint x: 101, startPoint y: 165, endPoint x: 104, endPoint y: 173, distance: 8.4
click at [102, 165] on dd "- Fiat: Doblo, [PERSON_NAME], Linea, [GEOGRAPHIC_DATA]" at bounding box center [161, 177] width 128 height 24
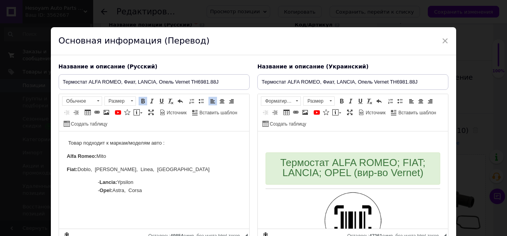
click at [101, 176] on body "Товар подходит к маркам/моделям авто : Alfa Romeo: Mito Fiat: Doblo, [PERSON_NA…" at bounding box center [153, 173] width 175 height 69
click at [102, 191] on body "Товар подходит к маркам/моделям авто : Alfa Romeo: Mito Fiat: Doblo, [PERSON_NA…" at bounding box center [153, 176] width 175 height 74
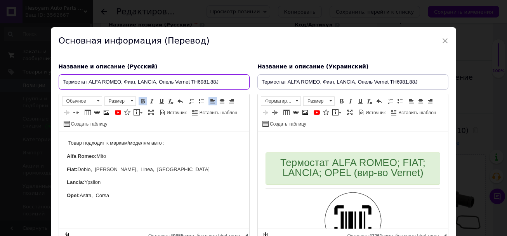
drag, startPoint x: 224, startPoint y: 82, endPoint x: 191, endPoint y: 85, distance: 32.9
click at [191, 85] on input "Термостат ALFA ROMEO, Фиат, LANCIA, Опель Vernet TH6981.88J" at bounding box center [154, 82] width 191 height 16
click at [64, 140] on html "Товар подходит к маркам/моделям авто : Alfa Romeo: Mito Fiat: Doblo, [PERSON_NA…" at bounding box center [154, 175] width 190 height 89
drag, startPoint x: 68, startPoint y: 144, endPoint x: 64, endPoint y: 147, distance: 4.7
click at [66, 144] on html "Товар подходит к маркам/моделям авто : Alfa Romeo: Mito Fiat: Doblo, [PERSON_NA…" at bounding box center [154, 175] width 190 height 89
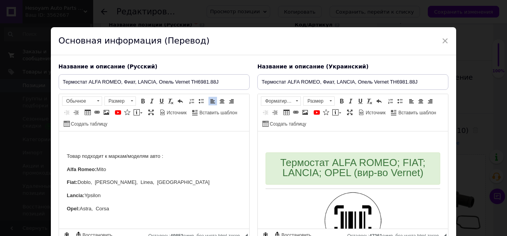
click at [80, 137] on html "Товар подходит к маркам/моделям авто : Alfa Romeo: Mito Fiat: Doblo, [PERSON_NA…" at bounding box center [154, 182] width 190 height 103
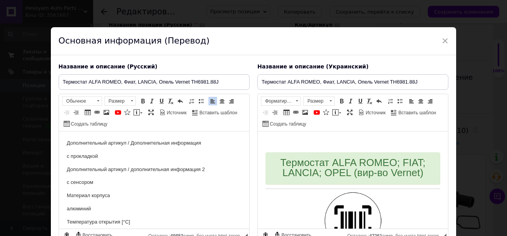
scroll to position [9, 0]
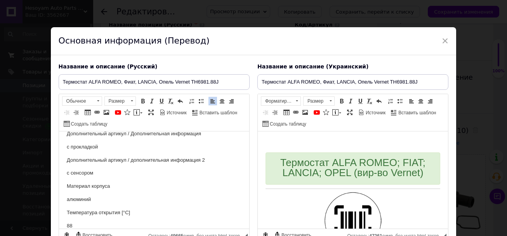
click at [67, 147] on p "с прокладкой" at bounding box center [153, 147] width 175 height 8
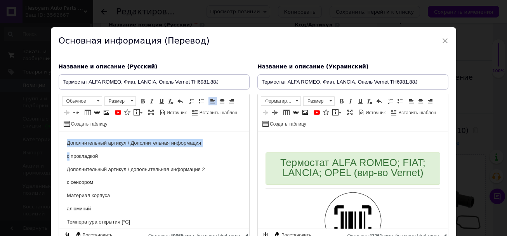
drag, startPoint x: 68, startPoint y: 146, endPoint x: 124, endPoint y: 262, distance: 129.3
click at [59, 131] on html "Дополнительный артикул / Дополнительная информация с прокладкой Дополнительный …" at bounding box center [154, 228] width 190 height 194
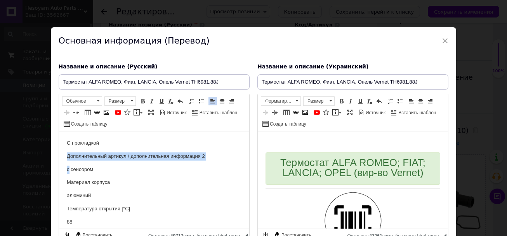
drag, startPoint x: 69, startPoint y: 166, endPoint x: 66, endPoint y: 158, distance: 8.0
click at [66, 158] on html "С прокладкой Дополнительный артикул / дополнительная информация 2 с сенсором Ма…" at bounding box center [154, 221] width 190 height 181
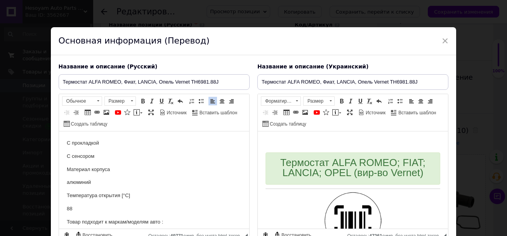
click at [66, 180] on html "С прокладкой С сенсором Материал корпуса алюминий Температура открытия [°C] 88 …" at bounding box center [154, 215] width 190 height 168
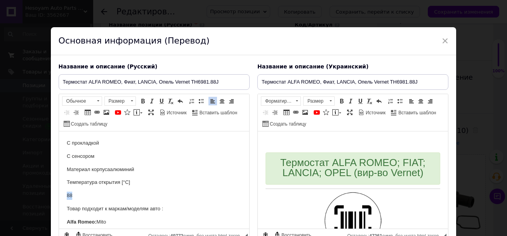
drag, startPoint x: 70, startPoint y: 192, endPoint x: 64, endPoint y: 191, distance: 5.9
click at [64, 191] on html "С прокладкой С сенсором Материал корпуса алюминий Температура открытия [°C] 88 …" at bounding box center [154, 208] width 190 height 155
drag, startPoint x: 120, startPoint y: 182, endPoint x: 119, endPoint y: 196, distance: 14.4
click at [120, 182] on p "Температура открытия [°C]" at bounding box center [153, 182] width 175 height 8
click at [110, 194] on p "Визуальный текстовый редактор, 5F3A4107-5E1D-469F-AE51-F80206AA3FF9" at bounding box center [153, 195] width 175 height 8
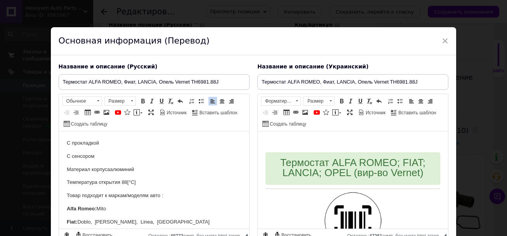
drag, startPoint x: 146, startPoint y: 181, endPoint x: 65, endPoint y: 180, distance: 80.8
click at [65, 180] on html "С прокладкой С сенсором Материал корпуса алюминий Температура открытия 88 [°C] …" at bounding box center [154, 202] width 190 height 142
drag, startPoint x: 102, startPoint y: 152, endPoint x: 56, endPoint y: 134, distance: 49.6
click at [59, 134] on html "С прокладкой С сенсором Материал корпуса алюминий Температура открытия 88 [°C] …" at bounding box center [154, 202] width 190 height 142
click at [146, 103] on link "Полужирный Комбинация клавиш Ctrl+B" at bounding box center [143, 101] width 9 height 9
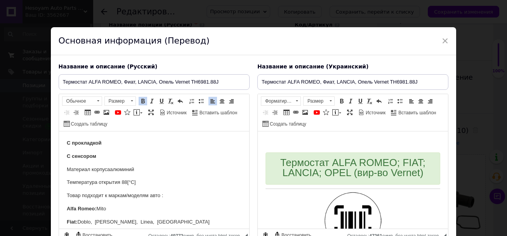
click at [150, 165] on p "Материал корпуса алюминий" at bounding box center [153, 169] width 175 height 8
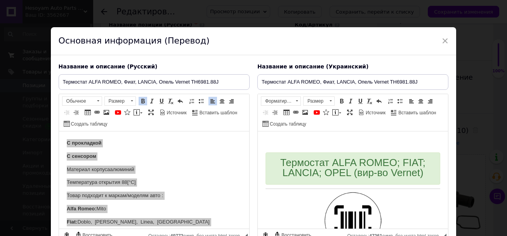
click at [292, 171] on span "Термостат ALFA ROMEO; FIAT; LANCIA; OPEL (вир-во Vernet)" at bounding box center [352, 168] width 145 height 22
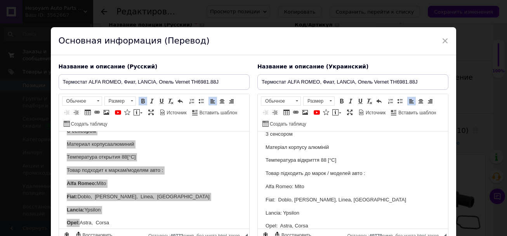
scroll to position [39, 0]
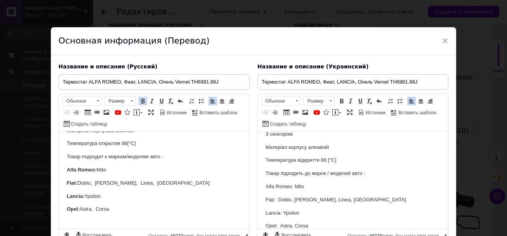
click at [127, 213] on body "С прокладкой С сенсором Материал корпуса алюминий Температура открытия 88 [°C] …" at bounding box center [153, 163] width 175 height 126
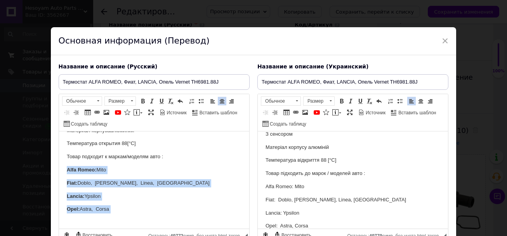
drag, startPoint x: 132, startPoint y: 212, endPoint x: 54, endPoint y: 171, distance: 88.3
click at [59, 171] on html "С прокладкой С сенсором Материал корпуса алюминий Температура открытия 88 [°C] …" at bounding box center [154, 163] width 190 height 142
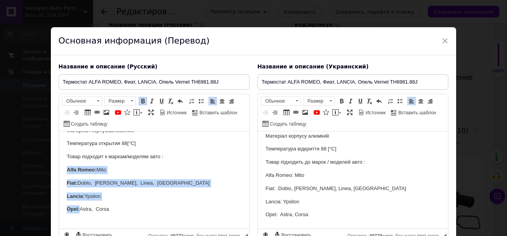
scroll to position [45, 0]
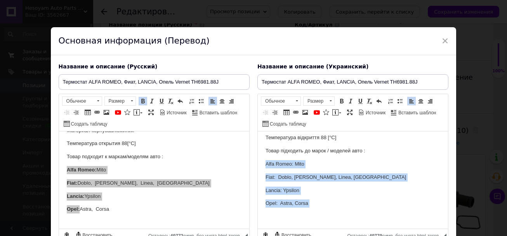
drag, startPoint x: 297, startPoint y: 194, endPoint x: 511, endPoint y: 294, distance: 236.8
click at [258, 163] on html "З прокладкою З сенсором Матеріал корпусу алюміній Температура відкриття 88 [°C]…" at bounding box center [353, 158] width 190 height 142
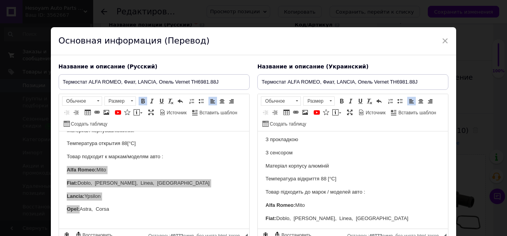
scroll to position [0, 0]
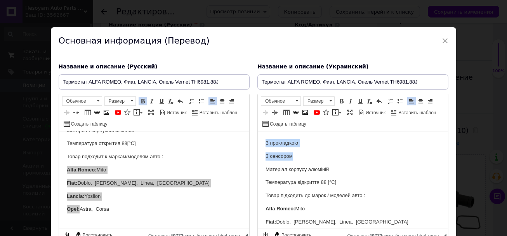
drag, startPoint x: 286, startPoint y: 151, endPoint x: 259, endPoint y: 132, distance: 33.2
click at [259, 132] on html "З прокладкою З сенсором Матеріал корпусу алюміній Температура відкриття 88 [°C]…" at bounding box center [353, 202] width 190 height 142
click at [341, 99] on span at bounding box center [342, 101] width 6 height 6
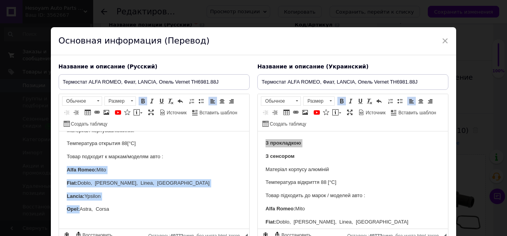
click at [137, 209] on p "Opel: Astra, Corsa" at bounding box center [153, 209] width 175 height 8
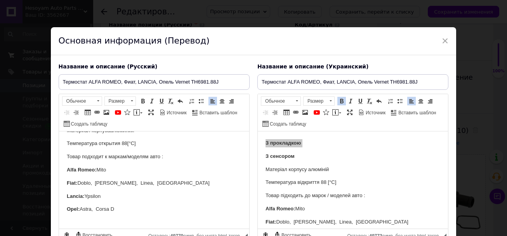
click at [93, 208] on p "Opel: Astra, Corsa D" at bounding box center [153, 209] width 175 height 8
drag, startPoint x: 123, startPoint y: 208, endPoint x: 57, endPoint y: 205, distance: 66.1
click at [59, 205] on html "С прокладкой С сенсором Материал корпуса алюминий Температура открытия 88 [°C] …" at bounding box center [154, 163] width 190 height 142
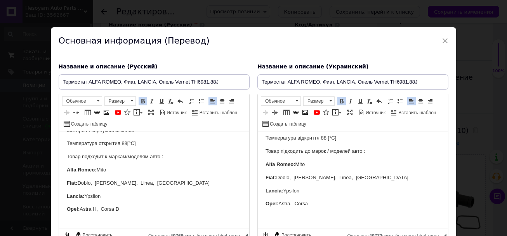
scroll to position [45, 0]
drag, startPoint x: 306, startPoint y: 204, endPoint x: 238, endPoint y: 202, distance: 68.8
click at [258, 202] on html "З прокладкою З сенсором Матеріал корпусу алюміній Температура відкриття 88 [°C]…" at bounding box center [353, 158] width 190 height 142
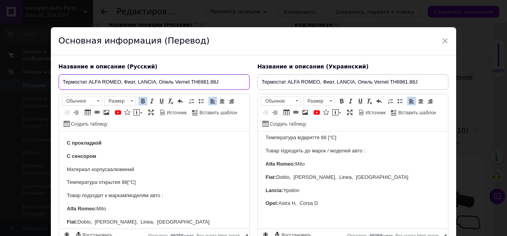
drag, startPoint x: 169, startPoint y: 81, endPoint x: 89, endPoint y: 87, distance: 80.6
click at [89, 87] on input "Термостат ALFA ROMEO, Фиат, LANCIA, Опель Vernet TH6981.88J" at bounding box center [154, 82] width 191 height 16
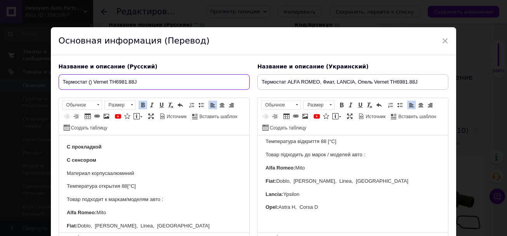
drag, startPoint x: 108, startPoint y: 82, endPoint x: 177, endPoint y: 84, distance: 68.8
click at [168, 84] on input "Термостат () Vernet TH6981.88J" at bounding box center [154, 82] width 191 height 16
drag, startPoint x: 108, startPoint y: 84, endPoint x: 212, endPoint y: 64, distance: 105.5
click at [174, 82] on input "Термостат () Vernet TH6981.88J" at bounding box center [154, 82] width 191 height 16
click at [90, 81] on input "Термостат () Vernet TH6981.88J" at bounding box center [154, 82] width 191 height 16
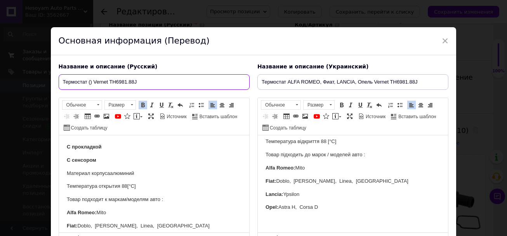
paste input "55194271"
click at [87, 86] on input "Термостат (55194271) Vernet TH6981.88J" at bounding box center [154, 82] width 191 height 16
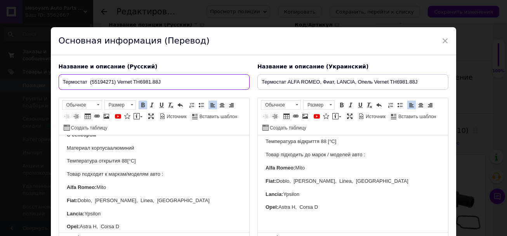
scroll to position [39, 0]
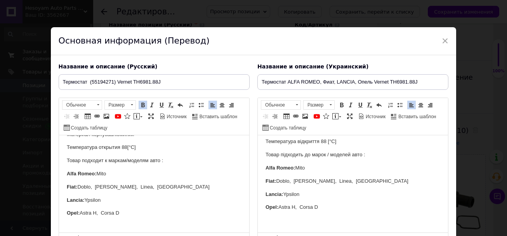
click at [137, 178] on p "Alfa Romeo: Mito" at bounding box center [153, 174] width 175 height 8
click at [90, 83] on input "Термостат (55194271) Vernet TH6981.88J" at bounding box center [154, 82] width 191 height 16
click at [87, 86] on input "Термостат (55194271) Vernet TH6981.88J" at bounding box center [154, 82] width 191 height 16
click at [88, 84] on input "Термостат (55194271) Vernet TH6981.88J" at bounding box center [154, 82] width 191 height 16
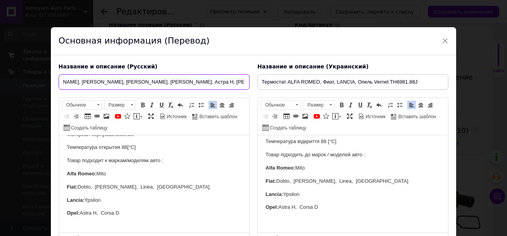
scroll to position [0, 71]
click at [239, 82] on input "Термостат Добло, [PERSON_NAME], [PERSON_NAME], [PERSON_NAME], [PERSON_NAME], Ас…" at bounding box center [154, 82] width 191 height 16
drag, startPoint x: 68, startPoint y: 199, endPoint x: 115, endPoint y: 194, distance: 47.7
click at [115, 194] on body "С прокладкой С сенсором Материал корпуса алюминий Температура открытия 88 [°C] …" at bounding box center [153, 167] width 175 height 126
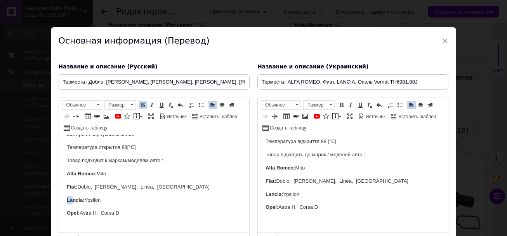
click at [149, 211] on p "Opel: Astra H, Corsa D" at bounding box center [153, 213] width 175 height 8
drag, startPoint x: 132, startPoint y: 211, endPoint x: 66, endPoint y: 171, distance: 76.7
click at [66, 171] on html "С прокладкой С сенсором Материал корпуса алюминий Температура открытия 88 [°C] …" at bounding box center [154, 167] width 190 height 142
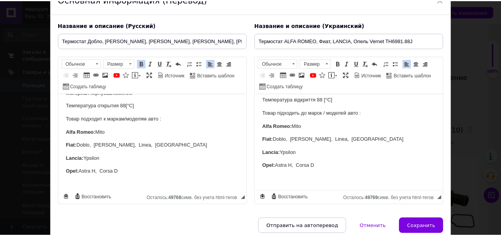
scroll to position [75, 0]
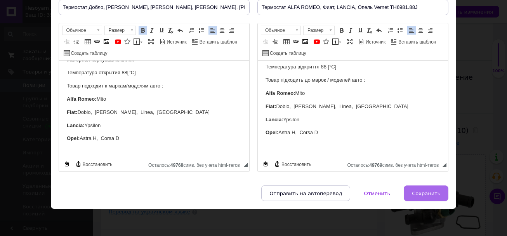
click at [434, 193] on span "Сохранить" at bounding box center [426, 193] width 28 height 6
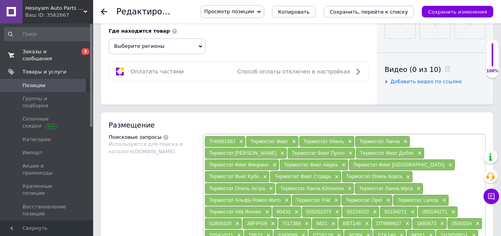
scroll to position [427, 0]
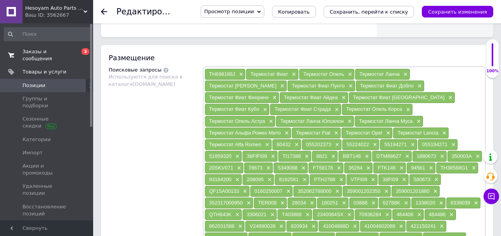
click at [404, 107] on span "×" at bounding box center [407, 109] width 6 height 7
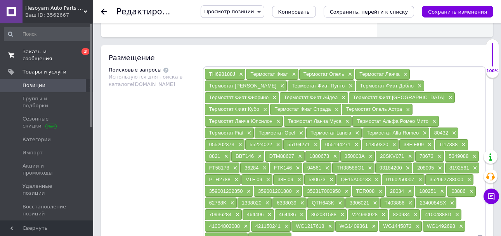
click at [280, 97] on div "Термостат Фиат Айдеa ×" at bounding box center [314, 97] width 68 height 11
click at [340, 96] on span "×" at bounding box center [343, 97] width 6 height 7
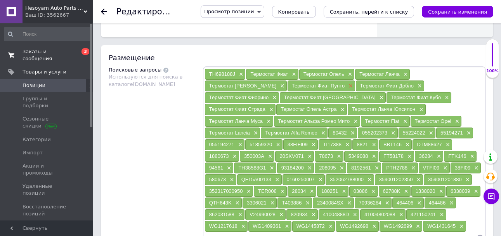
click at [288, 87] on div "Термостат Фиат Пунто ×" at bounding box center [322, 85] width 68 height 11
click at [347, 84] on span "×" at bounding box center [350, 86] width 6 height 7
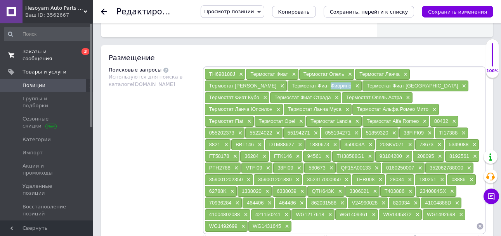
click at [292, 86] on span "Термостат Фиат Фиорино" at bounding box center [322, 86] width 60 height 6
click at [292, 85] on span "Термостат Фиат Фиорино" at bounding box center [322, 86] width 60 height 6
click at [353, 84] on span "×" at bounding box center [356, 86] width 6 height 7
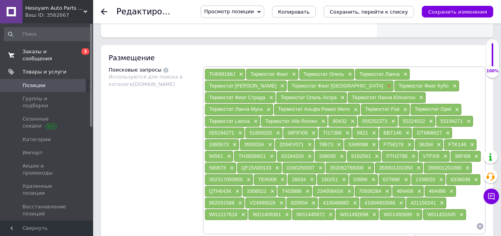
click at [385, 85] on span "×" at bounding box center [388, 86] width 6 height 7
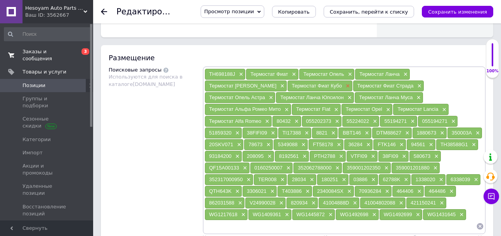
click at [344, 85] on span "×" at bounding box center [347, 86] width 6 height 7
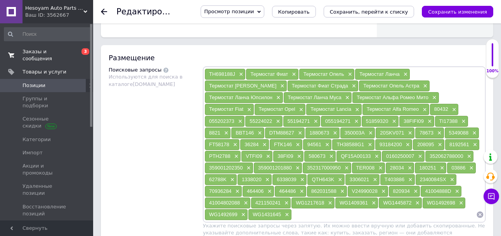
click at [350, 85] on span "×" at bounding box center [353, 86] width 6 height 7
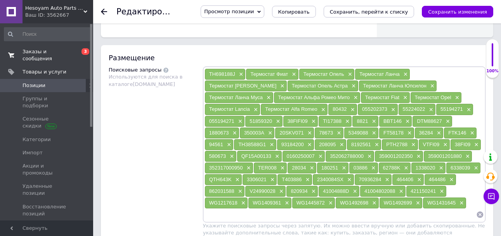
click at [350, 85] on span "×" at bounding box center [353, 86] width 6 height 7
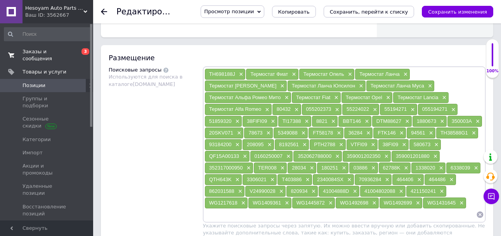
click at [292, 85] on span "Термостат Лaнча Юпсилон" at bounding box center [323, 86] width 63 height 6
click at [357, 87] on span "×" at bounding box center [360, 86] width 6 height 7
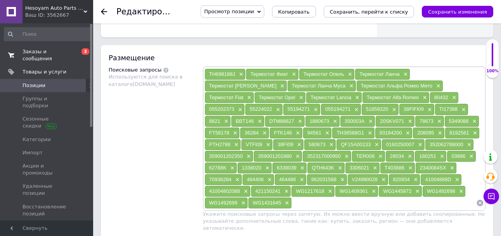
click at [357, 87] on div "Термостат Альфа Ромео Мито ×" at bounding box center [400, 85] width 86 height 11
click at [288, 85] on div "Термостат Лaнча Мусa ×" at bounding box center [322, 85] width 68 height 11
drag, startPoint x: 276, startPoint y: 86, endPoint x: 270, endPoint y: 85, distance: 6.0
click at [288, 85] on div "Термостат Лaнча Мусa ×" at bounding box center [322, 85] width 68 height 11
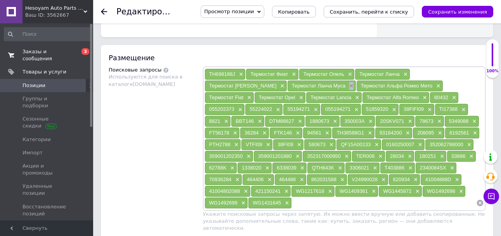
click at [348, 85] on span "×" at bounding box center [351, 86] width 6 height 7
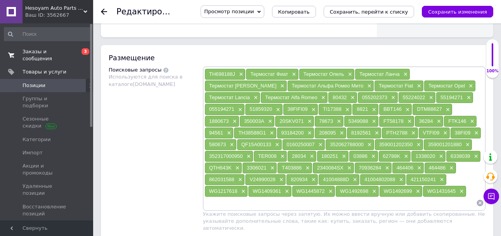
click at [292, 85] on span "Термостат Альфа Ромео Мито" at bounding box center [328, 86] width 72 height 6
click at [366, 86] on span "×" at bounding box center [369, 86] width 6 height 7
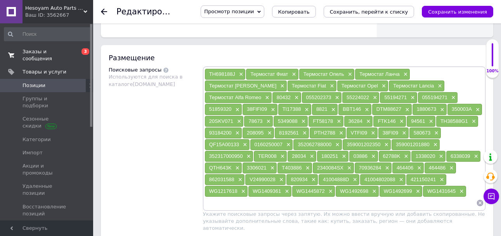
click at [342, 86] on span "Термостат Opel" at bounding box center [360, 86] width 37 height 6
click at [292, 74] on span "×" at bounding box center [293, 74] width 6 height 7
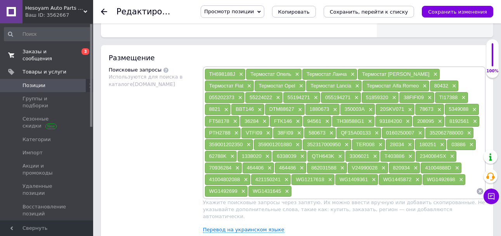
click at [293, 74] on div "Термостат Опель ×" at bounding box center [273, 74] width 55 height 11
click at [295, 74] on span "×" at bounding box center [296, 74] width 6 height 7
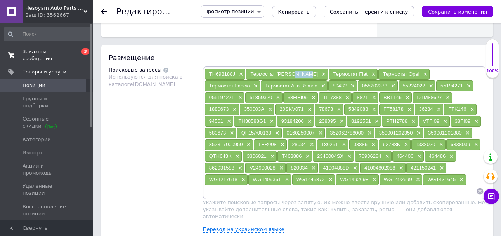
click at [297, 75] on span "Термостат [PERSON_NAME]" at bounding box center [285, 74] width 68 height 6
click at [296, 75] on span "Термостат [PERSON_NAME]" at bounding box center [285, 74] width 68 height 6
click at [320, 72] on span "×" at bounding box center [323, 74] width 6 height 7
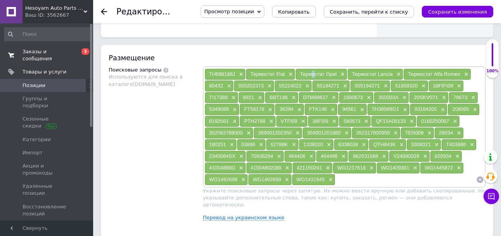
click at [315, 76] on span "Термостат Opel" at bounding box center [318, 74] width 37 height 6
click at [298, 75] on div "Термостат Opel ×" at bounding box center [321, 74] width 51 height 11
click at [293, 75] on div "Термостат Fiat ×" at bounding box center [270, 74] width 49 height 11
click at [291, 74] on span "×" at bounding box center [290, 74] width 6 height 7
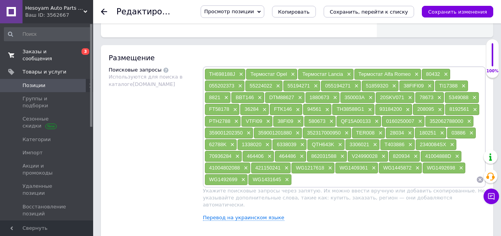
click at [298, 75] on div "Термостат Lancia ×" at bounding box center [326, 74] width 56 height 12
click at [294, 75] on span "×" at bounding box center [292, 74] width 6 height 7
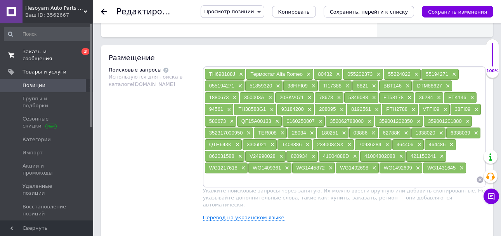
click at [296, 75] on span "Термостат Alfa Romeo" at bounding box center [277, 74] width 52 height 6
click at [306, 73] on span "×" at bounding box center [308, 74] width 6 height 7
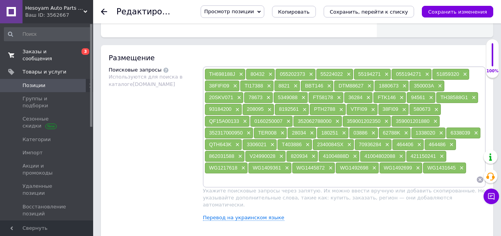
click at [258, 178] on input at bounding box center [341, 180] width 272 height 12
click at [286, 181] on input at bounding box center [341, 180] width 272 height 12
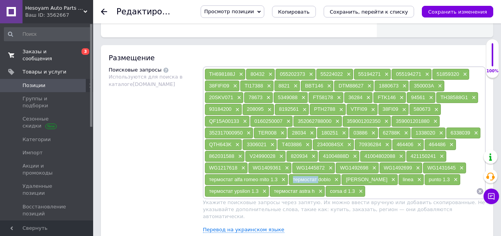
drag, startPoint x: 291, startPoint y: 179, endPoint x: 320, endPoint y: 179, distance: 29.1
click at [320, 179] on div "термостат doblo ×" at bounding box center [315, 179] width 52 height 11
click at [373, 190] on input at bounding box center [421, 191] width 111 height 12
paste input "термостат"
drag, startPoint x: 343, startPoint y: 178, endPoint x: 361, endPoint y: 179, distance: 18.7
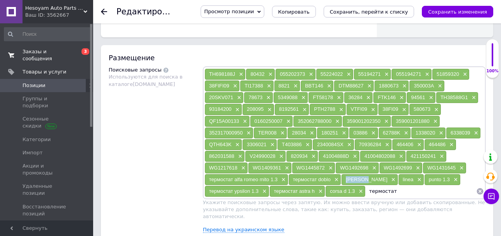
click at [361, 179] on div "[PERSON_NAME] ×" at bounding box center [370, 179] width 56 height 11
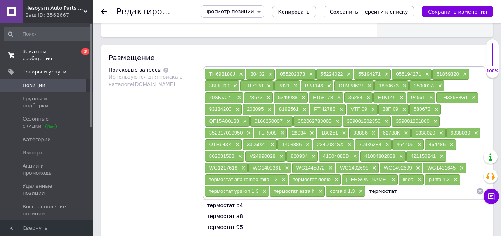
click at [405, 195] on input "термостат" at bounding box center [421, 191] width 111 height 12
paste input "[PERSON_NAME]"
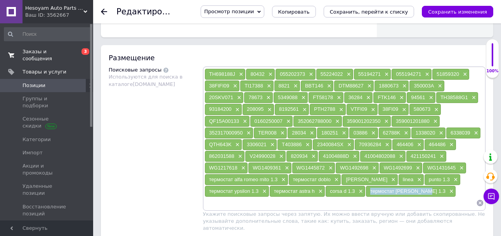
drag, startPoint x: 369, startPoint y: 195, endPoint x: 418, endPoint y: 194, distance: 48.9
click at [418, 192] on div "термостат [PERSON_NAME] 1.3 ×" at bounding box center [411, 191] width 90 height 11
click at [411, 204] on input at bounding box center [341, 203] width 272 height 12
paste input "термостат [PERSON_NAME] 1.3"
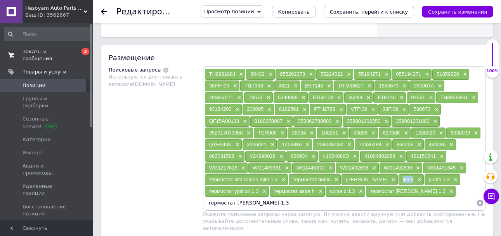
drag, startPoint x: 374, startPoint y: 179, endPoint x: 386, endPoint y: 181, distance: 12.7
click at [399, 181] on div "linea ×" at bounding box center [411, 179] width 25 height 11
drag, startPoint x: 247, startPoint y: 202, endPoint x: 232, endPoint y: 204, distance: 14.8
click at [232, 204] on input "термостат [PERSON_NAME] 1.3" at bounding box center [341, 203] width 272 height 12
paste input "linea"
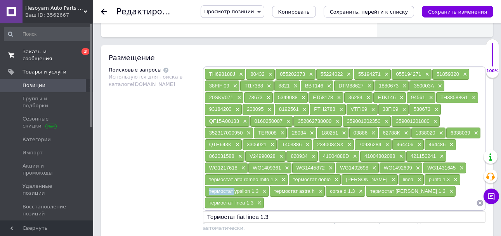
drag, startPoint x: 206, startPoint y: 190, endPoint x: 235, endPoint y: 194, distance: 29.7
click at [235, 194] on div "термостат ypsilon 1.3 ×" at bounding box center [237, 191] width 64 height 11
click at [279, 206] on input at bounding box center [371, 203] width 212 height 12
paste input "термостат"
drag, startPoint x: 400, startPoint y: 179, endPoint x: 427, endPoint y: 181, distance: 26.1
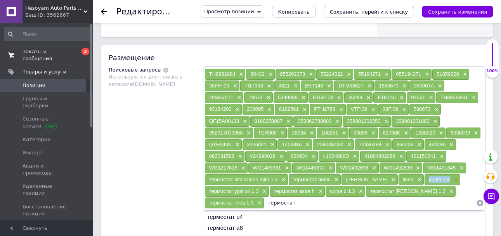
click at [427, 181] on div "punto 1.3 ×" at bounding box center [443, 179] width 36 height 11
click at [375, 202] on input "термостат" at bounding box center [371, 203] width 212 height 12
paste input "punto 1.3"
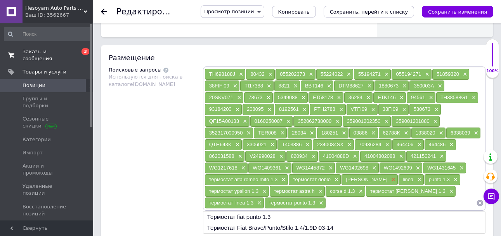
click at [390, 179] on span "×" at bounding box center [393, 179] width 6 height 7
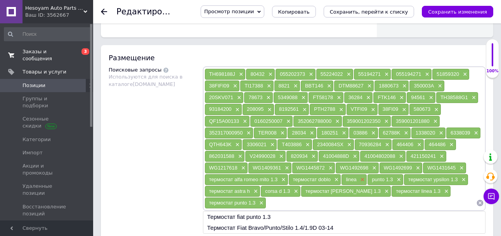
click at [364, 179] on span "×" at bounding box center [362, 179] width 6 height 7
click at [373, 179] on span "×" at bounding box center [372, 179] width 6 height 7
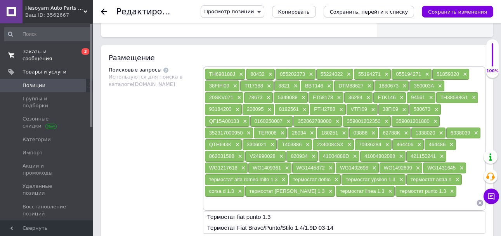
click at [325, 169] on span "WG1445872" at bounding box center [311, 168] width 28 height 6
click at [329, 171] on span "×" at bounding box center [330, 168] width 6 height 7
drag, startPoint x: 285, startPoint y: 172, endPoint x: 258, endPoint y: 171, distance: 27.6
click at [285, 172] on div "WG1409361 ×" at bounding box center [270, 167] width 43 height 11
drag, startPoint x: 237, startPoint y: 169, endPoint x: 245, endPoint y: 170, distance: 9.0
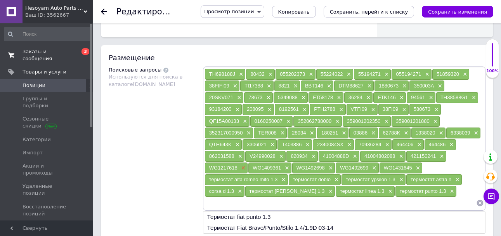
click at [238, 169] on div "WG1217618 ×" at bounding box center [226, 167] width 43 height 11
click at [245, 170] on span "×" at bounding box center [243, 168] width 6 height 7
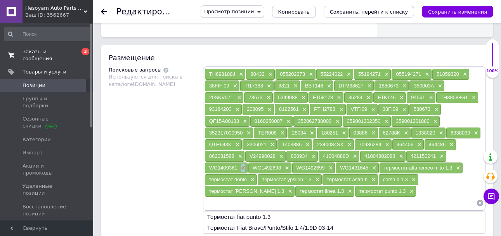
click at [244, 170] on span "×" at bounding box center [243, 168] width 6 height 7
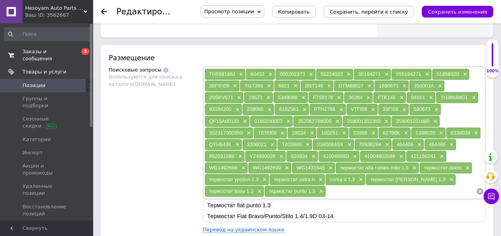
click at [240, 169] on span "×" at bounding box center [243, 168] width 6 height 7
click at [246, 168] on div "WG1492699 ×" at bounding box center [226, 167] width 43 height 11
click at [242, 168] on span "×" at bounding box center [243, 168] width 6 height 7
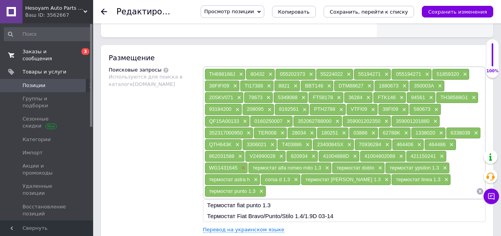
click at [242, 169] on span "×" at bounding box center [243, 168] width 6 height 7
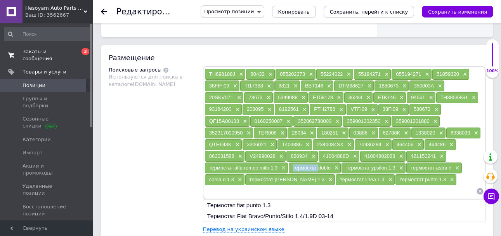
drag, startPoint x: 287, startPoint y: 167, endPoint x: 320, endPoint y: 172, distance: 33.4
click at [320, 172] on div "TH698188J × 80432 × 055202373 × 55224022 × 55194271 × 055194271 × 51859320 × 38…" at bounding box center [345, 132] width 280 height 129
click at [316, 193] on input at bounding box center [341, 191] width 272 height 12
paste input "термостат"
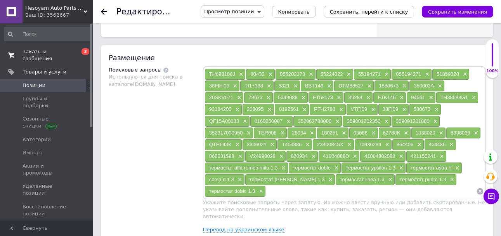
paste input "термостат"
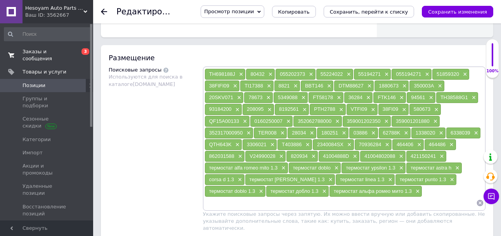
paste input "термостат"
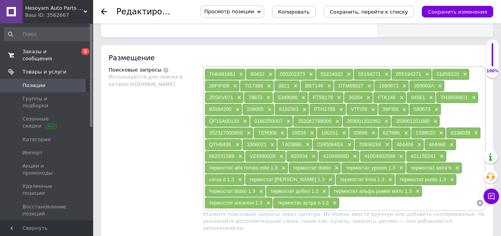
paste input "термостат"
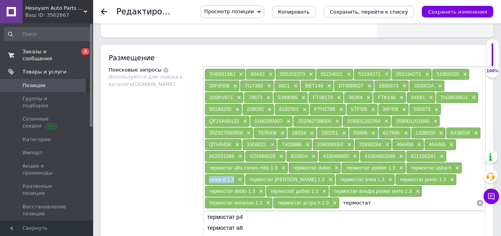
drag, startPoint x: 209, startPoint y: 177, endPoint x: 235, endPoint y: 180, distance: 26.6
click at [235, 180] on div "corsa d 1.3 ×" at bounding box center [225, 179] width 40 height 11
click at [399, 198] on input "термостат" at bounding box center [408, 203] width 137 height 12
paste input "corsa d 1.3"
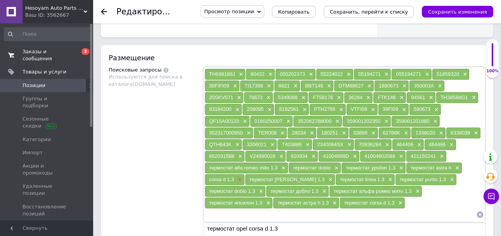
click at [238, 179] on span "×" at bounding box center [239, 179] width 6 height 7
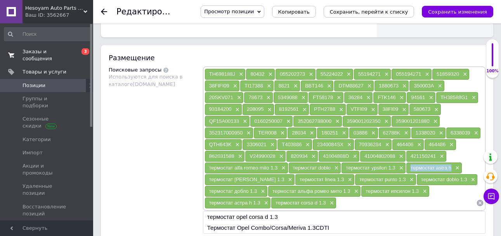
drag, startPoint x: 414, startPoint y: 168, endPoint x: 453, endPoint y: 168, distance: 38.8
click at [453, 168] on div "TH698188J × 80432 × 055202373 × 55224022 × 55194271 × 055194271 × 51859320 × 38…" at bounding box center [345, 138] width 280 height 140
drag, startPoint x: 276, startPoint y: 203, endPoint x: 301, endPoint y: 204, distance: 24.9
click at [301, 204] on span "термостат corsa d 1.3" at bounding box center [301, 203] width 50 height 6
click at [351, 204] on input at bounding box center [407, 203] width 140 height 12
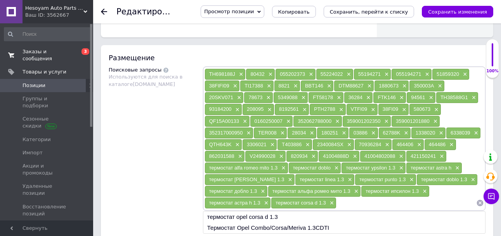
paste input "термостат"
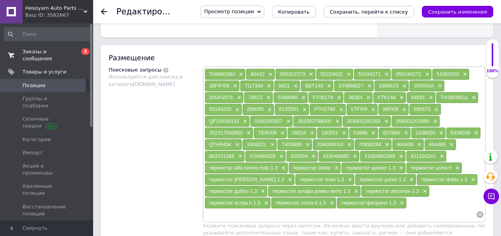
paste input "термостат"
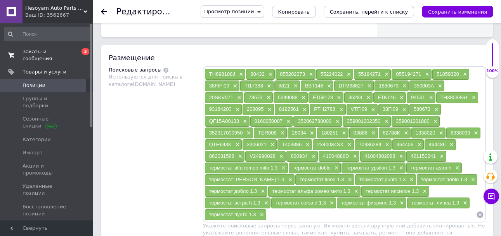
paste input "термостат"
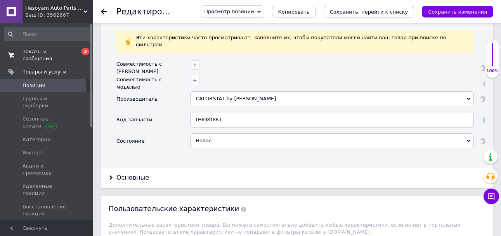
scroll to position [893, 0]
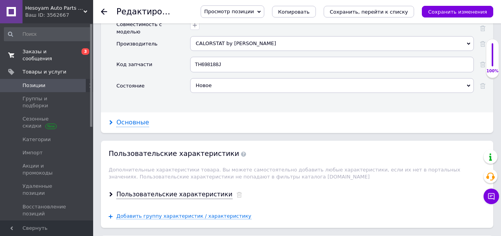
click at [139, 118] on div "Основные" at bounding box center [133, 122] width 33 height 9
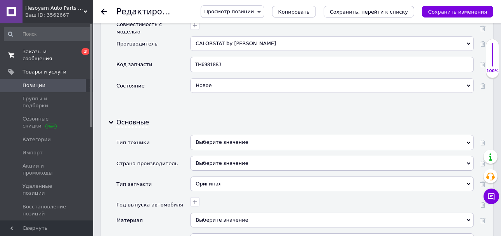
click at [214, 135] on div "Выберите значение" at bounding box center [332, 142] width 284 height 15
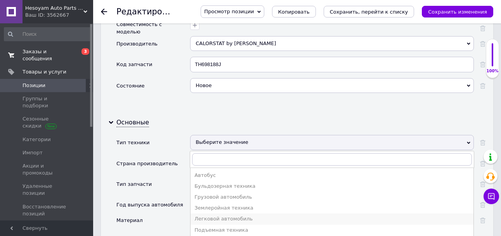
click at [226, 215] on div "Легковой автомобиль" at bounding box center [332, 218] width 275 height 7
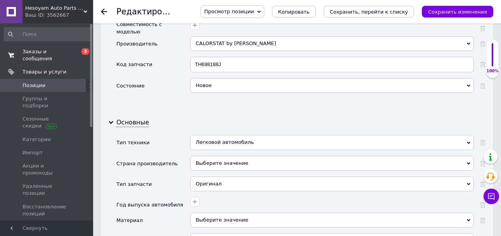
click at [234, 156] on div "Выберите значение" at bounding box center [332, 163] width 284 height 15
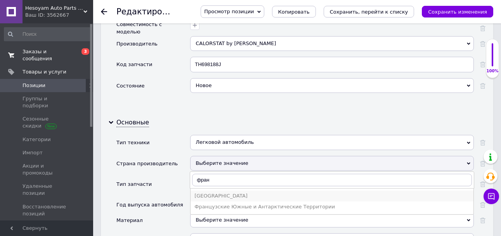
click at [218, 192] on div "[GEOGRAPHIC_DATA]" at bounding box center [332, 195] width 275 height 7
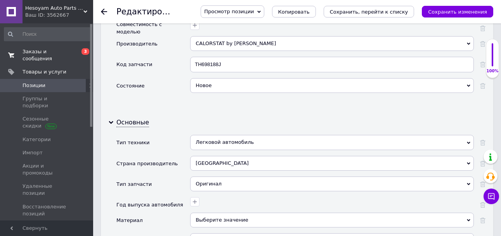
click at [231, 176] on div "Оригинал" at bounding box center [332, 183] width 284 height 15
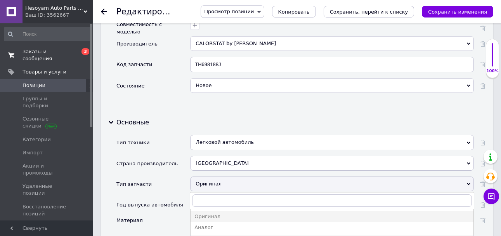
click at [183, 176] on div "Тип запчасти" at bounding box center [154, 186] width 74 height 21
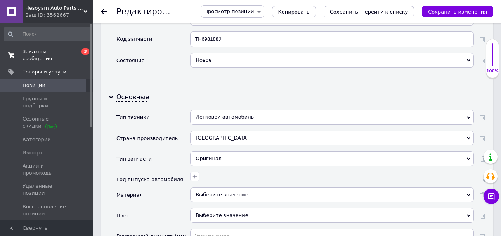
scroll to position [932, 0]
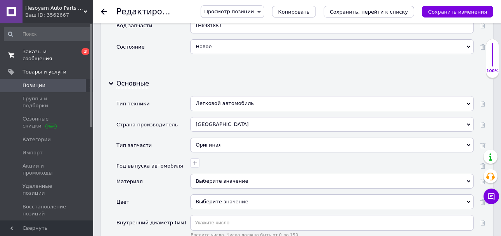
click at [220, 174] on div "Выберите значение" at bounding box center [332, 181] width 284 height 15
click at [182, 194] on div "Цвет" at bounding box center [154, 204] width 74 height 21
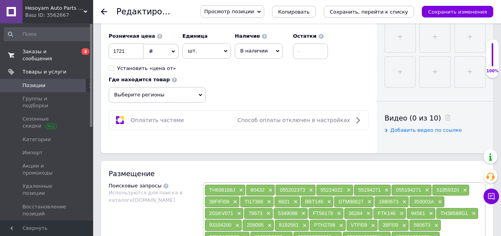
scroll to position [427, 0]
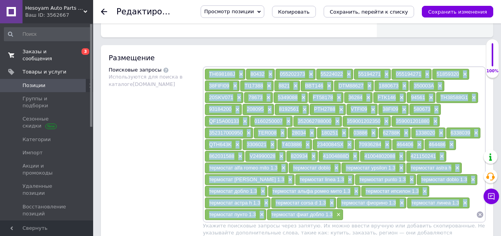
drag, startPoint x: 207, startPoint y: 70, endPoint x: 334, endPoint y: 214, distance: 192.6
click at [334, 214] on div "TH698188J × 80432 × 055202373 × 55224022 × 55194271 × 055194271 × 51859320 × 38…" at bounding box center [345, 144] width 280 height 152
click at [384, 211] on input at bounding box center [410, 215] width 133 height 12
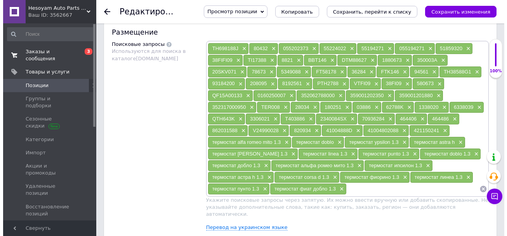
scroll to position [466, 0]
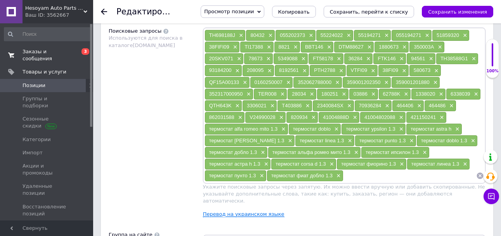
click at [246, 211] on link "Перевод на украинском языке" at bounding box center [244, 214] width 82 height 6
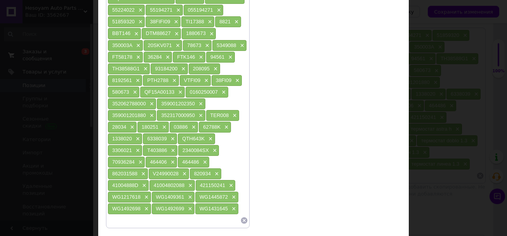
scroll to position [292, 0]
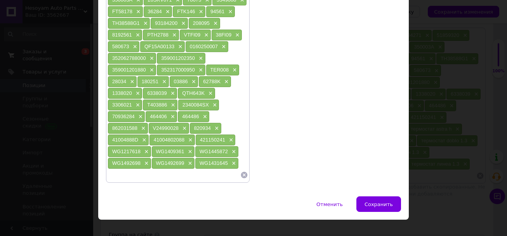
click at [245, 169] on div at bounding box center [178, 175] width 141 height 12
click at [241, 172] on icon at bounding box center [244, 175] width 7 height 7
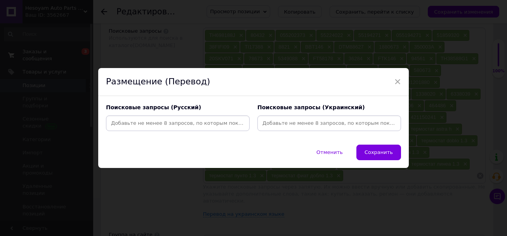
scroll to position [0, 0]
click at [289, 118] on input at bounding box center [329, 123] width 141 height 12
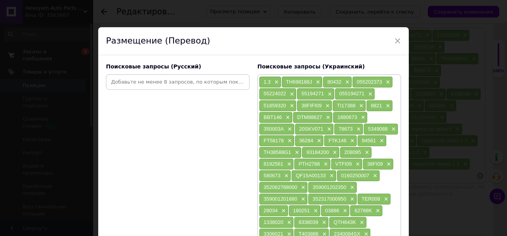
click at [218, 84] on input at bounding box center [178, 82] width 141 height 12
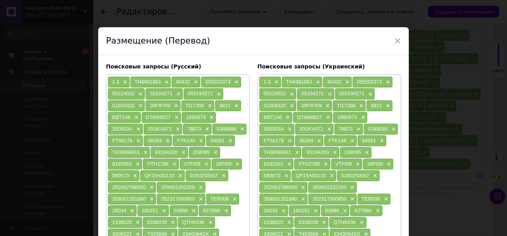
click at [270, 80] on div "1.3 ×" at bounding box center [270, 82] width 22 height 11
click at [273, 81] on span "×" at bounding box center [276, 82] width 6 height 7
click at [126, 80] on div "1.3 ×" at bounding box center [119, 82] width 22 height 11
click at [126, 83] on div "1.3 ×" at bounding box center [119, 82] width 22 height 11
click at [124, 83] on span "×" at bounding box center [124, 82] width 6 height 7
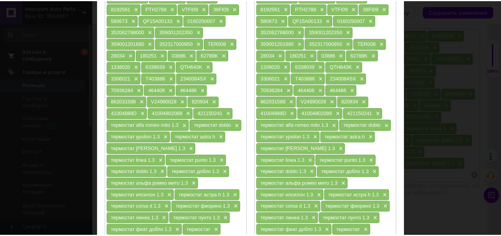
scroll to position [234, 0]
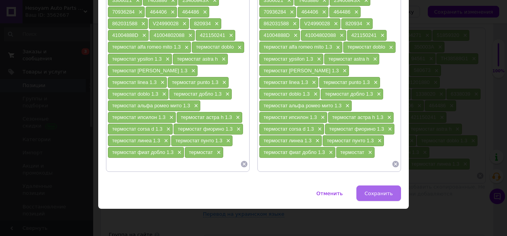
click at [382, 190] on span "Сохранить" at bounding box center [379, 193] width 28 height 6
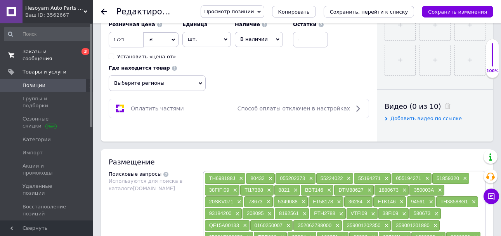
scroll to position [233, 0]
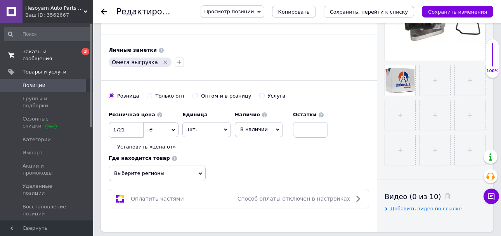
click at [164, 64] on icon "Удалить метку" at bounding box center [165, 62] width 3 height 3
click at [112, 63] on icon "button" at bounding box center [113, 62] width 6 height 6
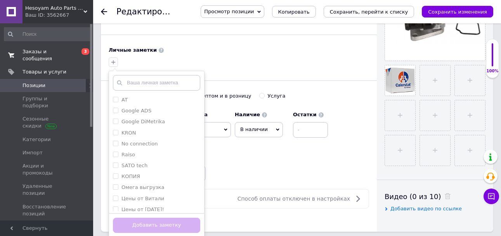
click at [158, 211] on div "AT Google ADS Google DiMetrika KRON No connection Raiso SATO tech КОПИЯ Омега в…" at bounding box center [157, 154] width 96 height 166
click at [161, 207] on label "Цены от [DATE]!" at bounding box center [143, 209] width 43 height 6
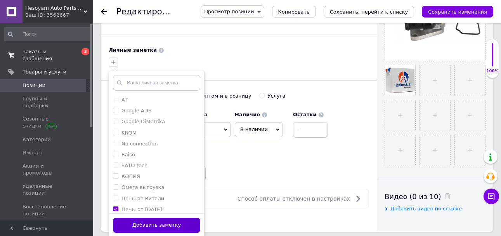
click at [159, 222] on button "Добавить заметку" at bounding box center [156, 225] width 87 height 15
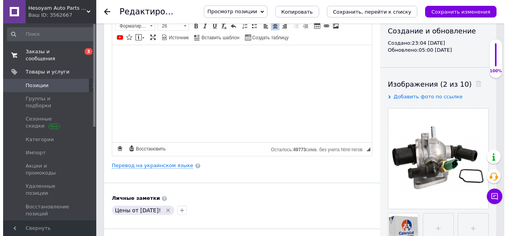
scroll to position [78, 0]
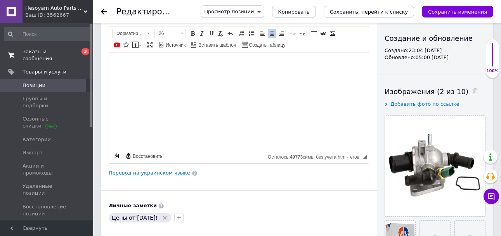
click at [165, 171] on link "Перевод на украинском языке" at bounding box center [150, 173] width 82 height 6
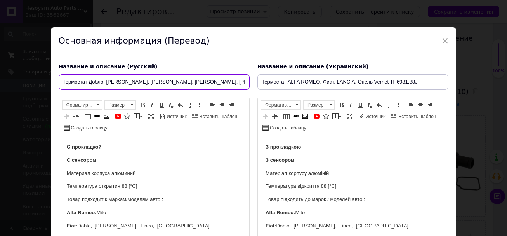
scroll to position [0, 71]
drag, startPoint x: 89, startPoint y: 82, endPoint x: 277, endPoint y: 87, distance: 188.1
click at [277, 87] on div "Название и описание (Русский) Термостат Добло, [GEOGRAPHIC_DATA], [GEOGRAPHIC_D…" at bounding box center [254, 154] width 398 height 191
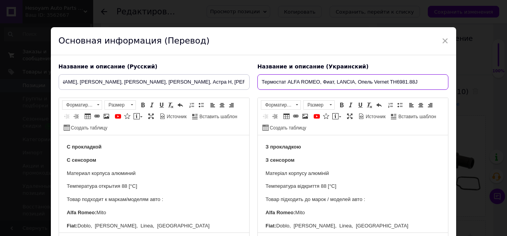
scroll to position [0, 0]
drag, startPoint x: 287, startPoint y: 82, endPoint x: 424, endPoint y: 86, distance: 136.8
click at [424, 86] on input "Термостат ALFA ROMEO, Фиат, LANCIA, Опель Vernet TH6981.88J" at bounding box center [353, 82] width 191 height 16
paste input "Добло, [PERSON_NAME], [PERSON_NAME], [PERSON_NAME], [PERSON_NAME], Астра H, [PE…"
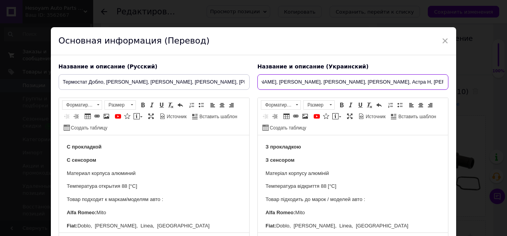
click at [273, 85] on input "Термостат Добло, [PERSON_NAME], [PERSON_NAME], [PERSON_NAME], [PERSON_NAME], Ас…" at bounding box center [353, 82] width 191 height 16
click at [299, 85] on input "Термостат Добло, [PERSON_NAME], Линеа, Фіорино, [PERSON_NAME], Астра H, [PERSON…" at bounding box center [353, 82] width 191 height 16
drag, startPoint x: 326, startPoint y: 82, endPoint x: 341, endPoint y: 81, distance: 15.2
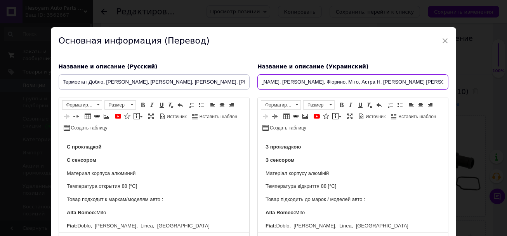
click at [308, 79] on input "Термостат Добло, [PERSON_NAME], [PERSON_NAME], Фіорино, Міто, Астра H, [PERSON_…" at bounding box center [353, 82] width 191 height 16
drag, startPoint x: 353, startPoint y: 82, endPoint x: 349, endPoint y: 84, distance: 4.4
click at [349, 84] on input "Термостат Добло, [PERSON_NAME], [PERSON_NAME], Фіорино, Міто, Астра H, [PERSON_…" at bounding box center [353, 82] width 191 height 16
drag, startPoint x: 306, startPoint y: 80, endPoint x: 247, endPoint y: 79, distance: 59.4
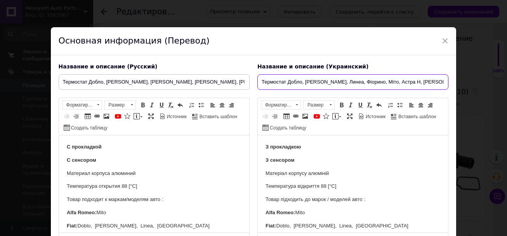
click at [247, 79] on div "Название и описание (Русский) Термостат Добло, [GEOGRAPHIC_DATA], [GEOGRAPHIC_D…" at bounding box center [254, 154] width 398 height 191
click at [319, 80] on input "Термостат Добло, [PERSON_NAME], Линеа, Фіорино, Міто, Астра H, [PERSON_NAME] Д,…" at bounding box center [353, 82] width 191 height 16
click at [324, 82] on input "Термостат Добло, [PERSON_NAME], Линеа, Фіорино, Міто, Астра H, [PERSON_NAME] Д,…" at bounding box center [353, 82] width 191 height 16
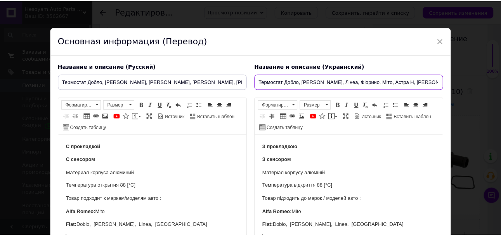
scroll to position [75, 0]
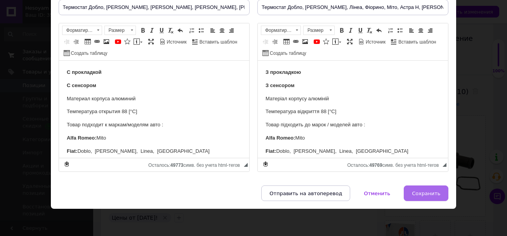
click at [430, 195] on span "Сохранить" at bounding box center [426, 193] width 28 height 6
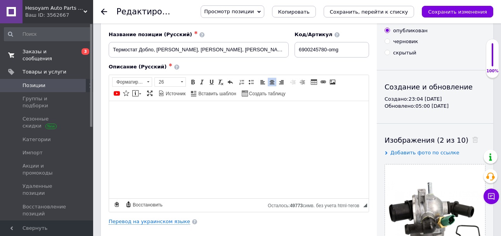
scroll to position [0, 0]
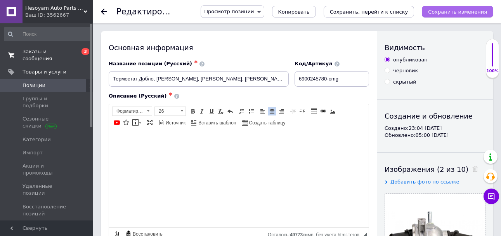
click at [470, 10] on icon "Сохранить изменения" at bounding box center [457, 12] width 59 height 6
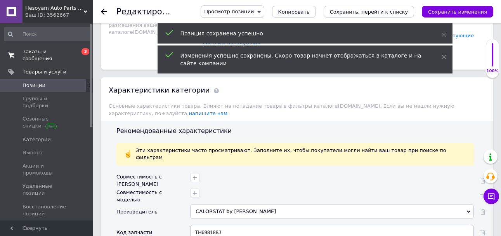
scroll to position [777, 0]
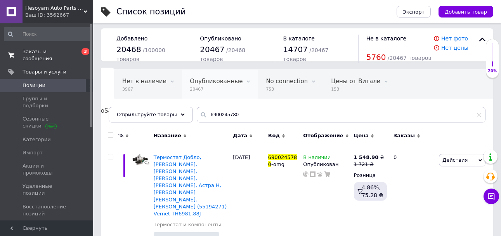
scroll to position [4, 0]
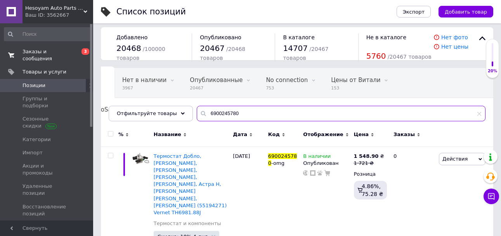
click at [265, 107] on input "6900245780" at bounding box center [341, 114] width 289 height 16
click at [264, 106] on input "6900245780" at bounding box center [341, 114] width 289 height 16
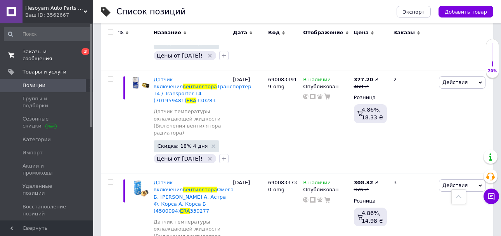
scroll to position [198, 0]
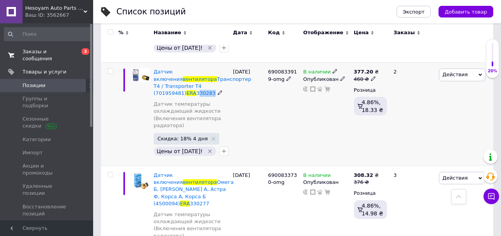
drag, startPoint x: 197, startPoint y: 78, endPoint x: 218, endPoint y: 82, distance: 21.0
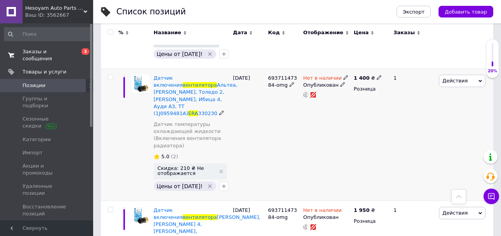
scroll to position [354, 0]
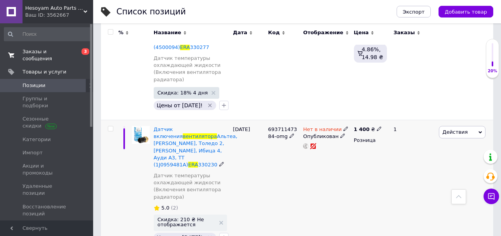
click at [283, 126] on span "69371147384-omg" at bounding box center [282, 132] width 29 height 13
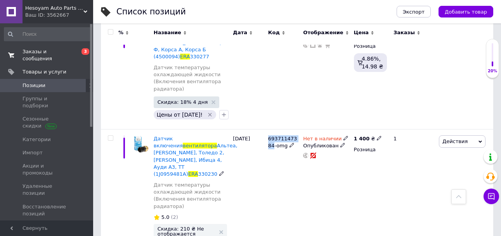
scroll to position [315, 0]
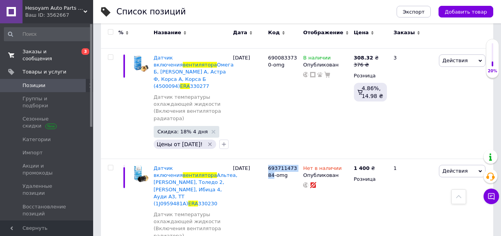
click at [76, 50] on span "0 3" at bounding box center [82, 55] width 21 height 14
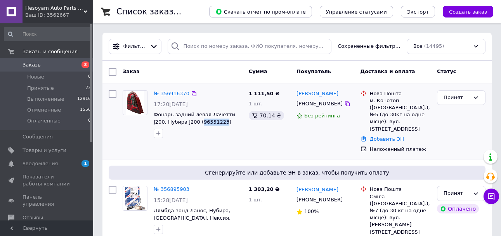
drag, startPoint x: 185, startPoint y: 122, endPoint x: 207, endPoint y: 125, distance: 22.0
click at [45, 153] on span "Товары и услуги" at bounding box center [45, 150] width 44 height 7
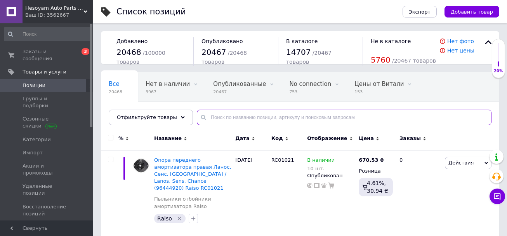
paste input "96551223"
click at [245, 117] on input "96551223" at bounding box center [344, 118] width 295 height 16
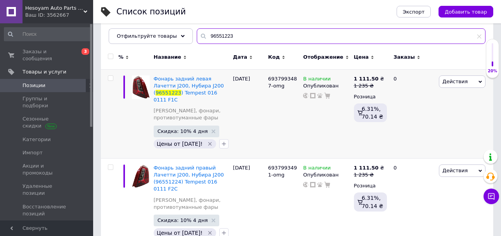
scroll to position [86, 0]
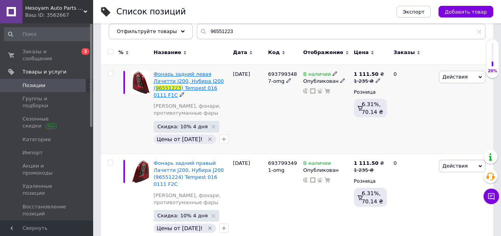
click at [181, 85] on span "96551223" at bounding box center [169, 88] width 26 height 6
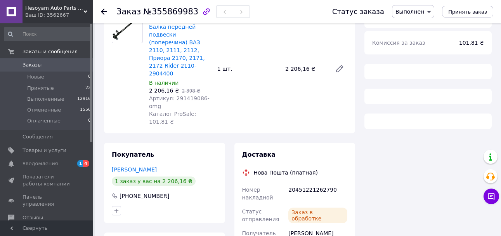
click at [193, 95] on span "Артикул: 291419086-omg" at bounding box center [179, 102] width 61 height 14
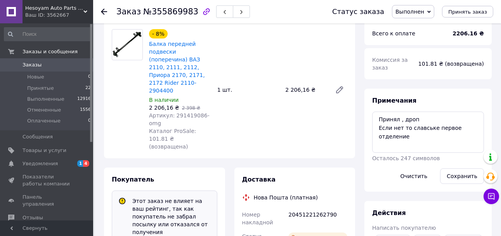
scroll to position [95, 0]
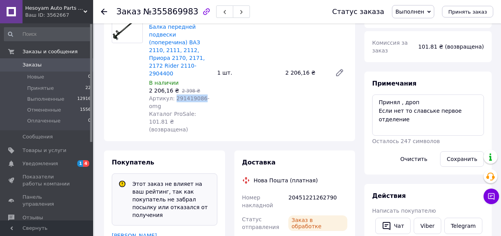
click at [193, 95] on span "Артикул: 291419086-omg" at bounding box center [179, 102] width 61 height 14
copy span "291419086"
click at [70, 145] on link "Товары и услуги" at bounding box center [48, 150] width 96 height 13
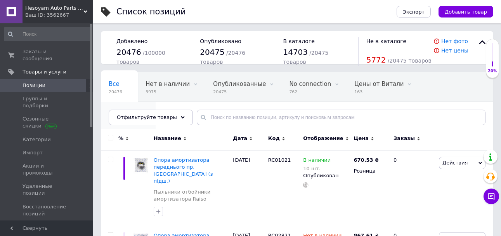
click at [156, 102] on div "No ProSale 3" at bounding box center [128, 117] width 55 height 30
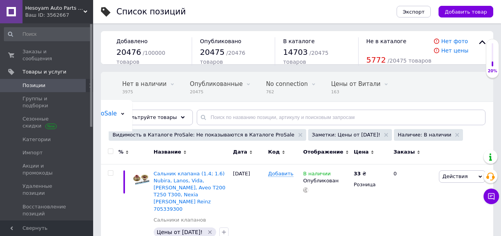
click at [68, 82] on span "Позиции" at bounding box center [47, 85] width 49 height 7
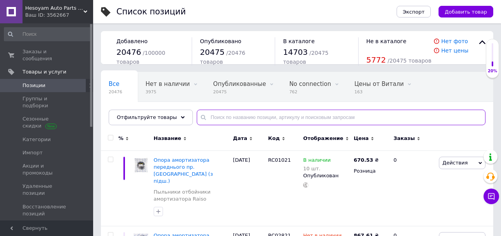
paste input "69371147384"
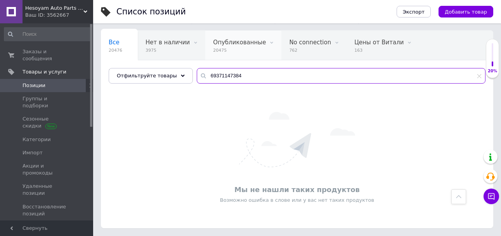
scroll to position [42, 0]
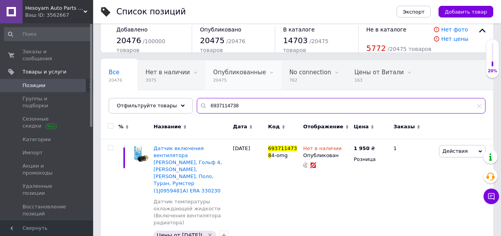
scroll to position [0, 23]
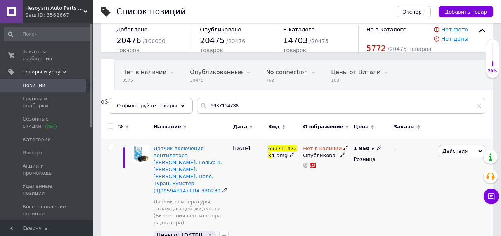
click at [342, 180] on div "Нет в наличии Опубликован" at bounding box center [326, 194] width 50 height 111
click at [455, 153] on span "Действия" at bounding box center [455, 151] width 25 height 6
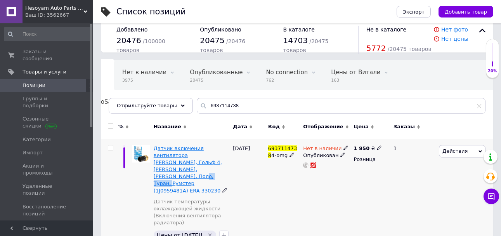
drag, startPoint x: 156, startPoint y: 169, endPoint x: 182, endPoint y: 170, distance: 26.0
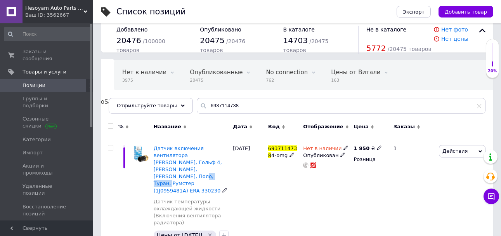
copy span "1J0959481A"
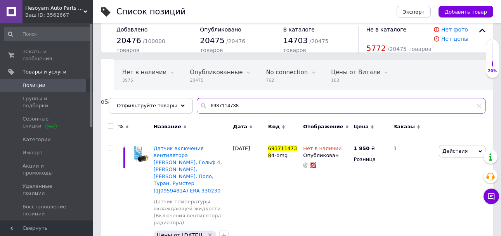
click at [239, 101] on input "6937114738" at bounding box center [341, 106] width 289 height 16
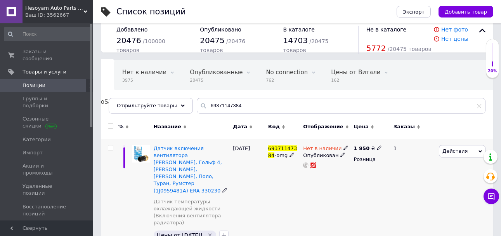
click at [279, 150] on span "69371147384" at bounding box center [282, 151] width 29 height 13
copy span "69371147384"
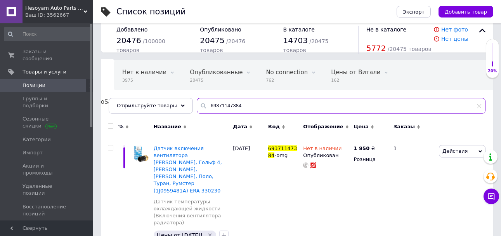
click at [239, 107] on input "69371147384" at bounding box center [341, 106] width 289 height 16
drag, startPoint x: 244, startPoint y: 107, endPoint x: 166, endPoint y: 105, distance: 77.7
click at [169, 104] on div "Отфильтруйте товары 6937114738" at bounding box center [297, 106] width 377 height 16
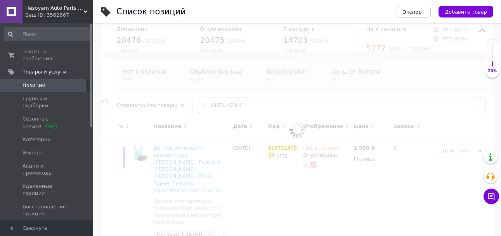
scroll to position [12, 0]
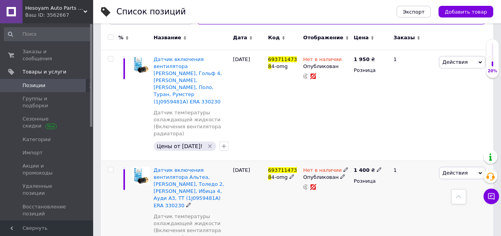
scroll to position [51, 0]
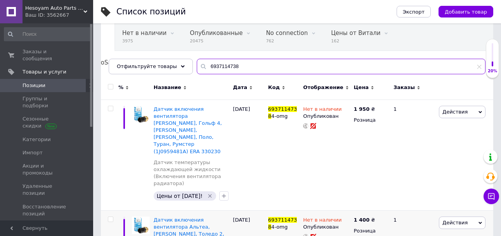
type input "6937114738"
click at [478, 71] on input "6937114738" at bounding box center [341, 67] width 289 height 16
click at [477, 68] on input "6937114738" at bounding box center [341, 67] width 289 height 16
click at [480, 68] on icon at bounding box center [479, 66] width 5 height 5
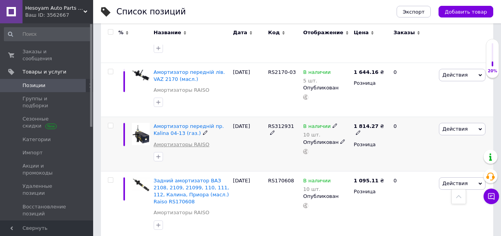
scroll to position [245, 0]
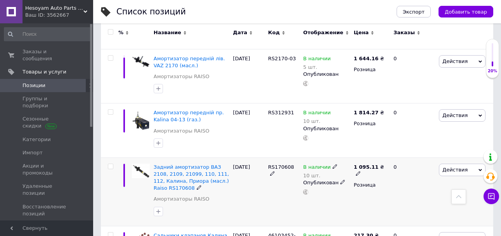
click at [274, 164] on span "RS170608" at bounding box center [281, 167] width 26 height 6
copy span "RS170608"
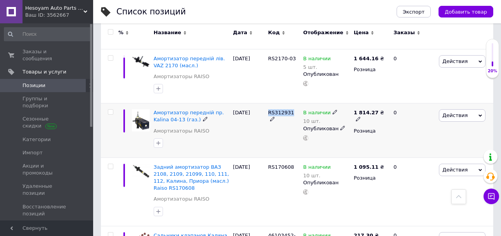
drag, startPoint x: 270, startPoint y: 91, endPoint x: 293, endPoint y: 92, distance: 23.8
click at [293, 109] on div "RS312931" at bounding box center [283, 116] width 31 height 14
copy div "RS312931"
click at [196, 110] on span "Амортизатор передній пр. Kalina 04-13 (газ.)" at bounding box center [189, 116] width 70 height 13
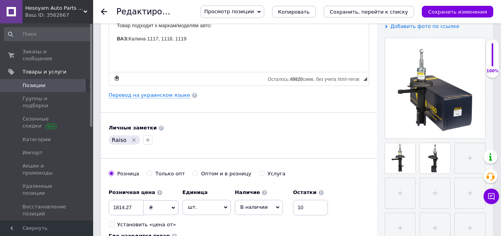
scroll to position [272, 0]
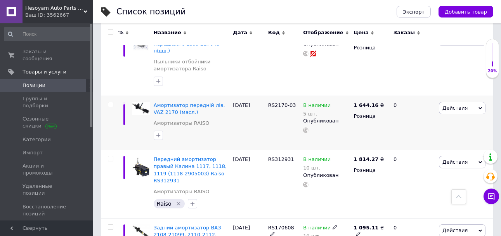
scroll to position [194, 0]
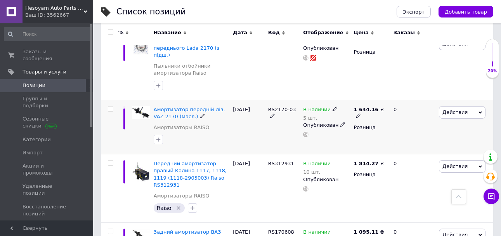
click at [289, 106] on span "RS2170-03" at bounding box center [282, 109] width 28 height 6
copy div "RS2170-03"
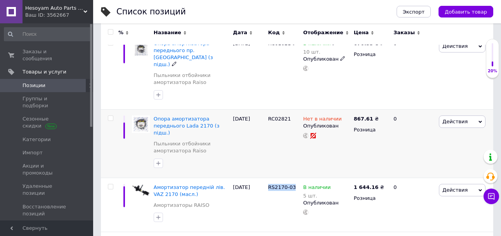
scroll to position [78, 0]
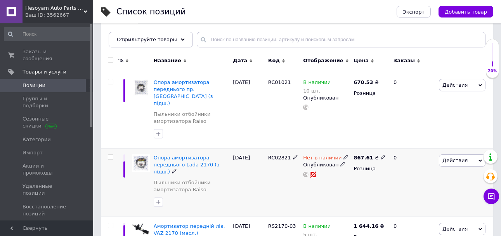
click at [275, 155] on span "RC02821" at bounding box center [279, 158] width 23 height 6
copy span "RC02821"
drag, startPoint x: 269, startPoint y: 82, endPoint x: 290, endPoint y: 81, distance: 20.6
click at [290, 81] on div "RC01021" at bounding box center [283, 110] width 35 height 75
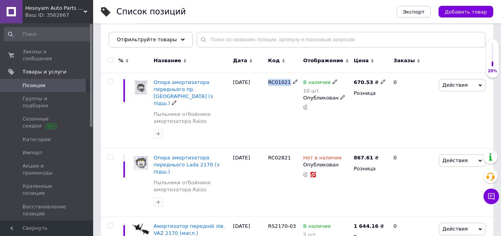
copy div "RC01021"
click at [268, 40] on input "text" at bounding box center [341, 40] width 289 height 16
paste input "RC01021"
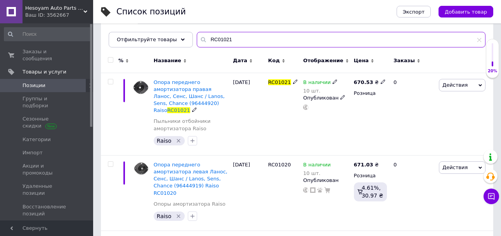
scroll to position [117, 0]
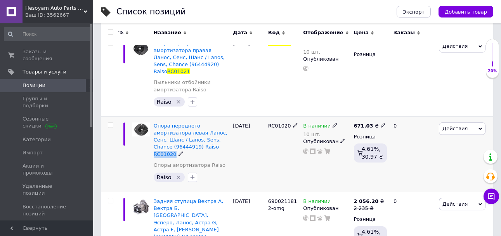
drag, startPoint x: 168, startPoint y: 140, endPoint x: 193, endPoint y: 139, distance: 24.9
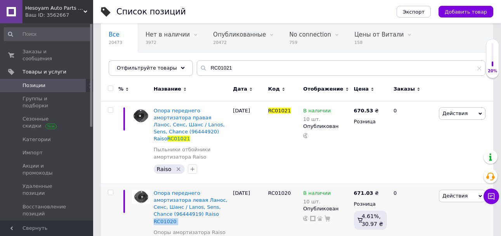
scroll to position [0, 0]
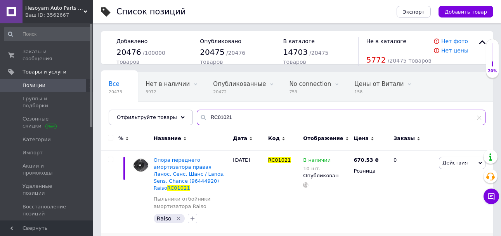
click at [250, 115] on input "RC01021" at bounding box center [341, 118] width 289 height 16
paste input "0"
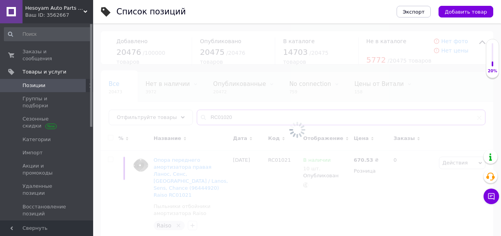
type input "RC01020"
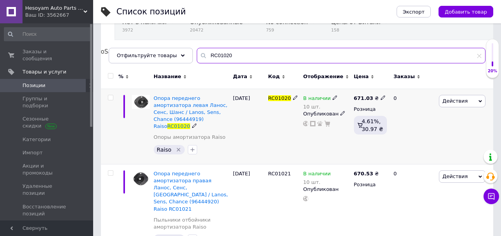
scroll to position [66, 0]
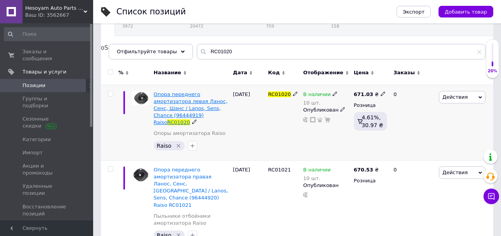
click at [188, 103] on span "Опора переднего амортизатора левая Ланос, Сенс, Шанс / Lanos, Sens, Chance (964…" at bounding box center [191, 108] width 74 height 34
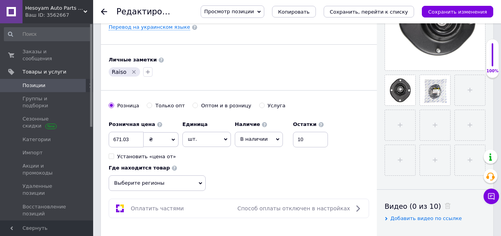
scroll to position [427, 0]
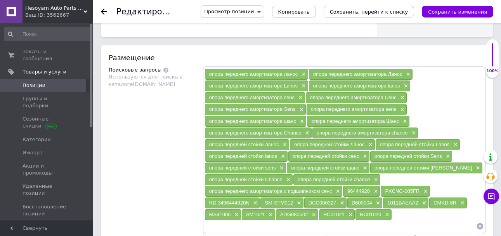
click at [305, 232] on input at bounding box center [341, 226] width 272 height 12
paste input "RC01020"
paste input "1"
type input "RC01021"
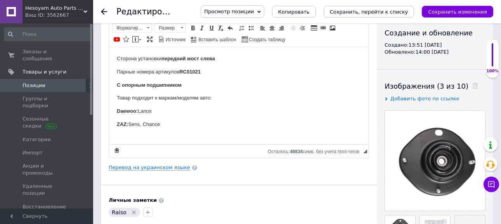
scroll to position [0, 0]
